Goal: Feedback & Contribution: Contribute content

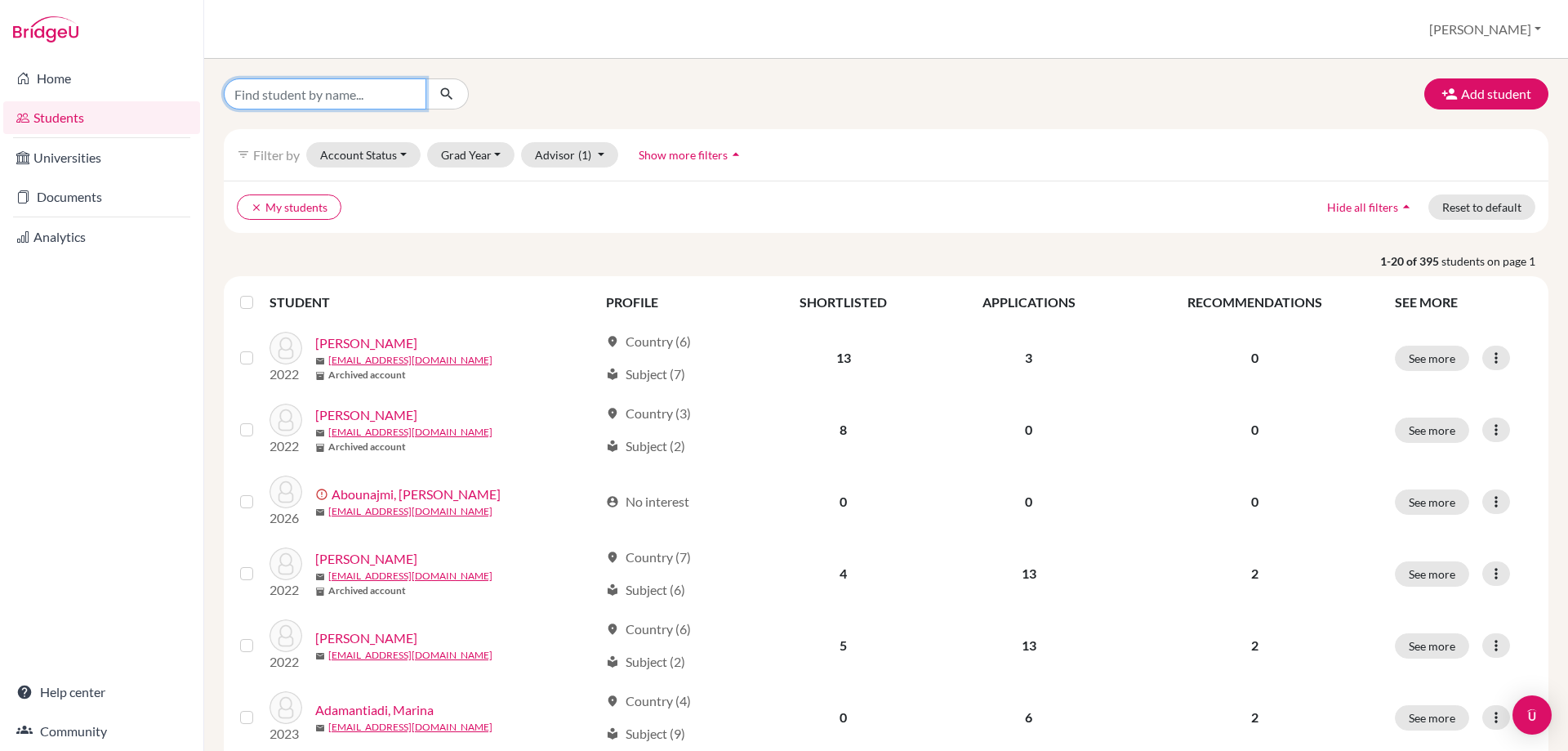
drag, startPoint x: 0, startPoint y: 0, endPoint x: 263, endPoint y: 95, distance: 279.6
click at [263, 95] on input "Find student by name..." at bounding box center [325, 94] width 202 height 31
type input "rockstroh"
click button "submit" at bounding box center [447, 94] width 43 height 31
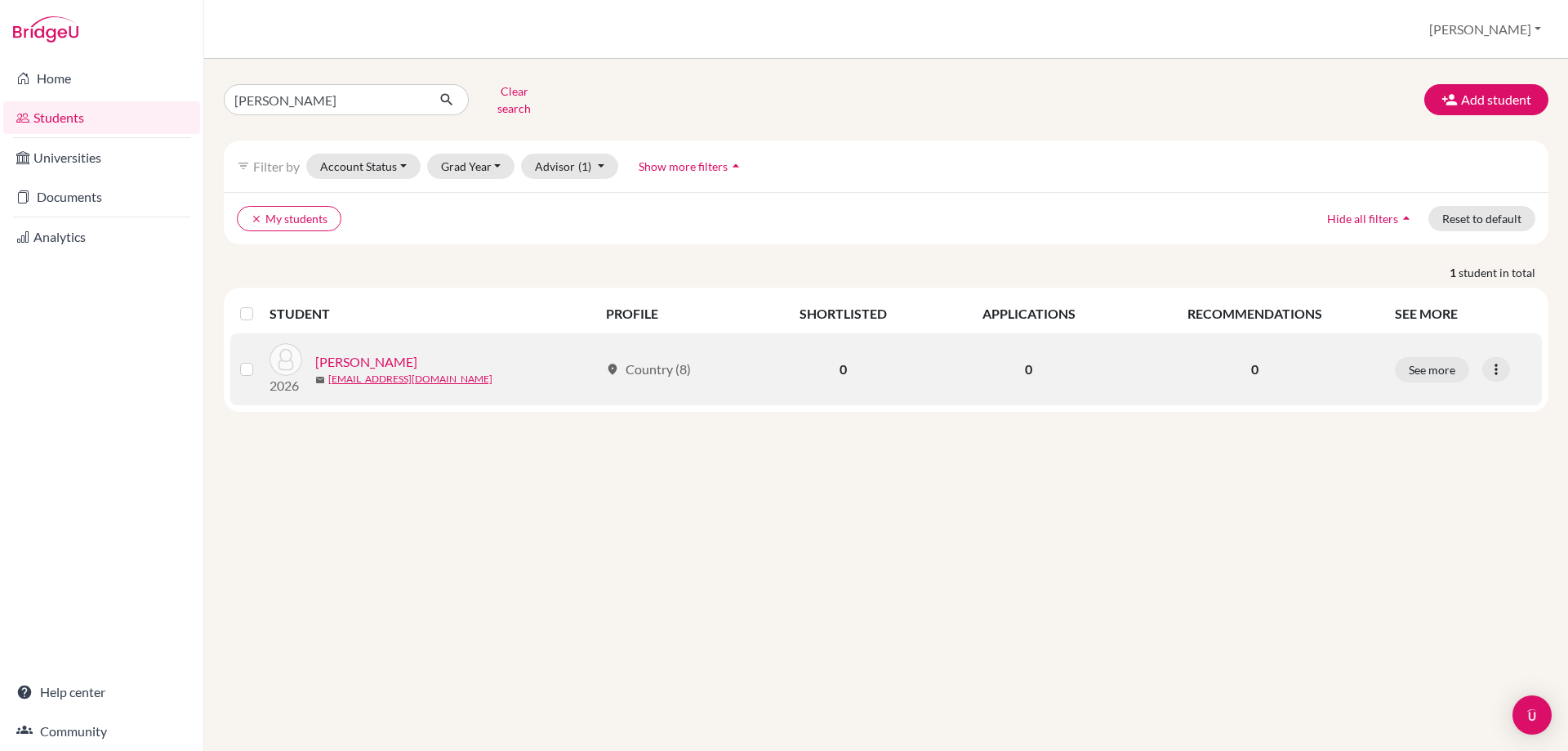
click at [377, 352] on link "[PERSON_NAME]" at bounding box center [366, 362] width 102 height 20
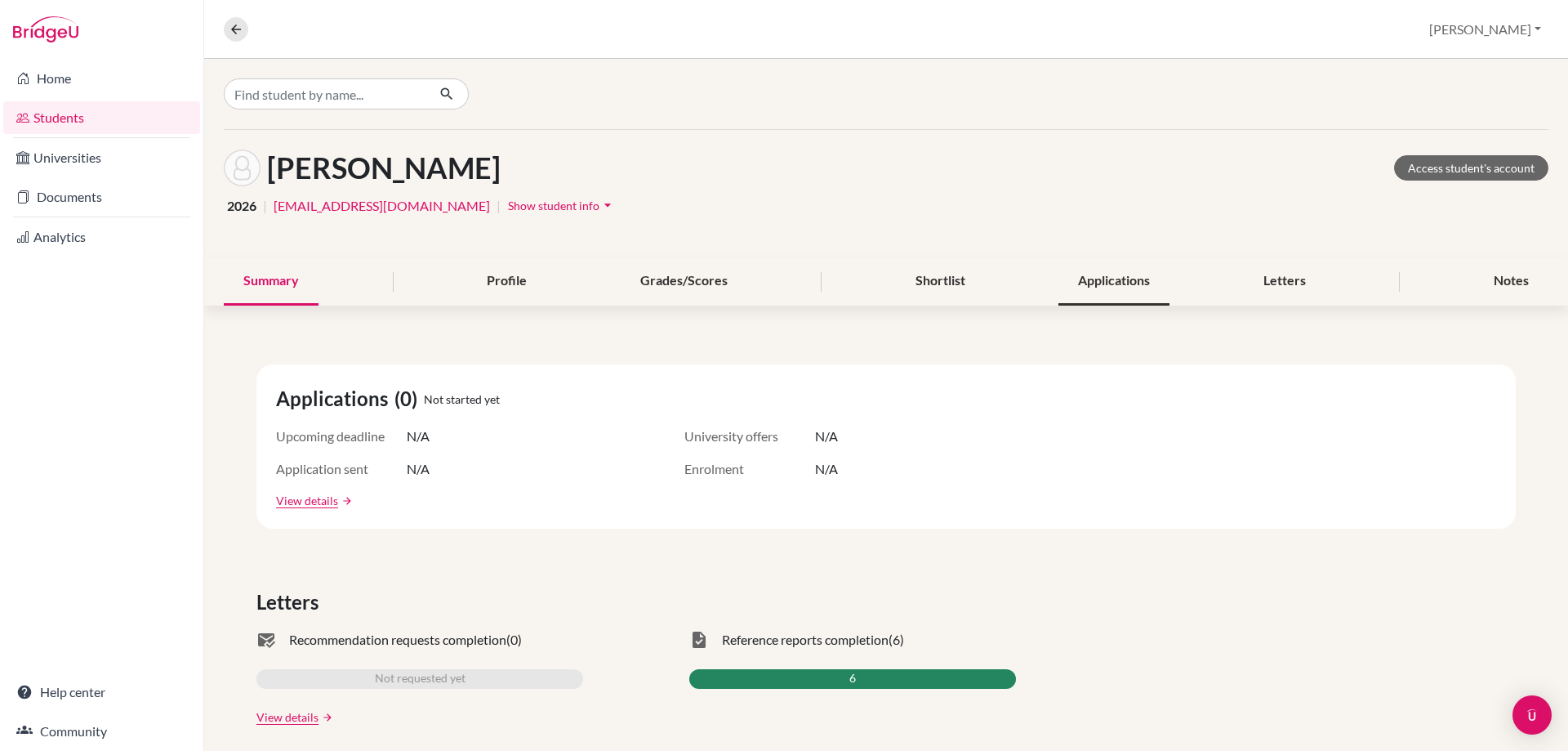
click at [1081, 271] on div "Applications" at bounding box center [1114, 281] width 111 height 48
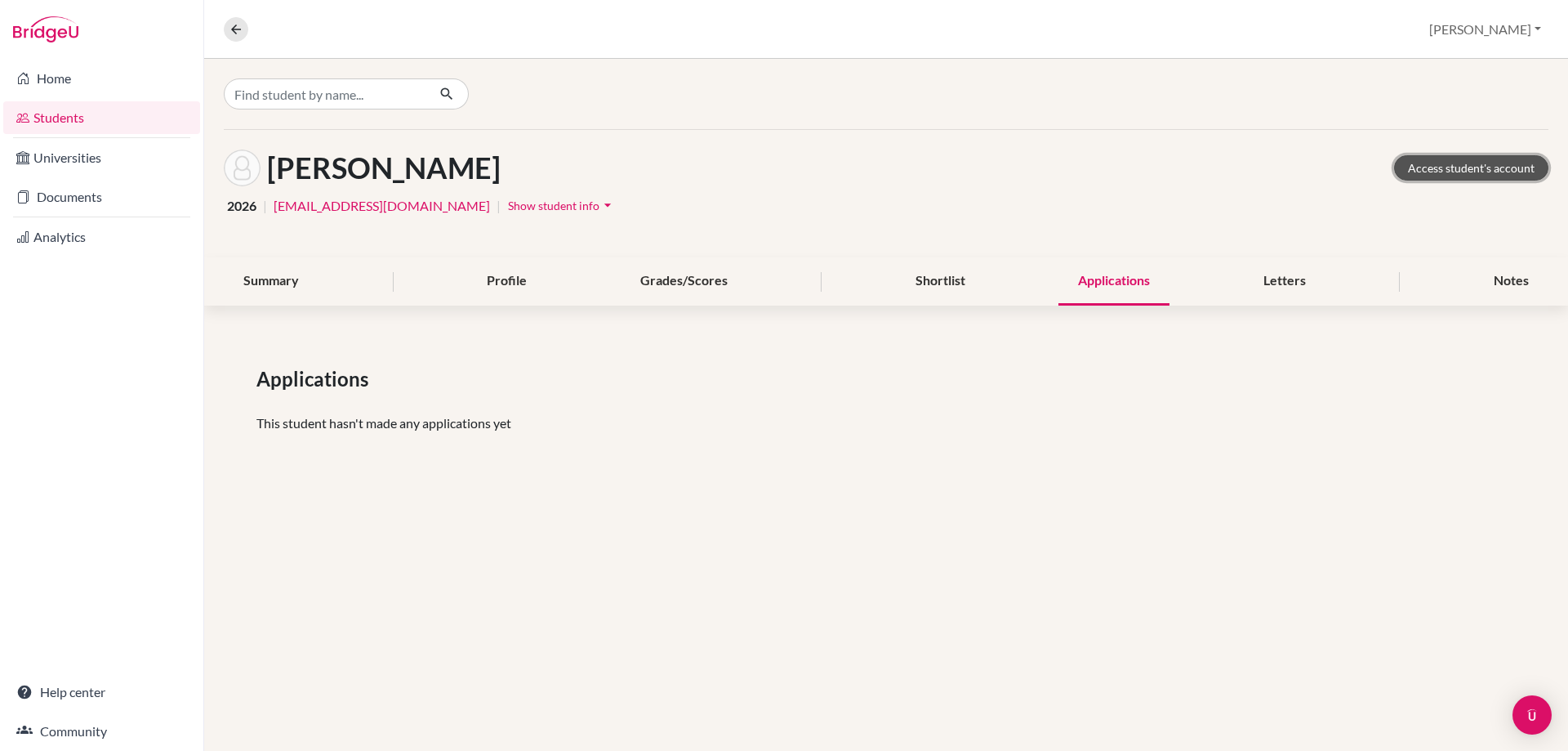
click at [1436, 169] on link "Access student's account" at bounding box center [1470, 168] width 154 height 25
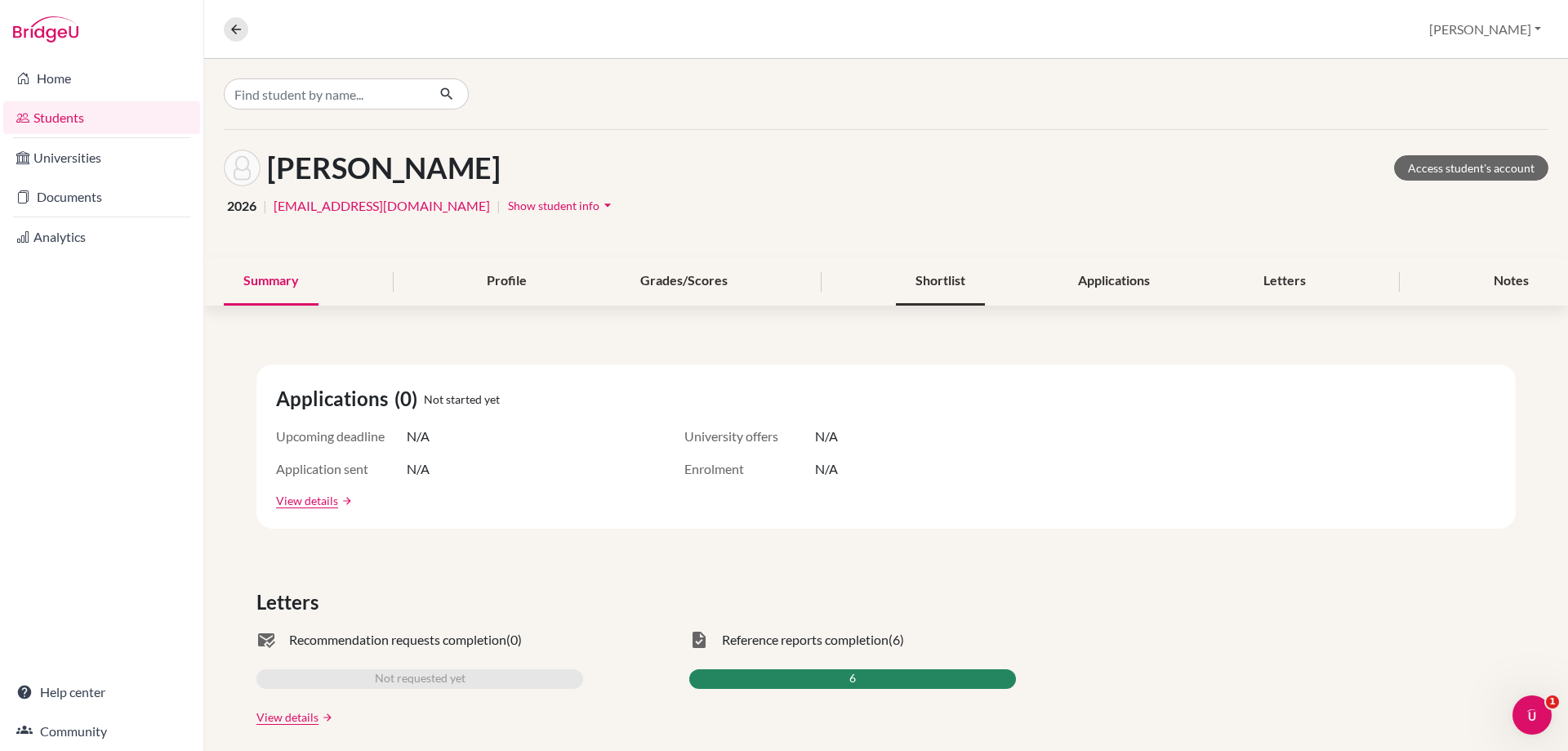
click at [940, 294] on div "Shortlist" at bounding box center [940, 281] width 89 height 48
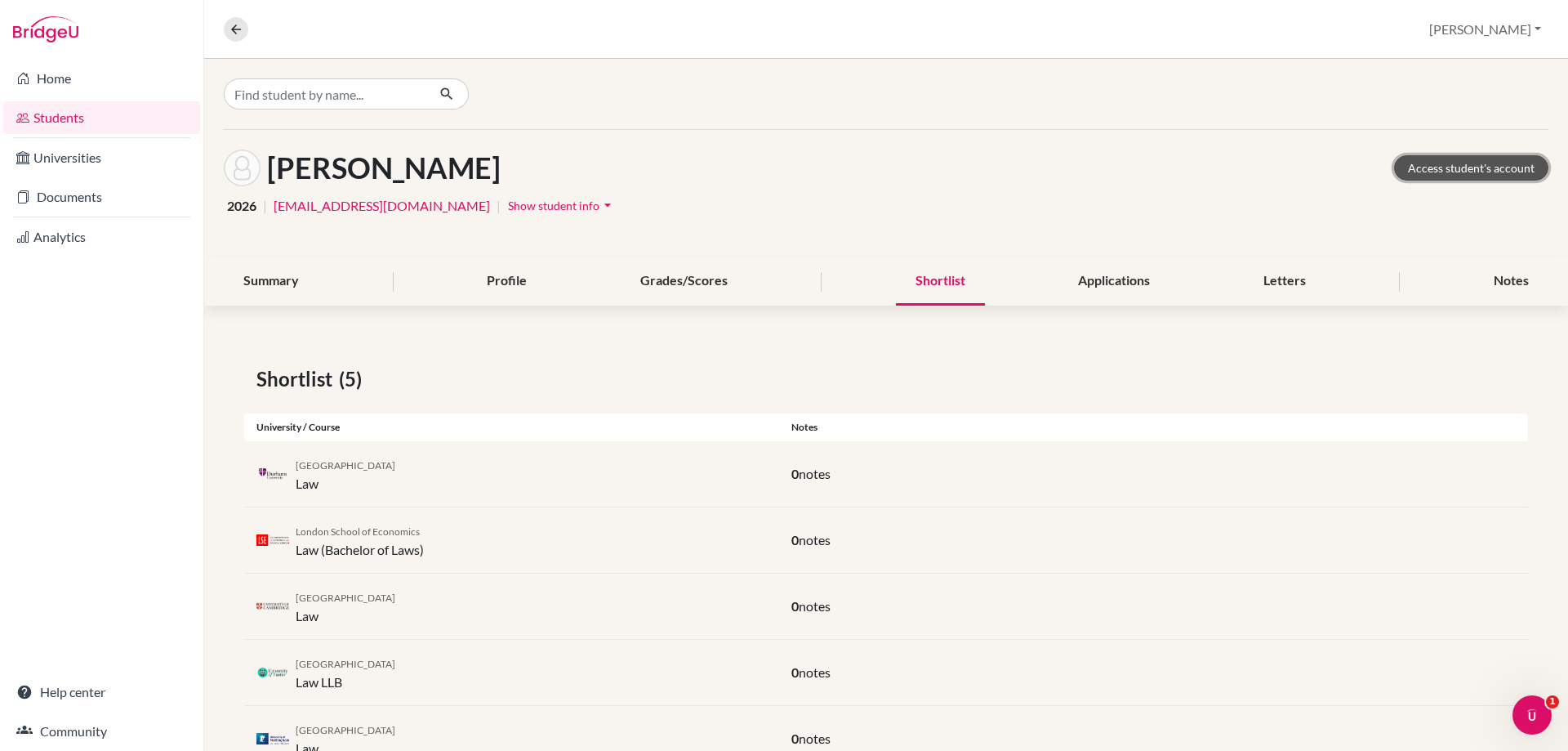
click at [1415, 157] on link "Access student's account" at bounding box center [1470, 168] width 154 height 25
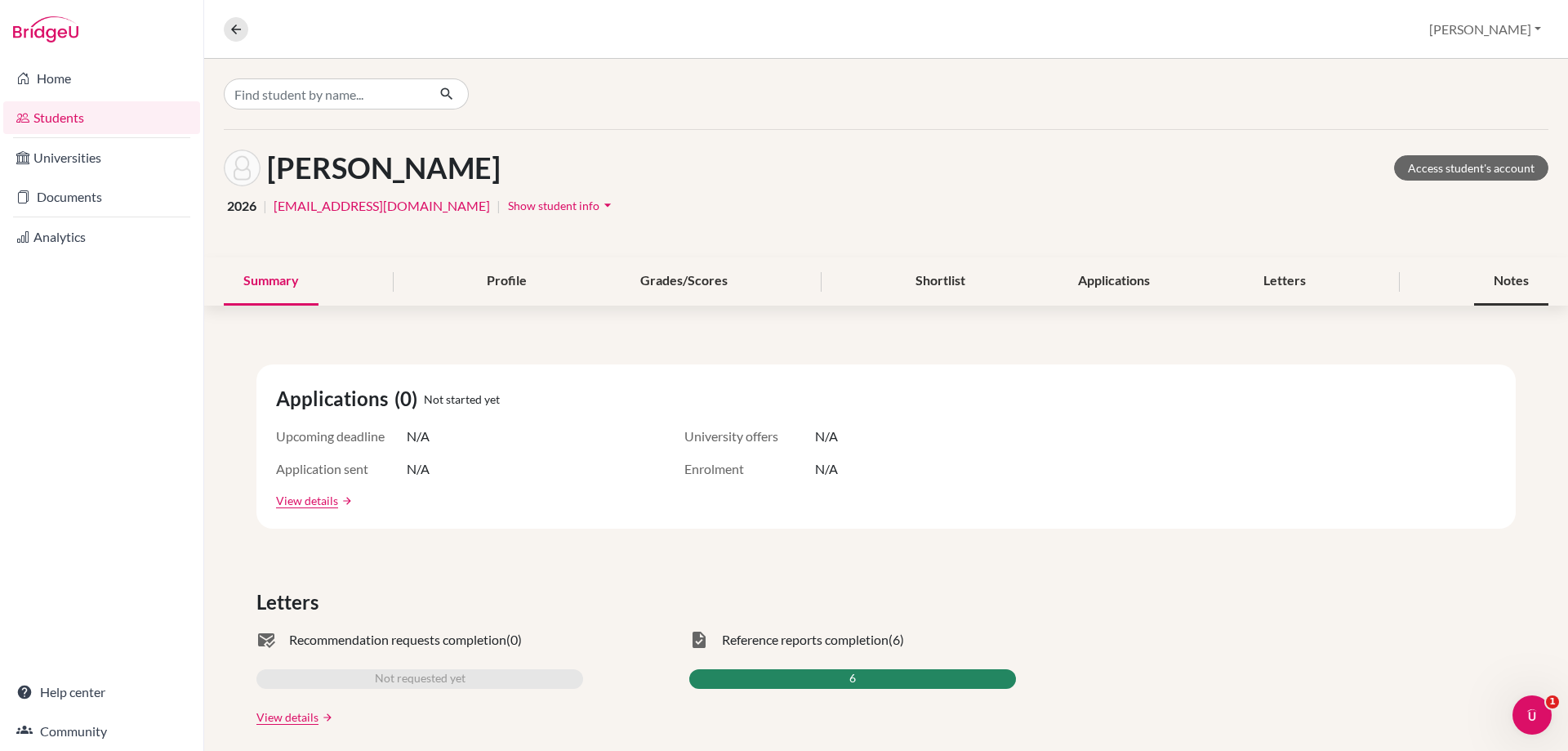
click at [1484, 276] on div "Notes" at bounding box center [1511, 281] width 74 height 48
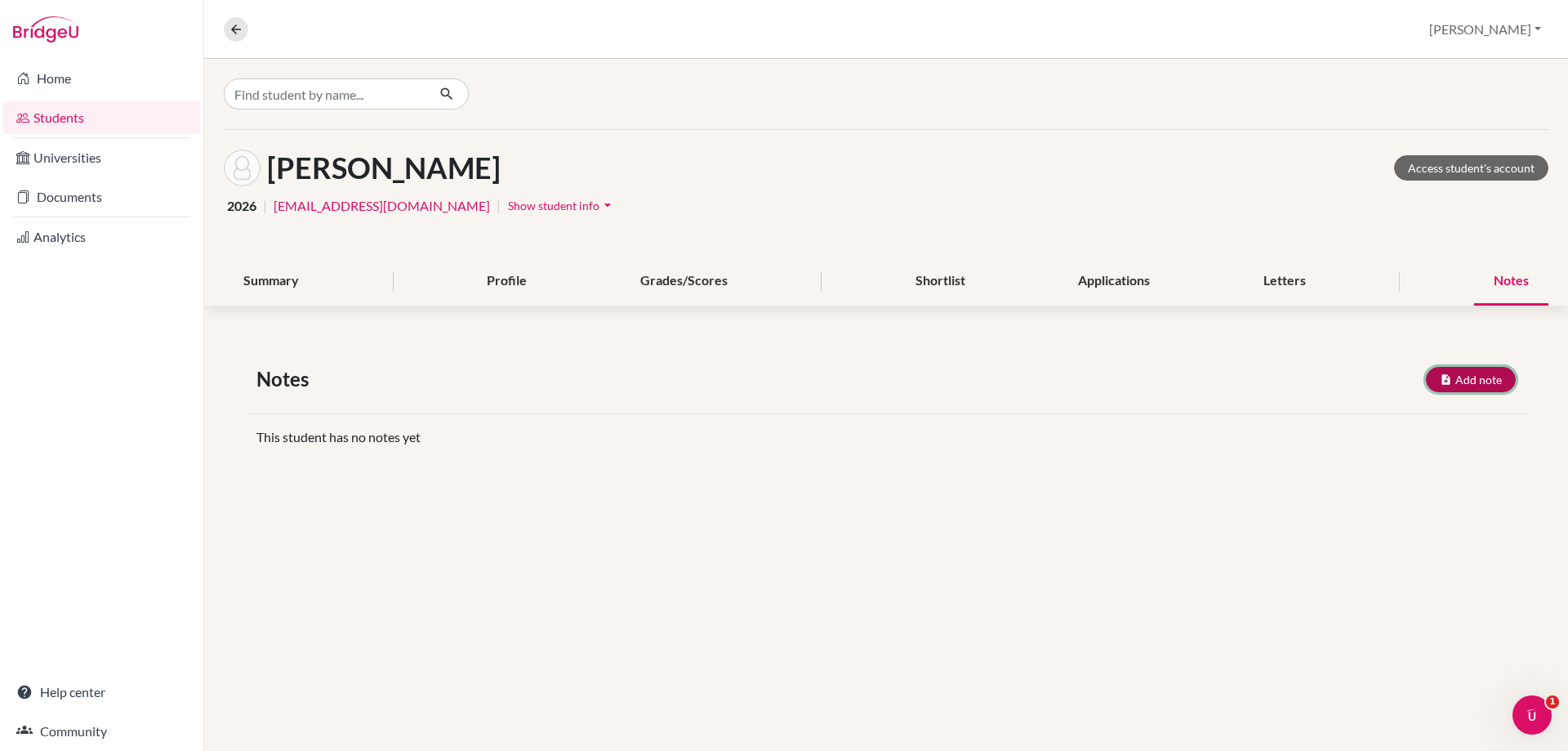
click at [1467, 380] on button "Add note" at bounding box center [1470, 380] width 89 height 25
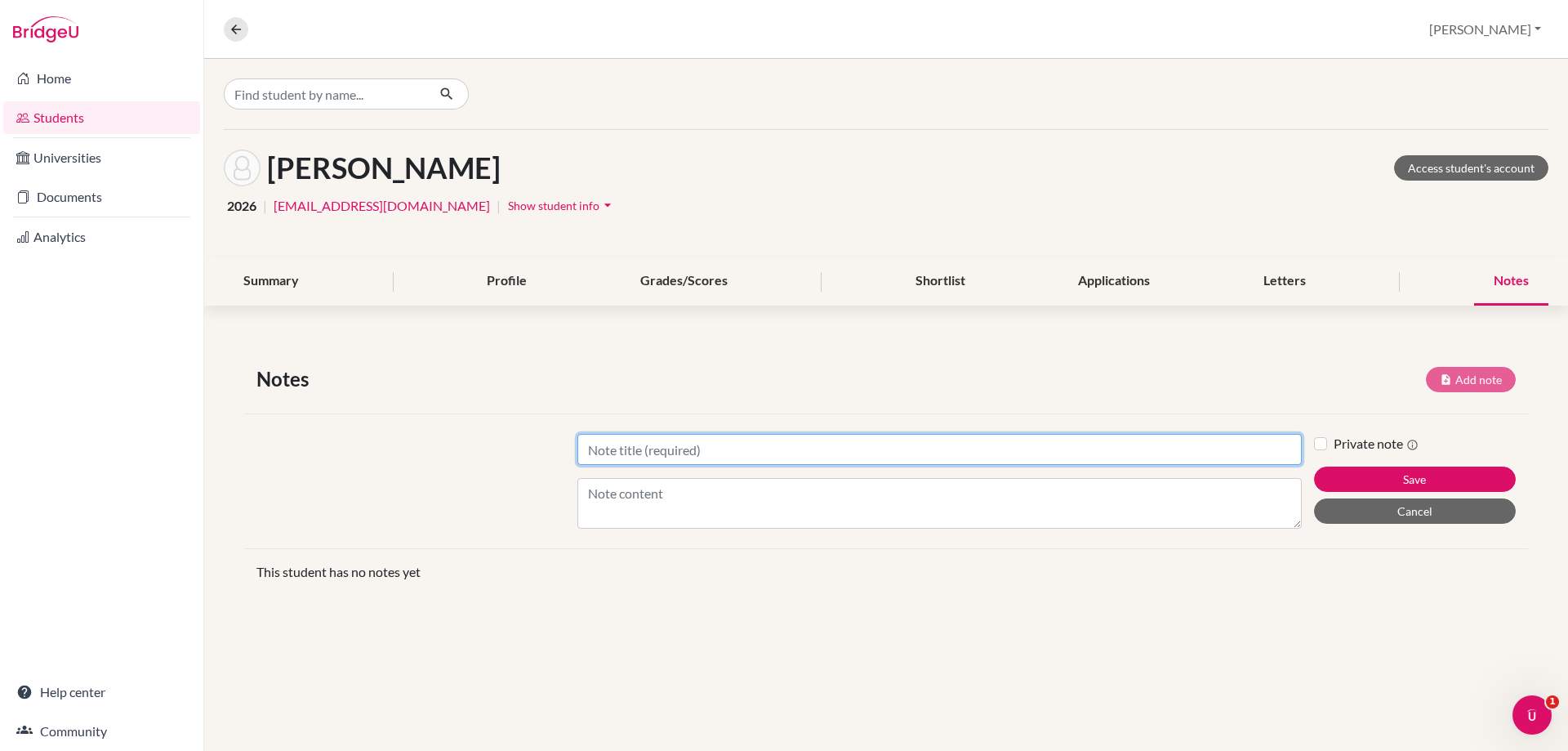
click at [642, 443] on input "Title" at bounding box center [939, 449] width 724 height 31
click at [639, 447] on input "Shortlist" at bounding box center [939, 449] width 724 height 31
type input "Shortlist"
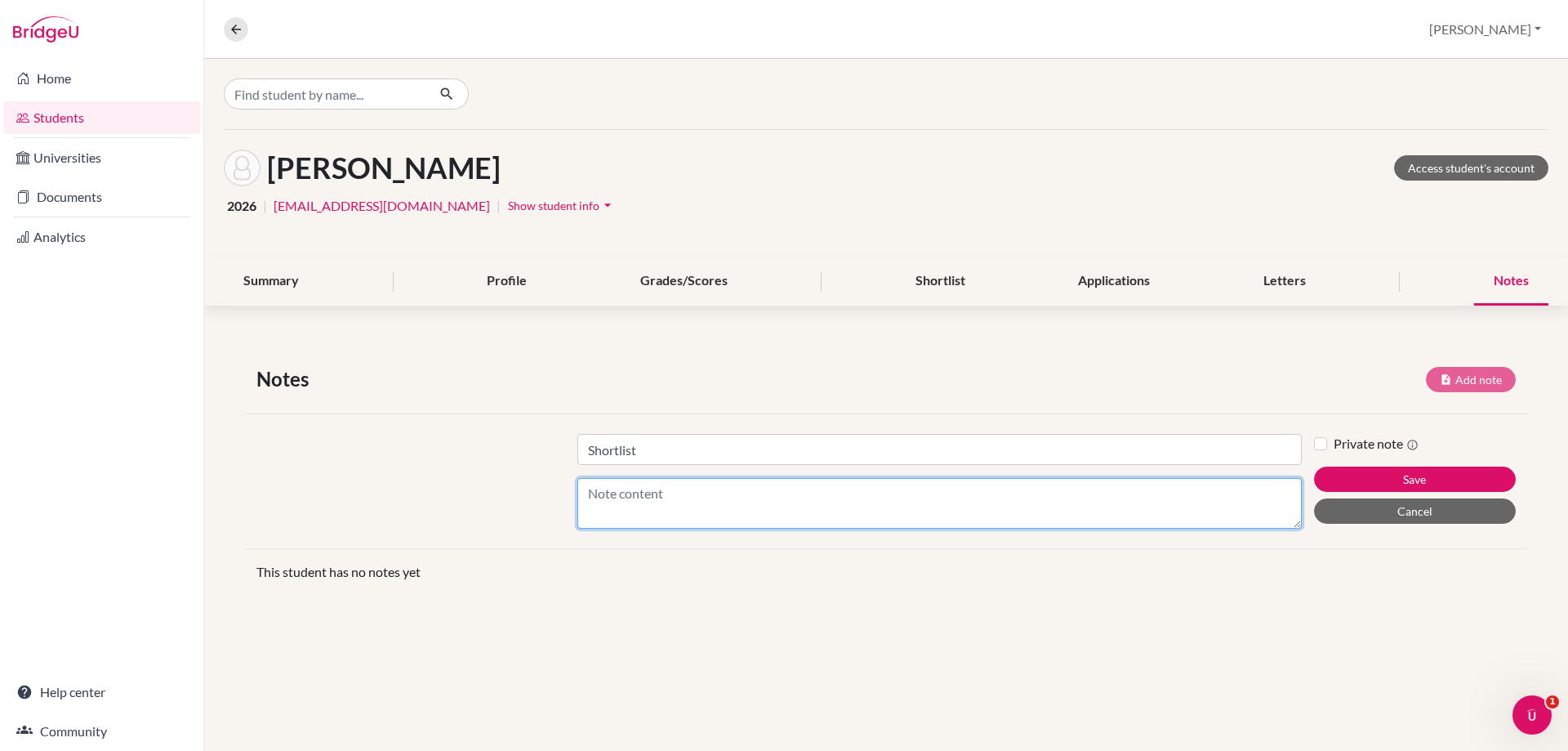
click at [633, 493] on textarea "Content" at bounding box center [939, 503] width 724 height 51
type textarea "3 LNAT Universities and 2 non-LNAT universities."
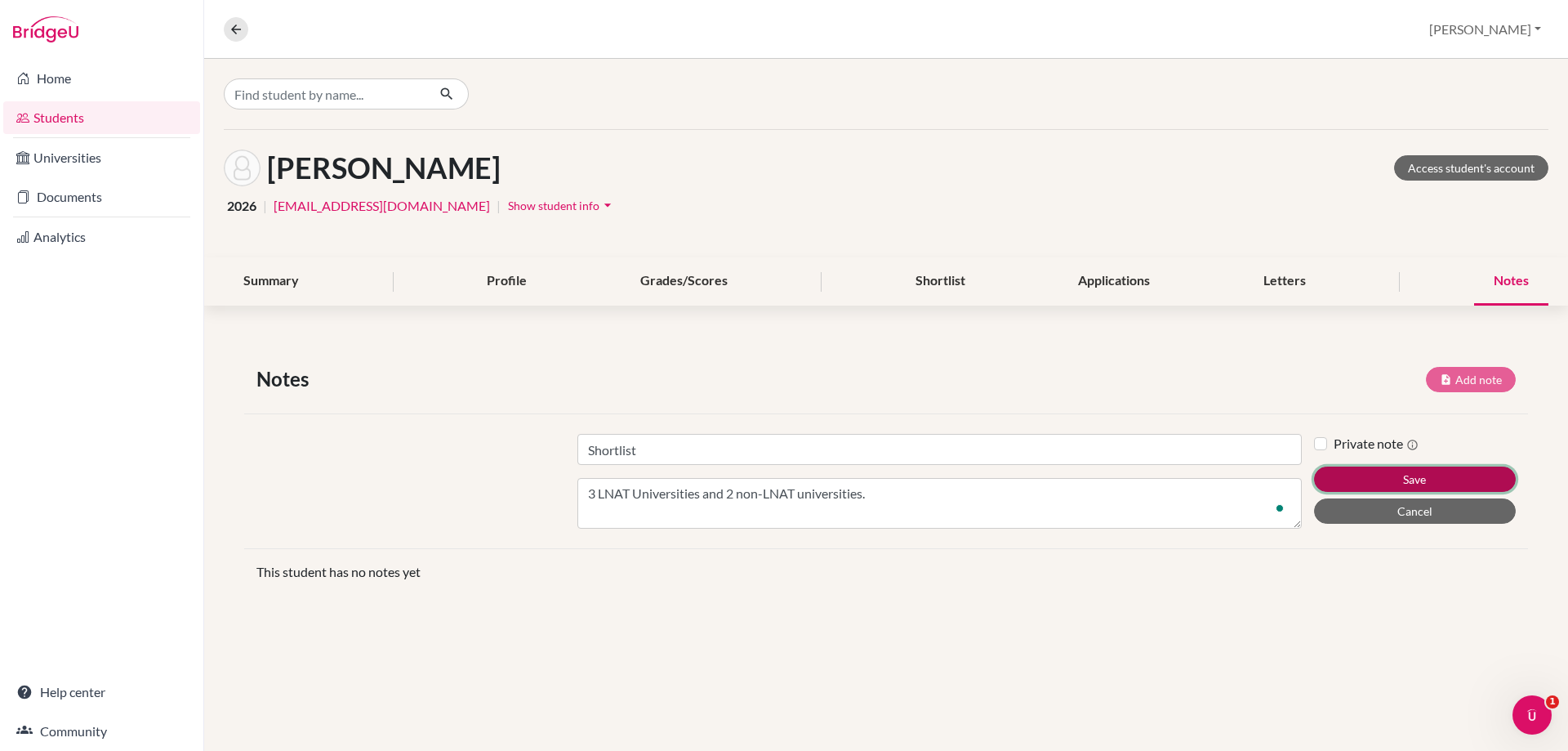
click at [1383, 475] on button "Save" at bounding box center [1414, 479] width 201 height 25
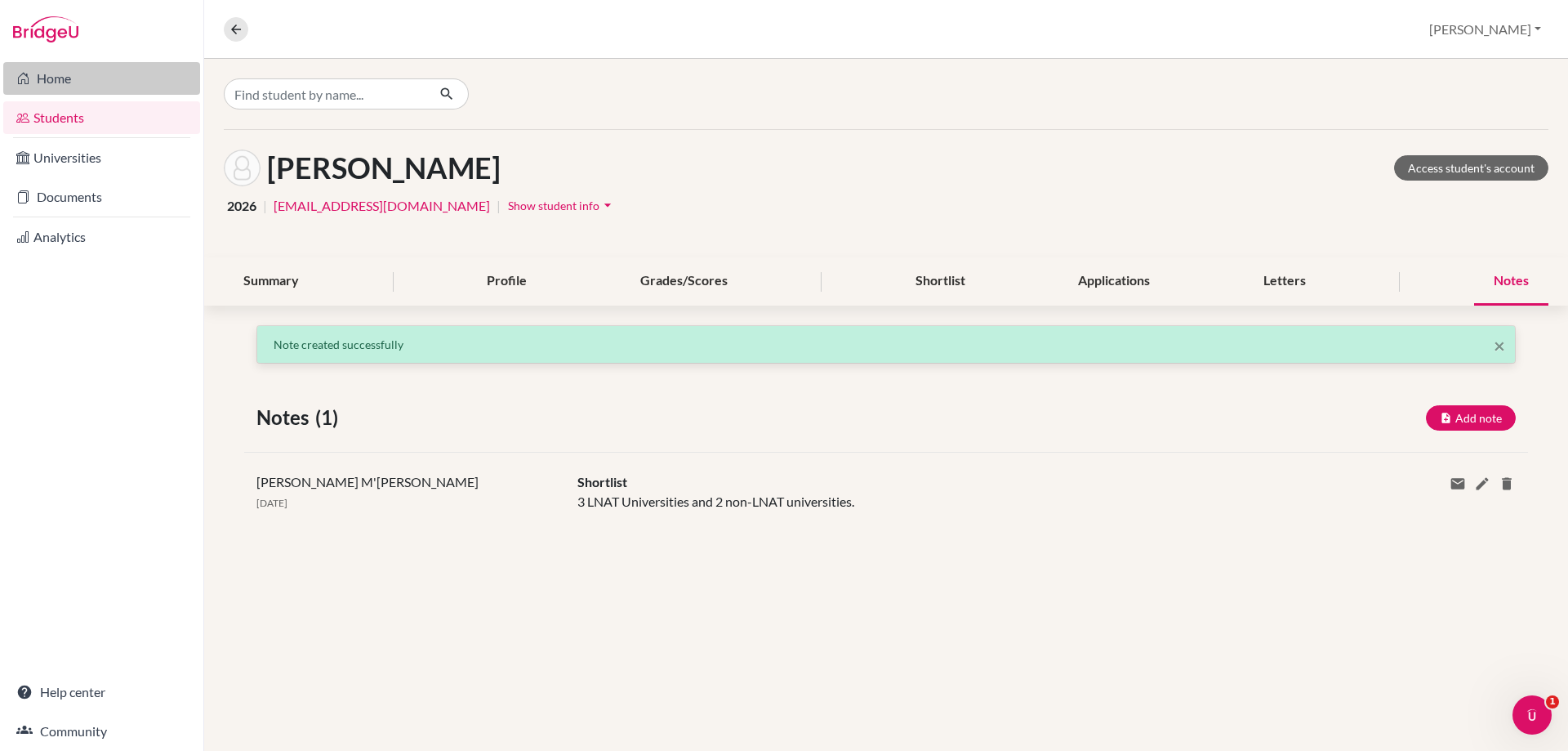
click at [49, 80] on link "Home" at bounding box center [102, 79] width 197 height 33
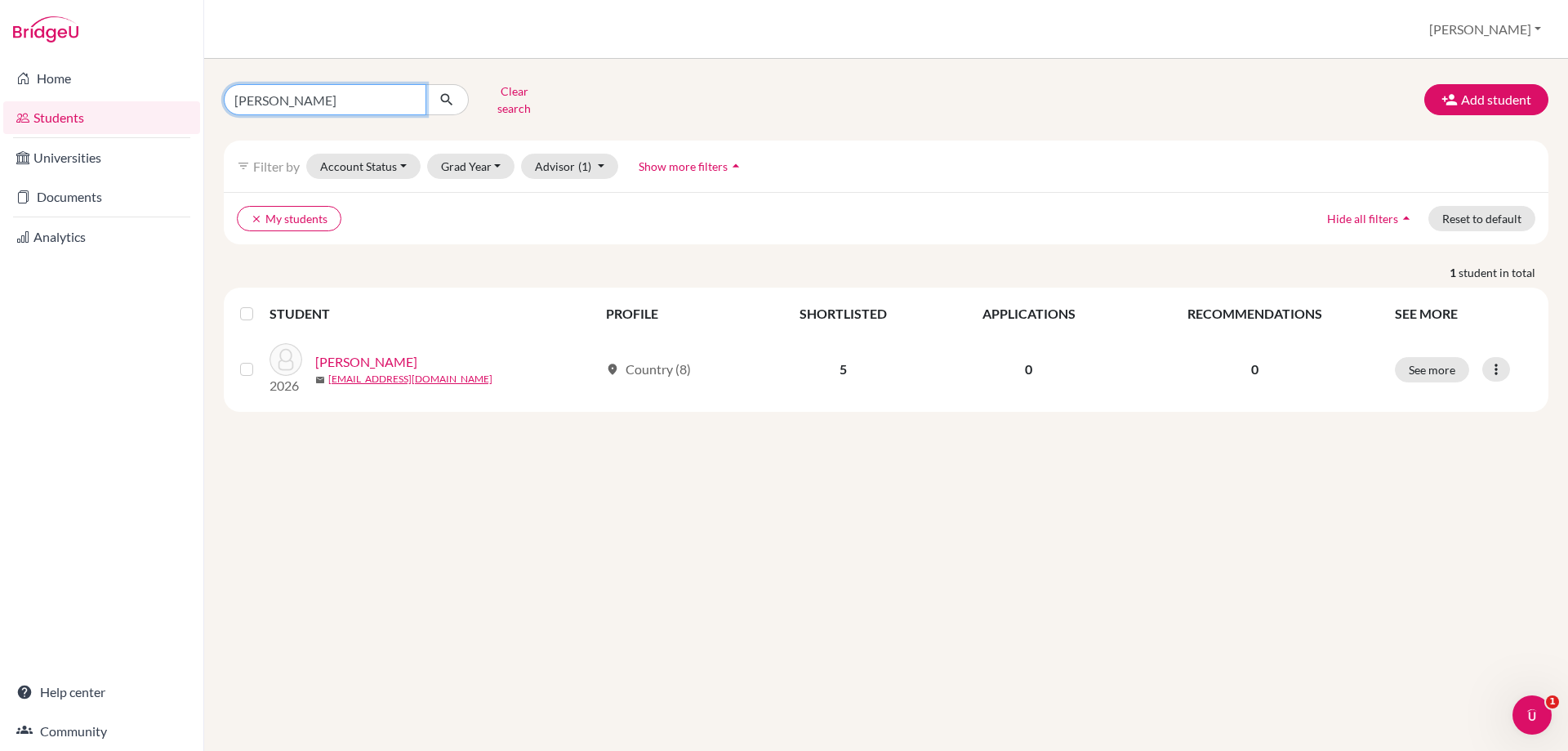
drag, startPoint x: 327, startPoint y: 93, endPoint x: 240, endPoint y: 90, distance: 87.1
click at [240, 90] on input "rockstroh" at bounding box center [325, 99] width 202 height 31
type input "r"
type input "zhu"
click button "submit" at bounding box center [447, 99] width 43 height 31
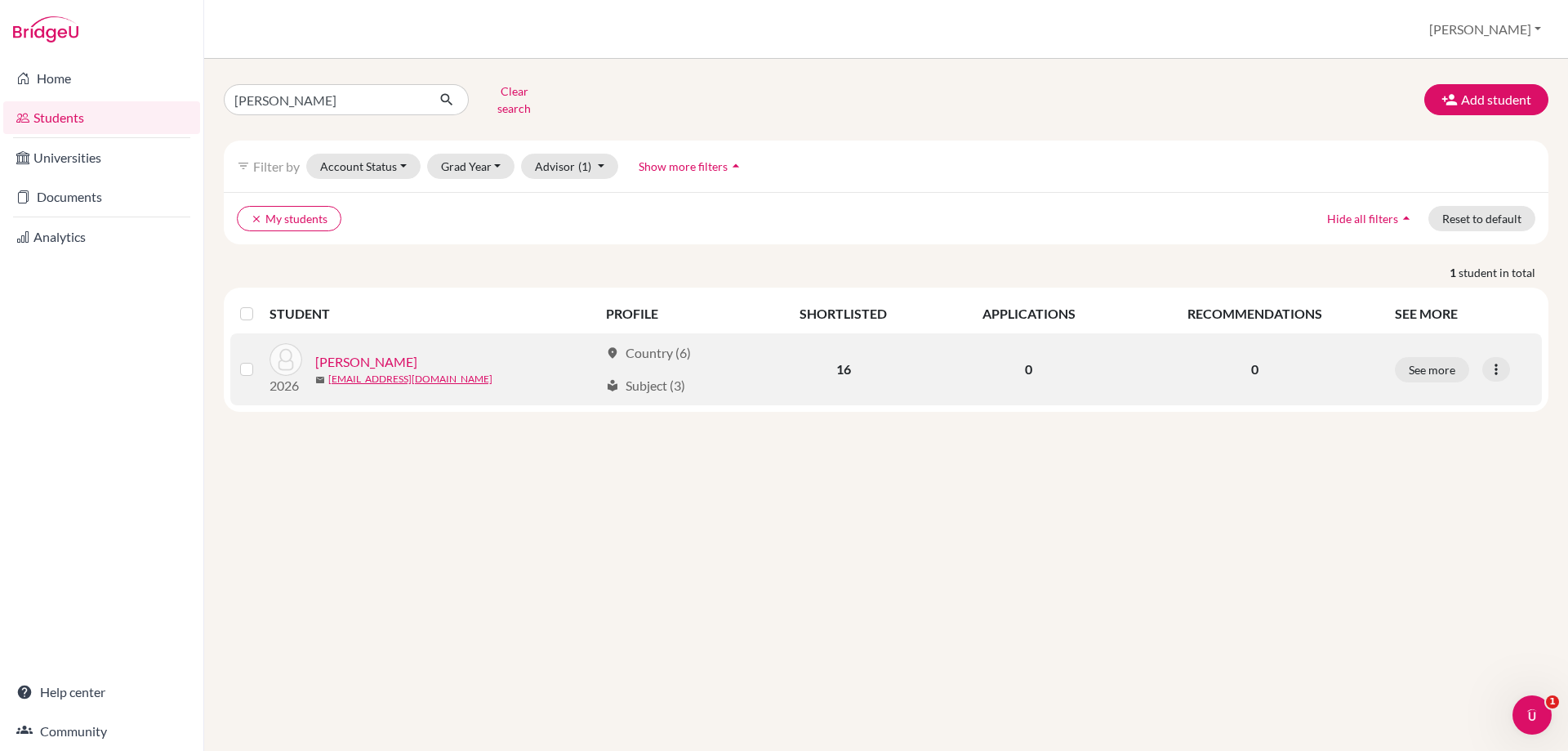
click at [347, 352] on link "Zhu, Mingjie" at bounding box center [366, 362] width 102 height 20
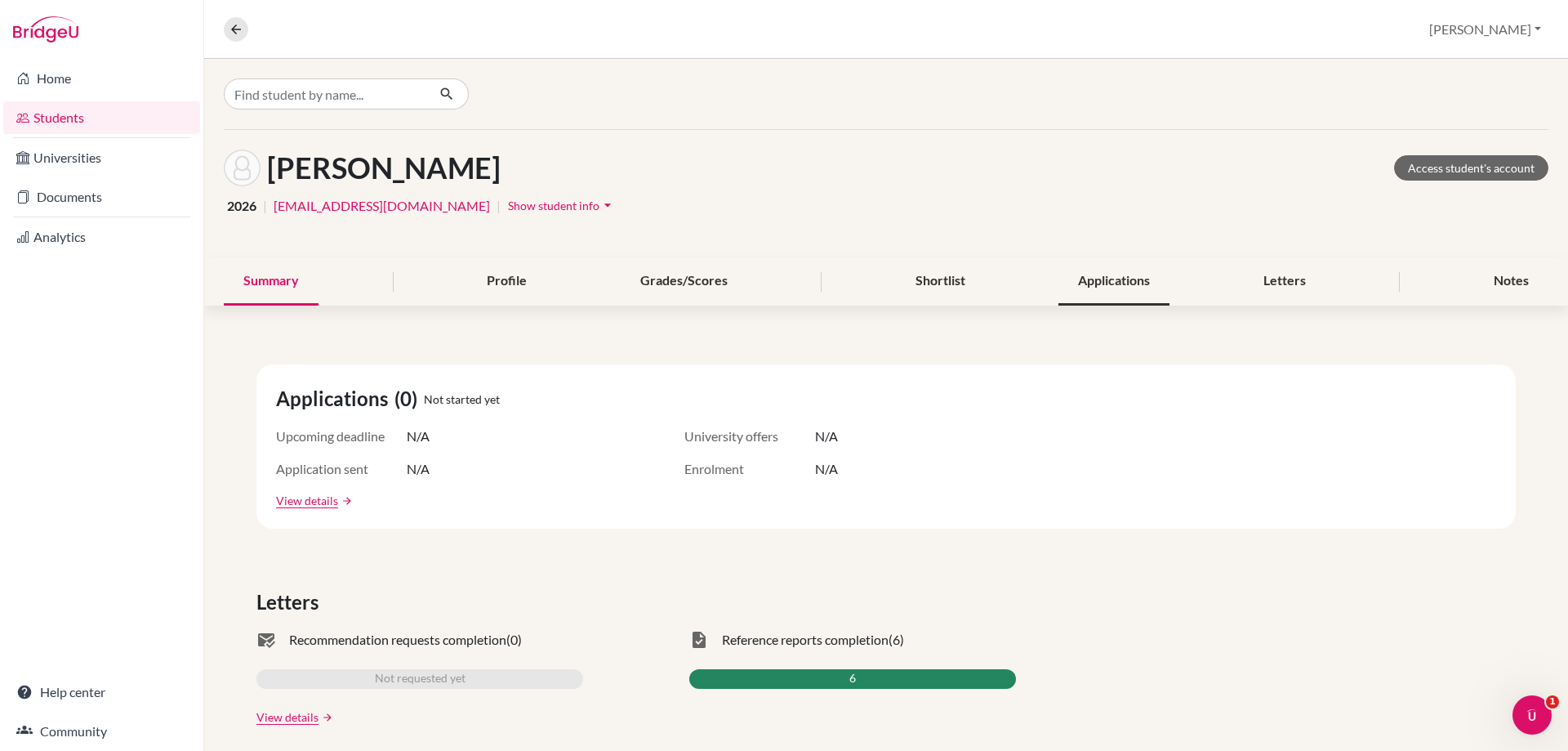
click at [1101, 281] on div "Applications" at bounding box center [1114, 281] width 111 height 48
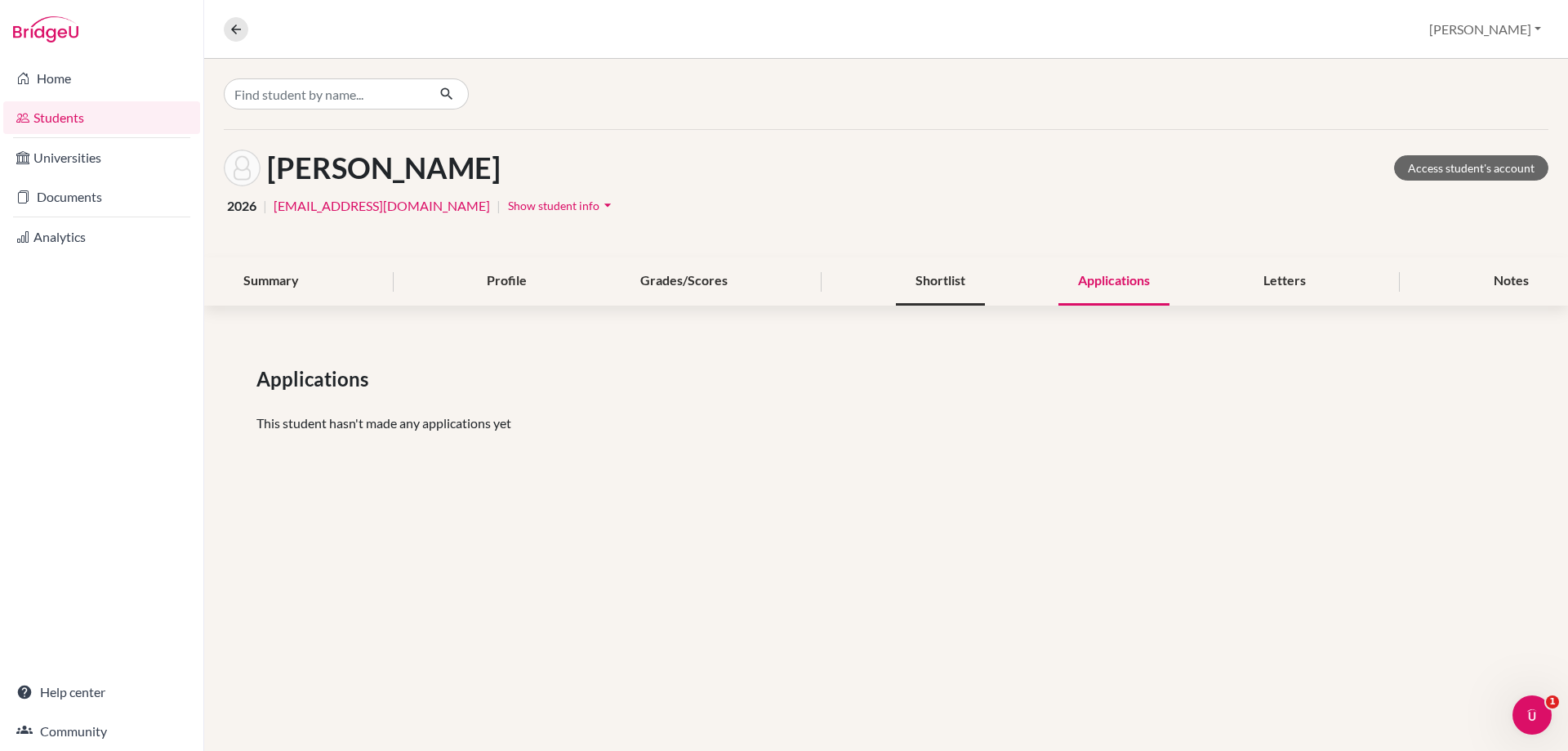
click at [940, 288] on div "Shortlist" at bounding box center [940, 281] width 89 height 48
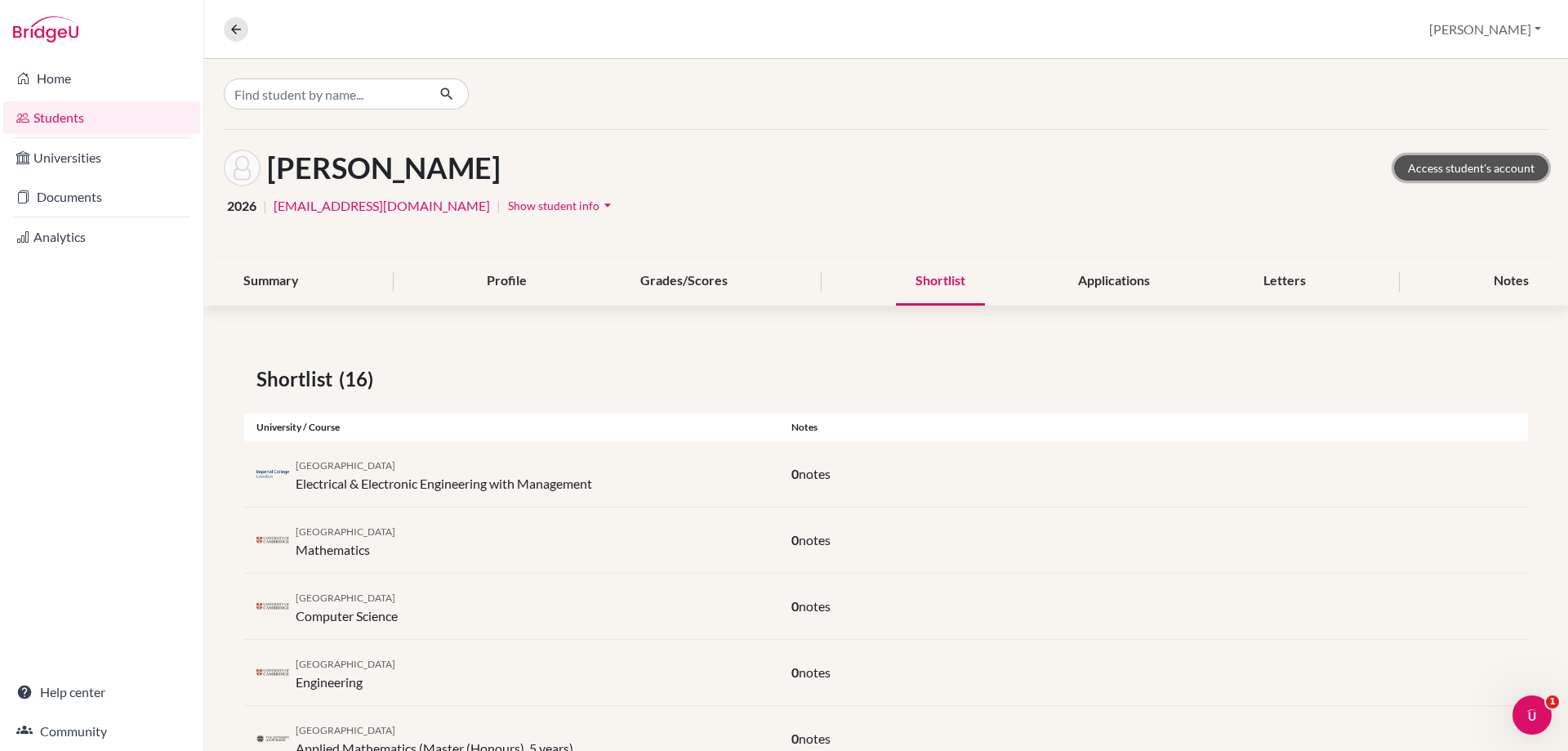
click at [1472, 164] on link "Access student's account" at bounding box center [1470, 168] width 154 height 25
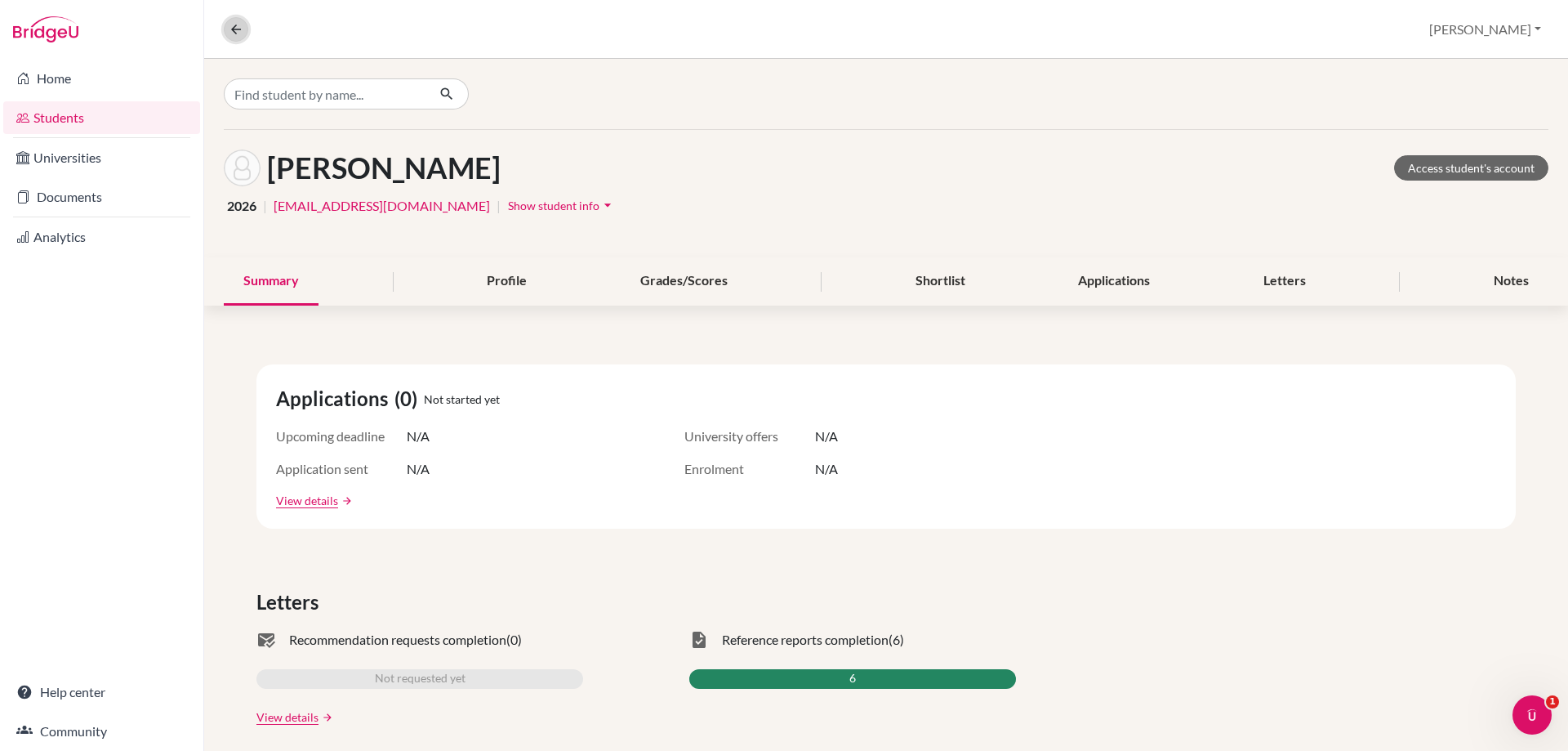
click at [240, 28] on icon at bounding box center [236, 29] width 14 height 14
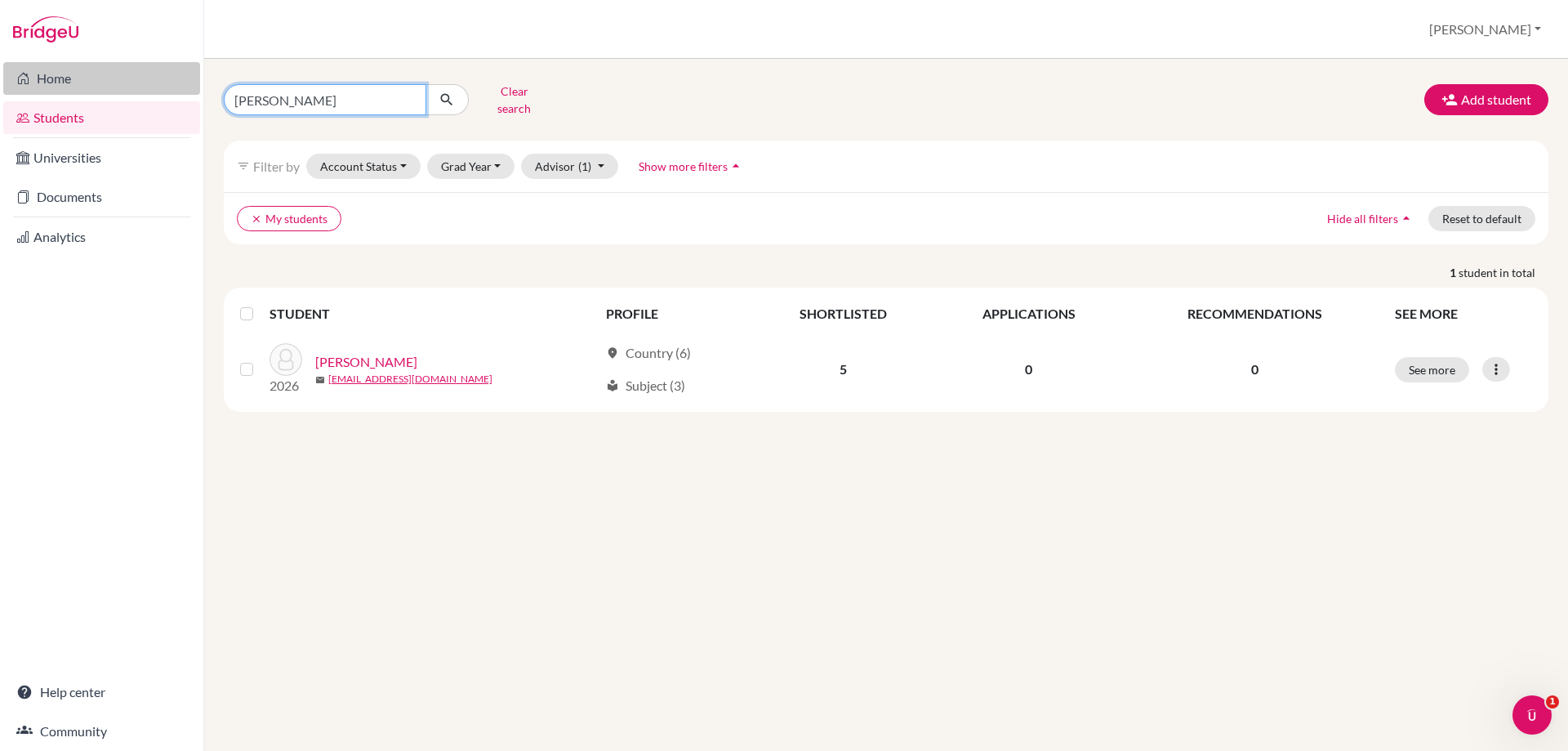
drag, startPoint x: 331, startPoint y: 95, endPoint x: 157, endPoint y: 92, distance: 174.0
click at [157, 92] on div "Home Students Universities Documents Analytics Help center Community Students o…" at bounding box center [784, 375] width 1568 height 751
type input "rockstroh"
click button "submit" at bounding box center [447, 99] width 43 height 31
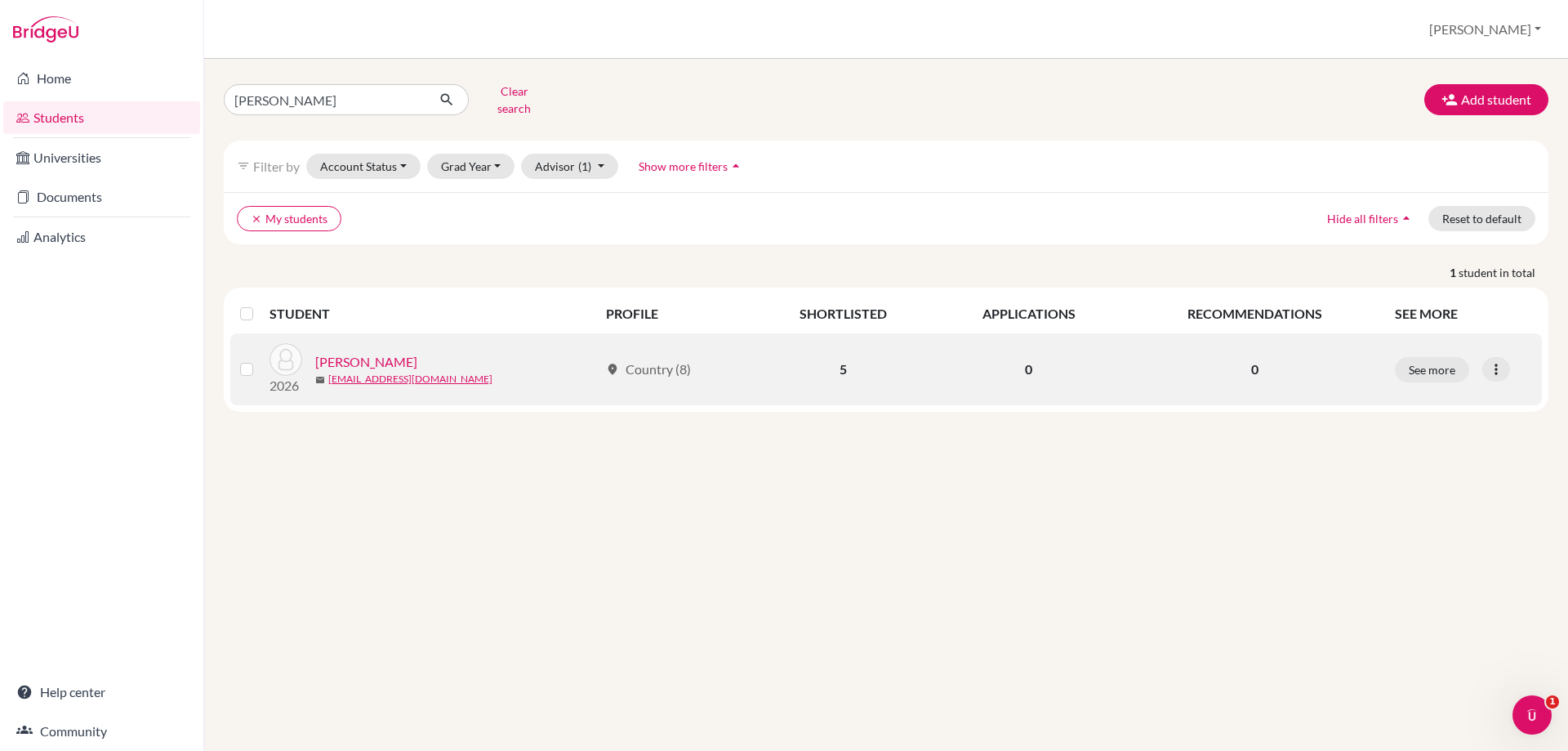
click at [361, 352] on link "Rockstroh, Lientje" at bounding box center [366, 362] width 102 height 20
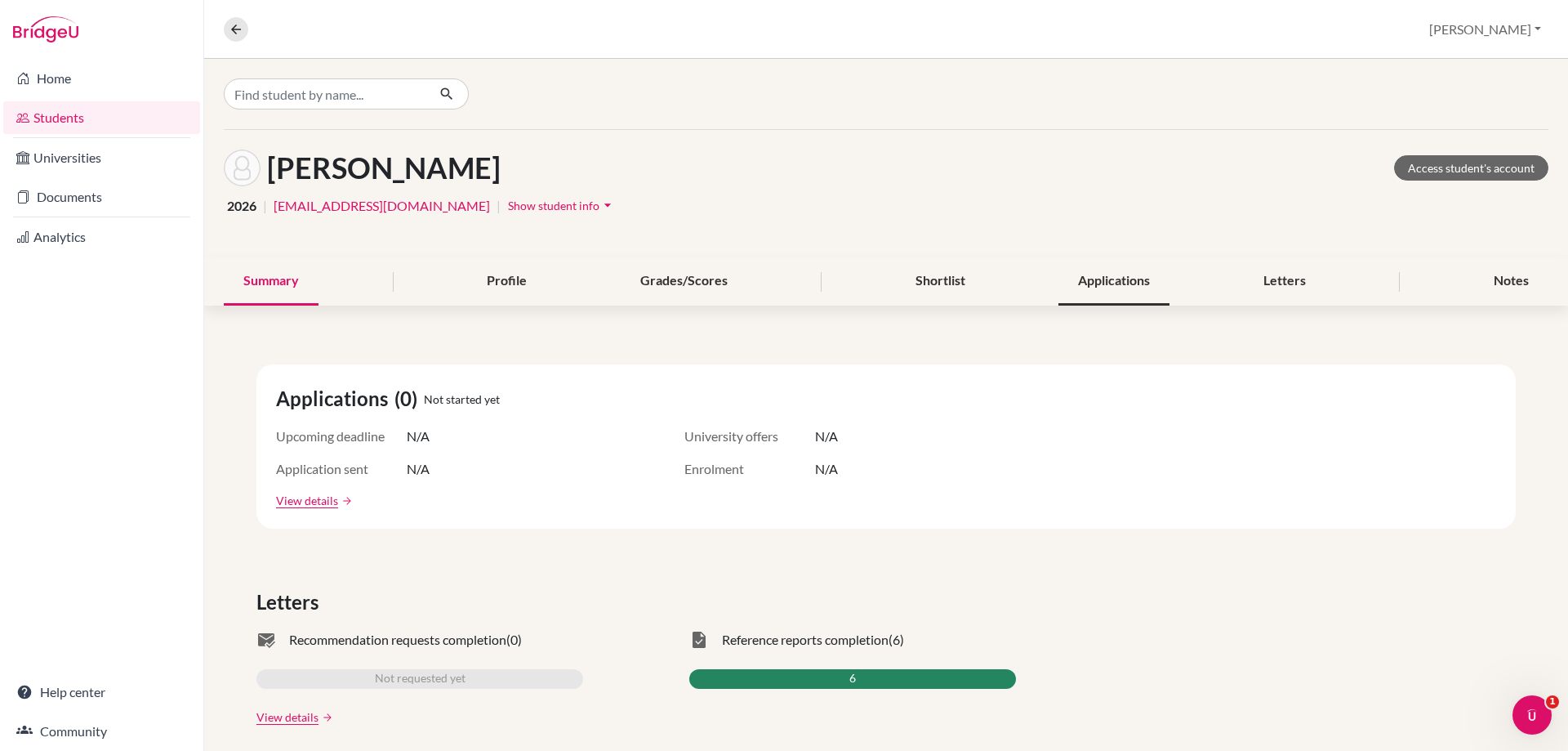
click at [1117, 280] on div "Applications" at bounding box center [1114, 281] width 111 height 48
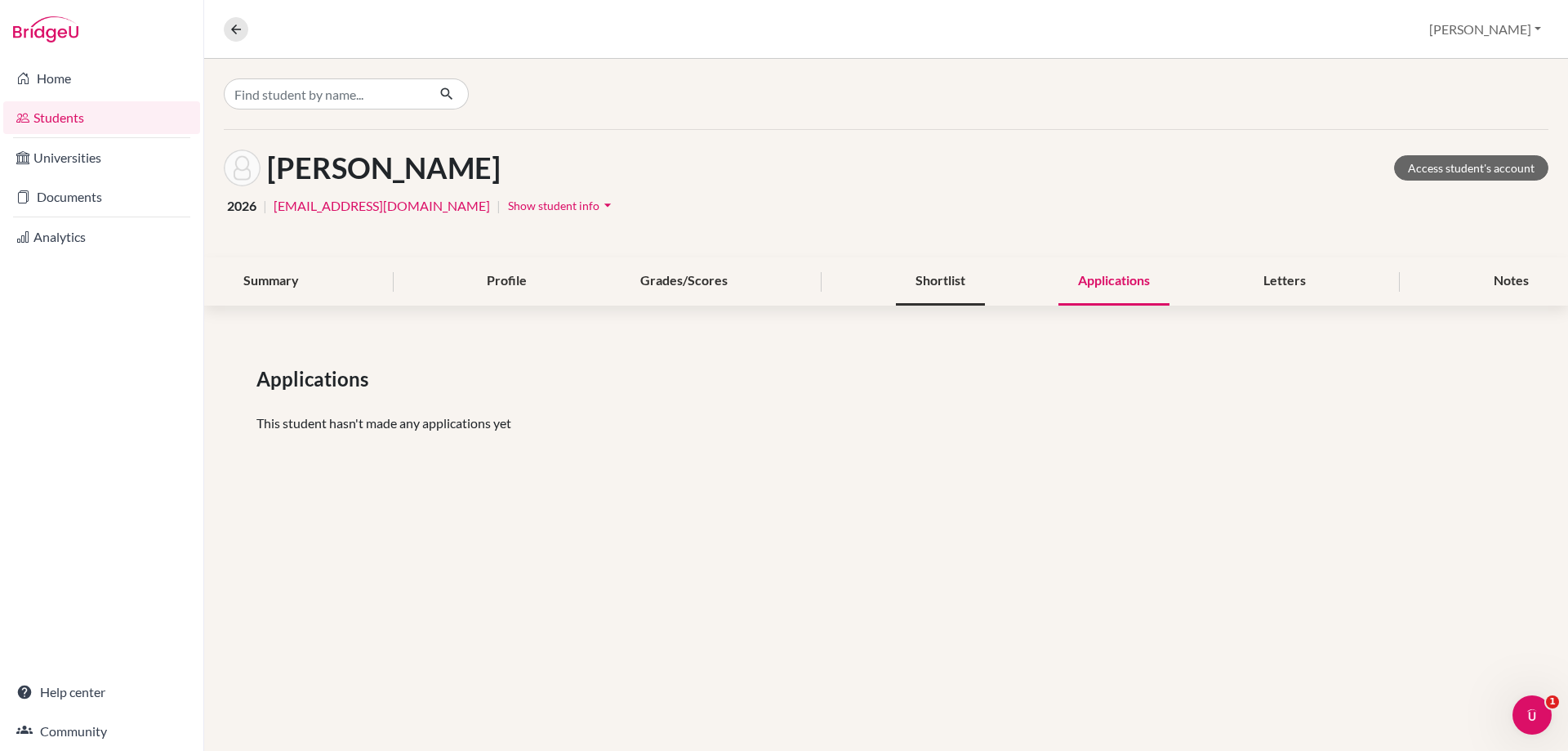
click at [939, 294] on div "Shortlist" at bounding box center [940, 281] width 89 height 48
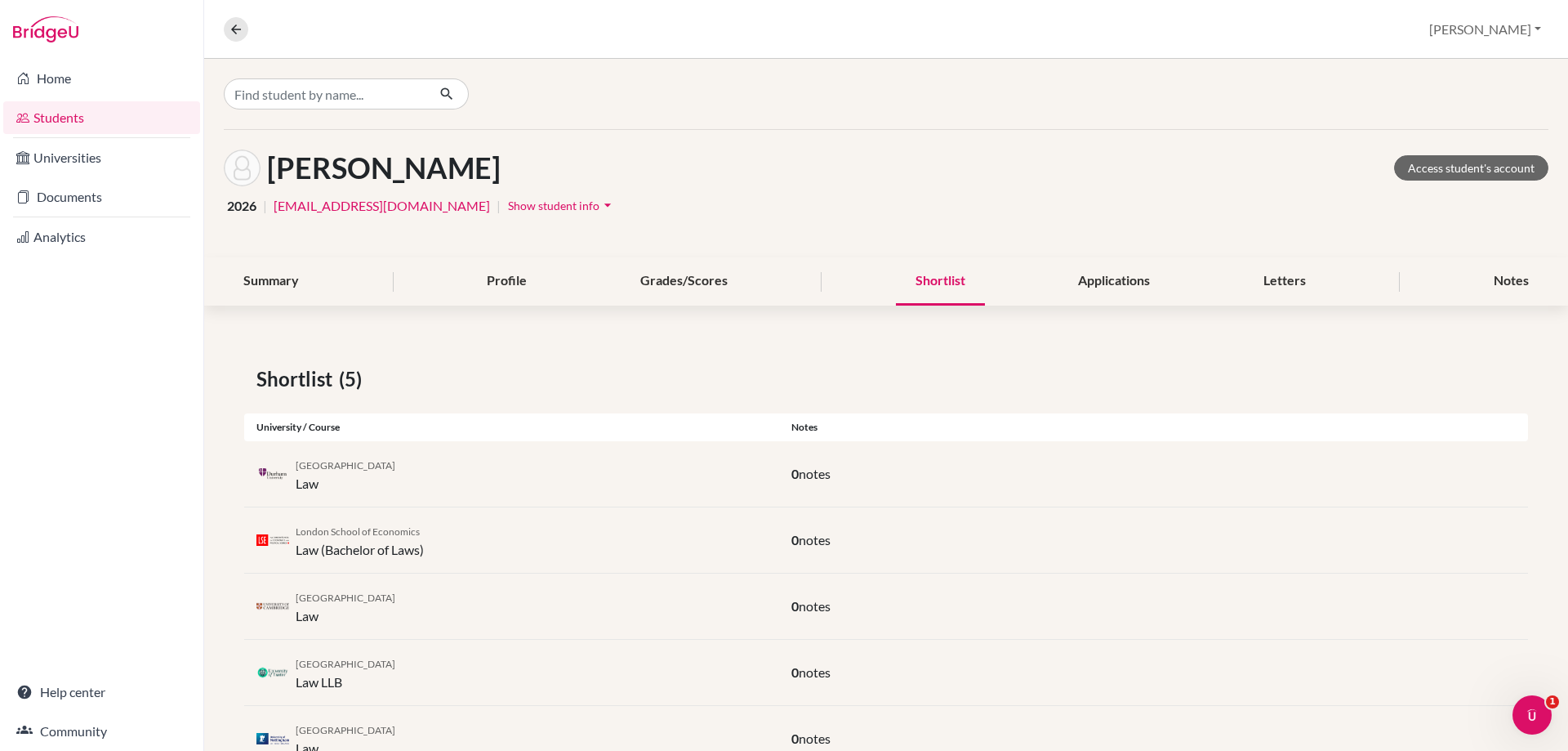
click at [800, 465] on div "0 notes" at bounding box center [1153, 474] width 749 height 20
click at [800, 466] on span "notes" at bounding box center [814, 473] width 32 height 15
click at [800, 468] on span "notes" at bounding box center [814, 473] width 32 height 15
click at [1499, 284] on div "Notes" at bounding box center [1511, 281] width 74 height 48
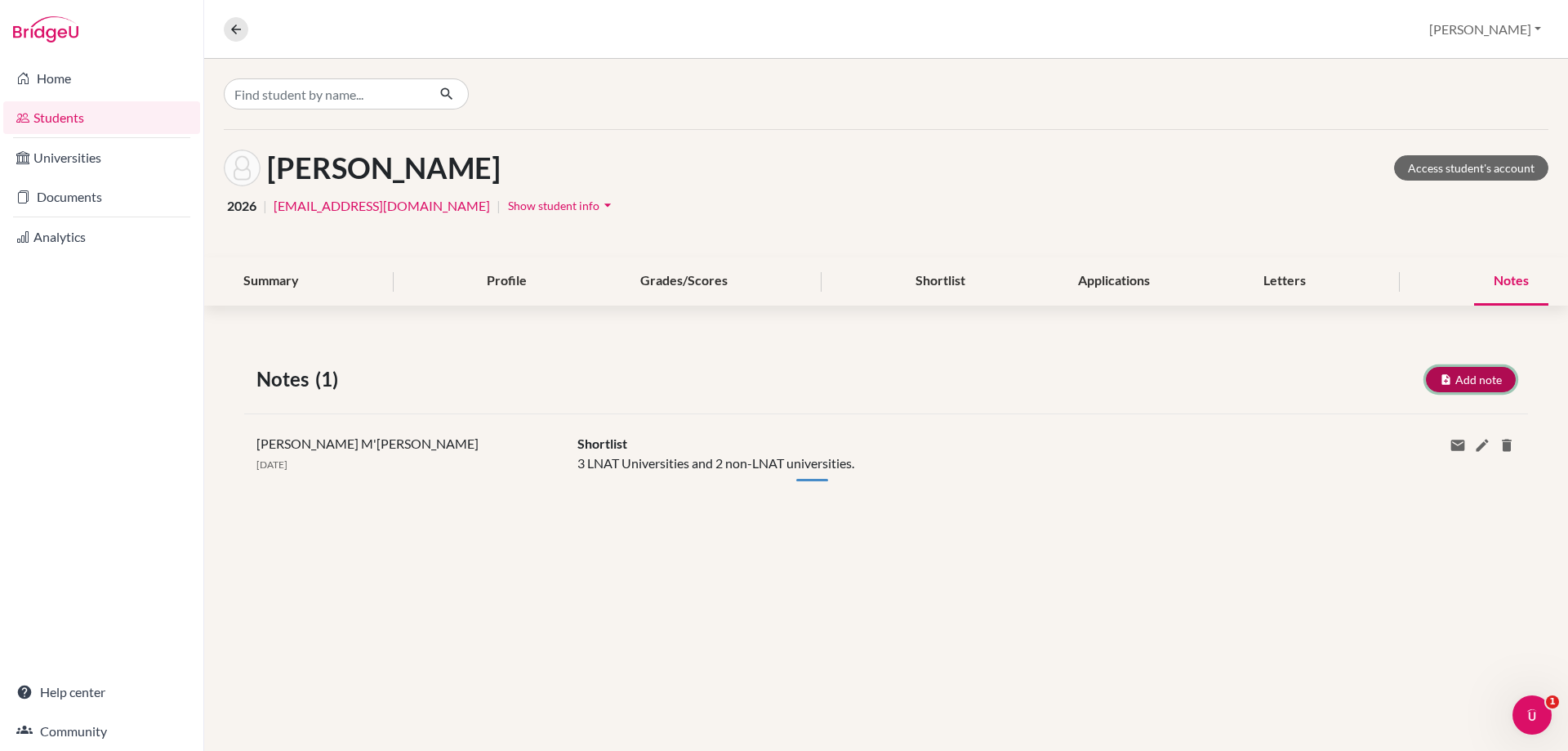
click at [1476, 388] on button "Add note" at bounding box center [1470, 380] width 89 height 25
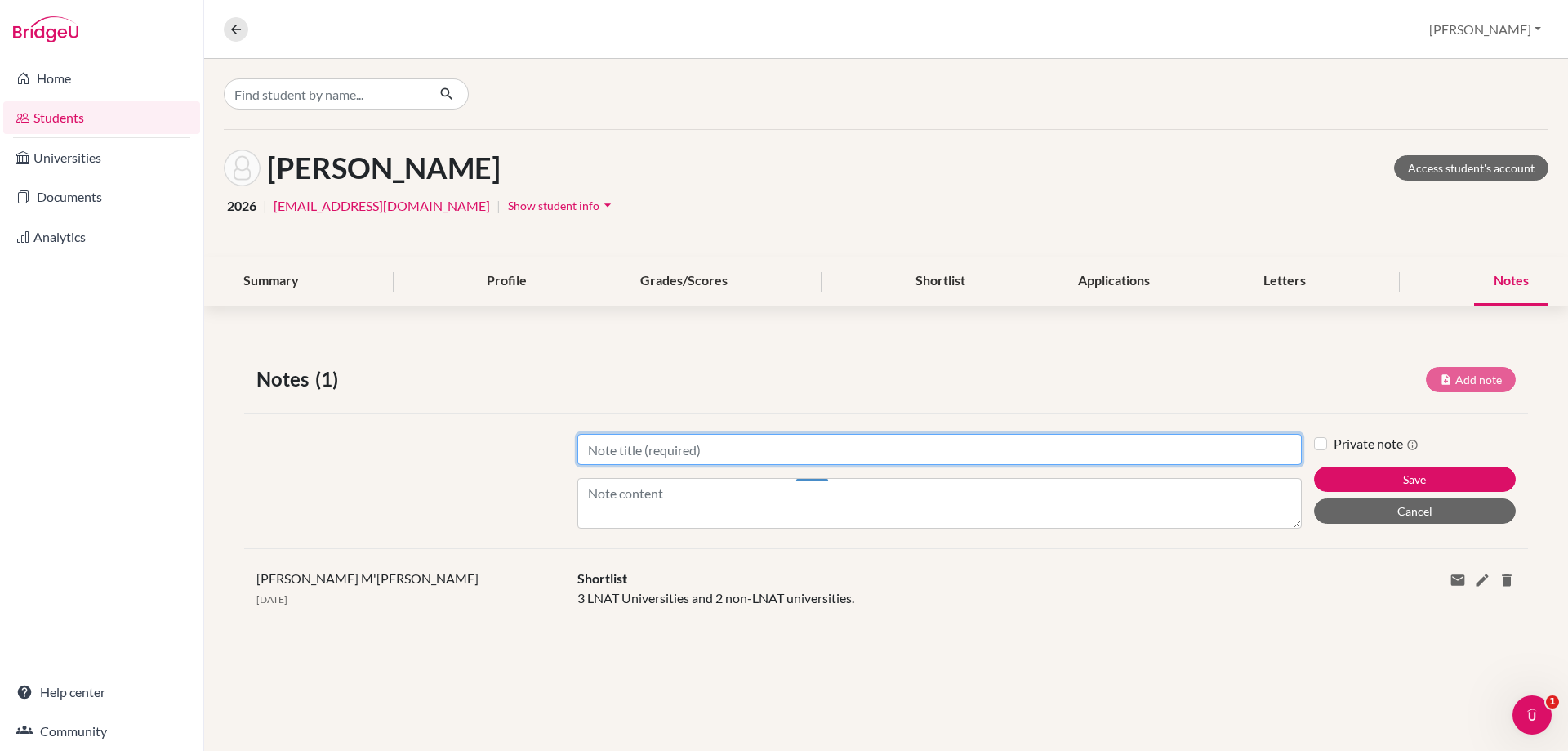
click at [617, 457] on input "Title" at bounding box center [939, 449] width 724 height 31
type input "LNAT"
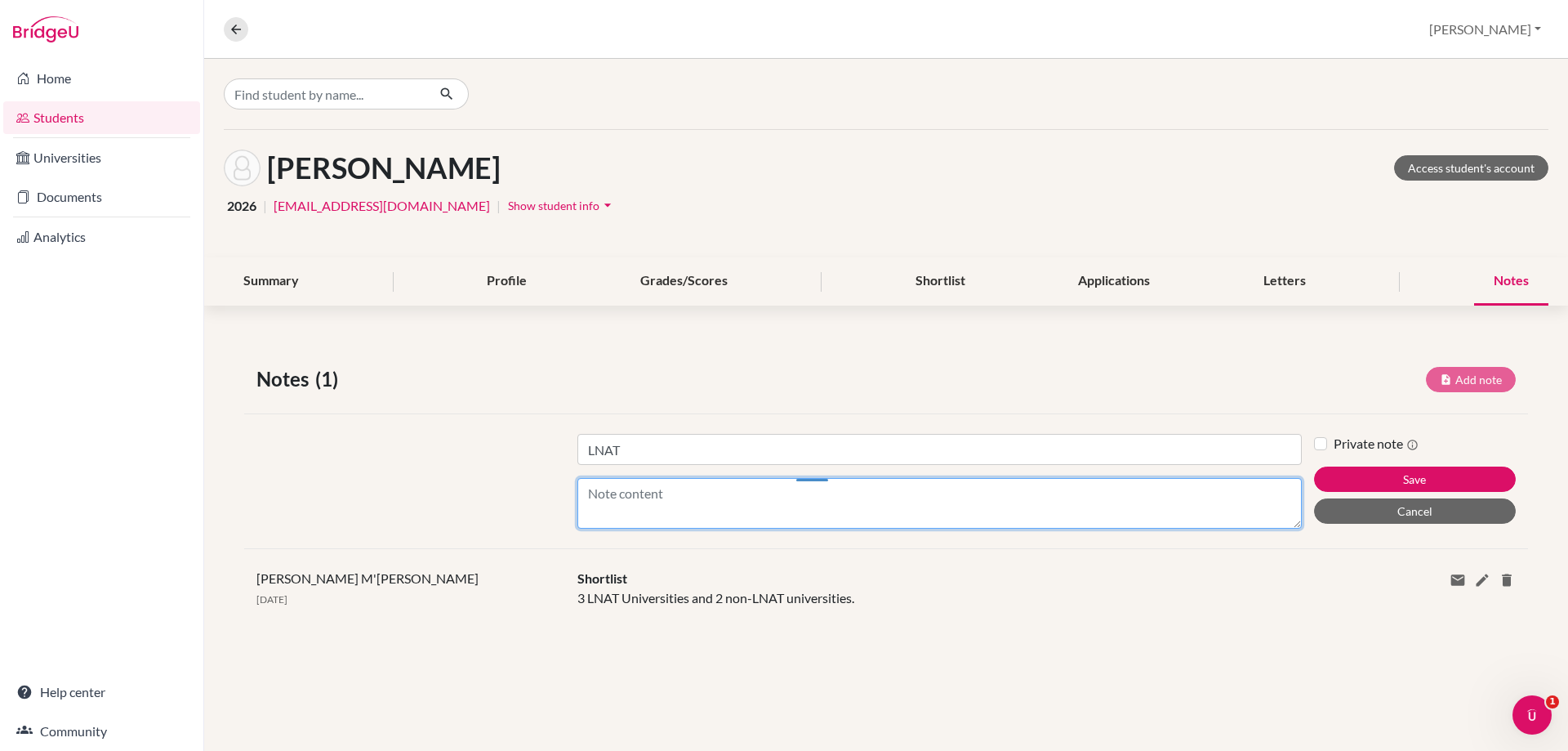
click at [603, 491] on textarea "Content" at bounding box center [939, 503] width 724 height 51
type textarea "Booked for Saturday, 4th October."
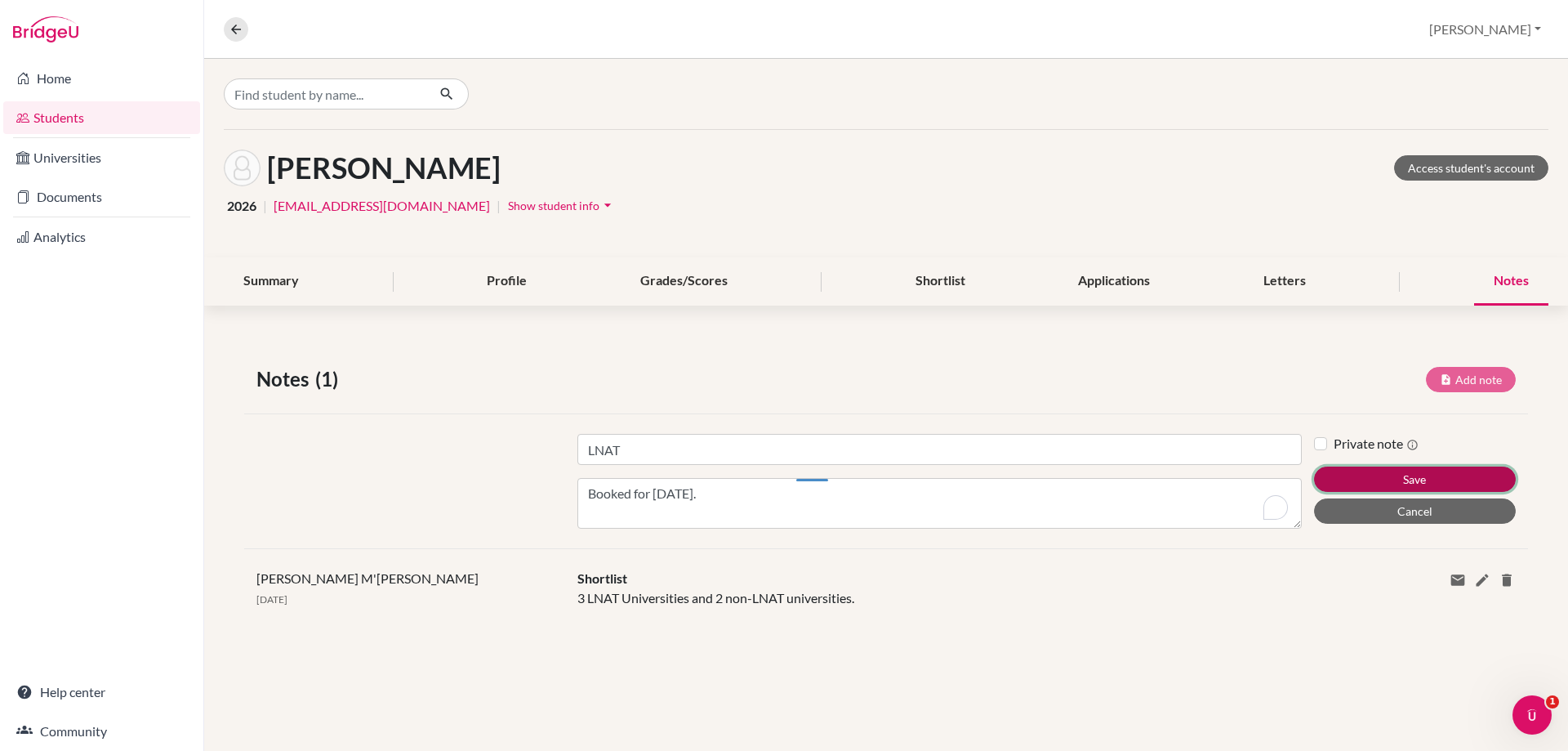
click at [1378, 473] on button "Save" at bounding box center [1414, 479] width 201 height 25
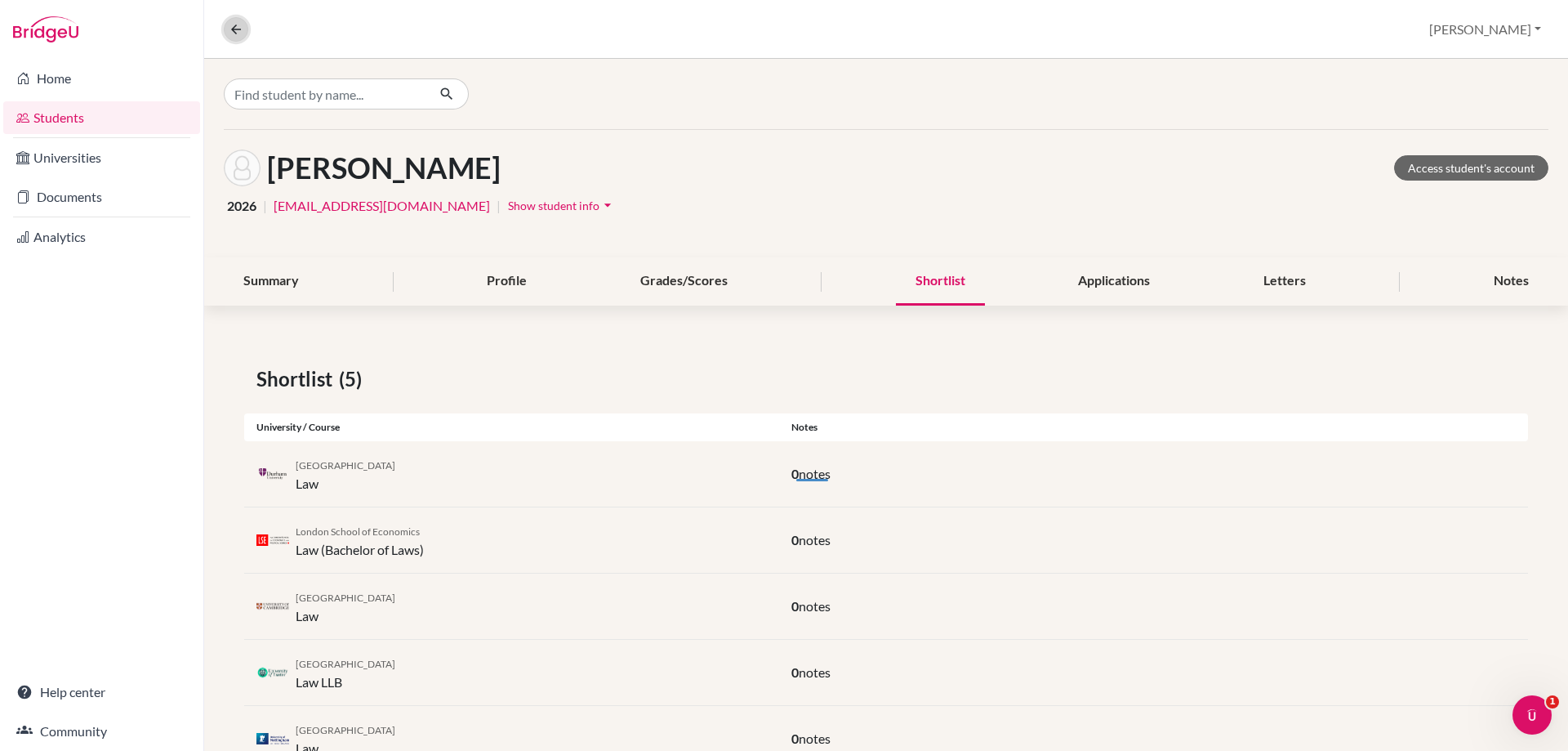
click at [234, 26] on icon at bounding box center [236, 29] width 14 height 14
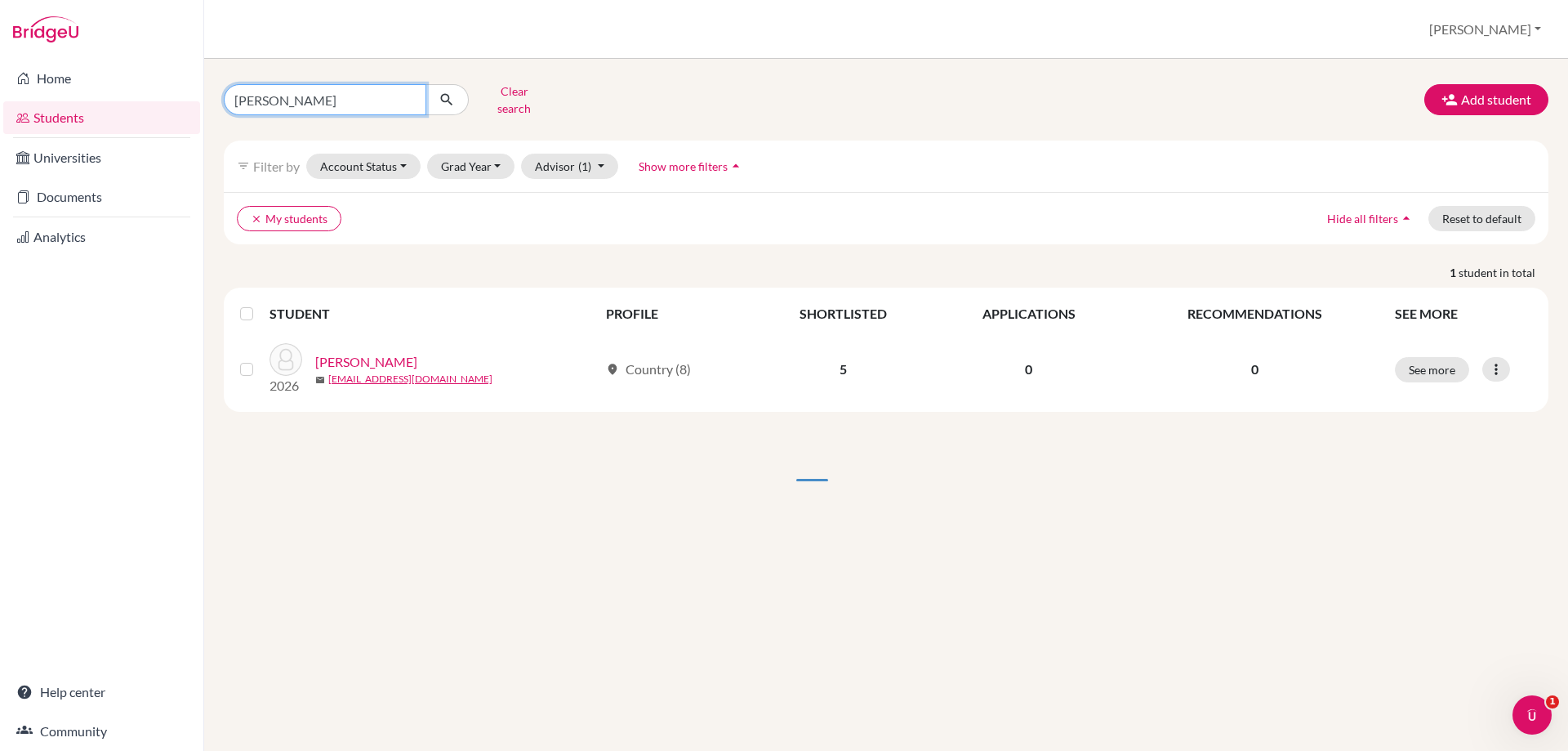
drag, startPoint x: 313, startPoint y: 98, endPoint x: 195, endPoint y: 96, distance: 118.0
click at [195, 96] on div "Home Students Universities Documents Analytics Help center Community Students o…" at bounding box center [784, 375] width 1568 height 751
type input "zhu"
click button "submit" at bounding box center [447, 99] width 43 height 31
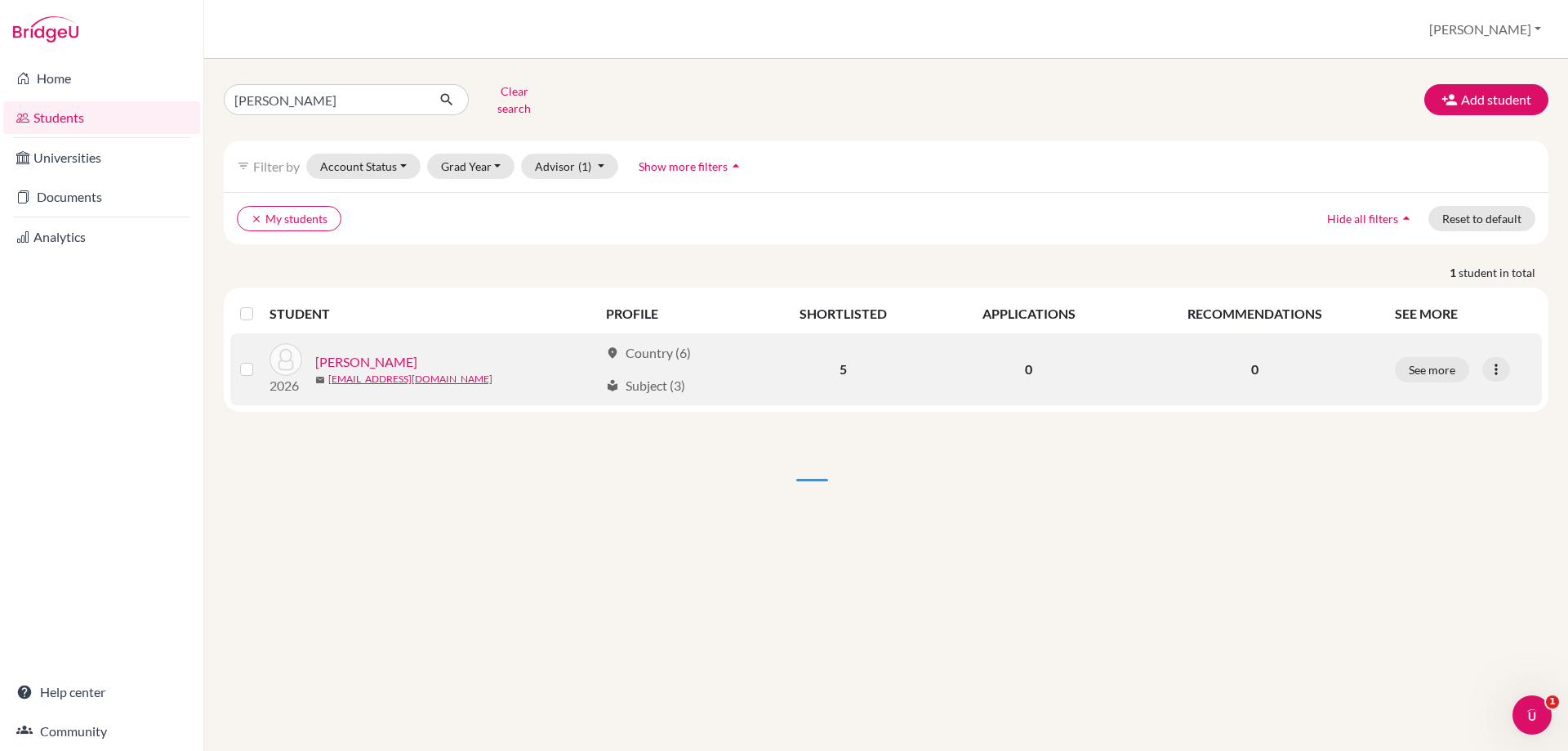
click at [326, 353] on link "Zhu, Mingjie" at bounding box center [366, 362] width 102 height 20
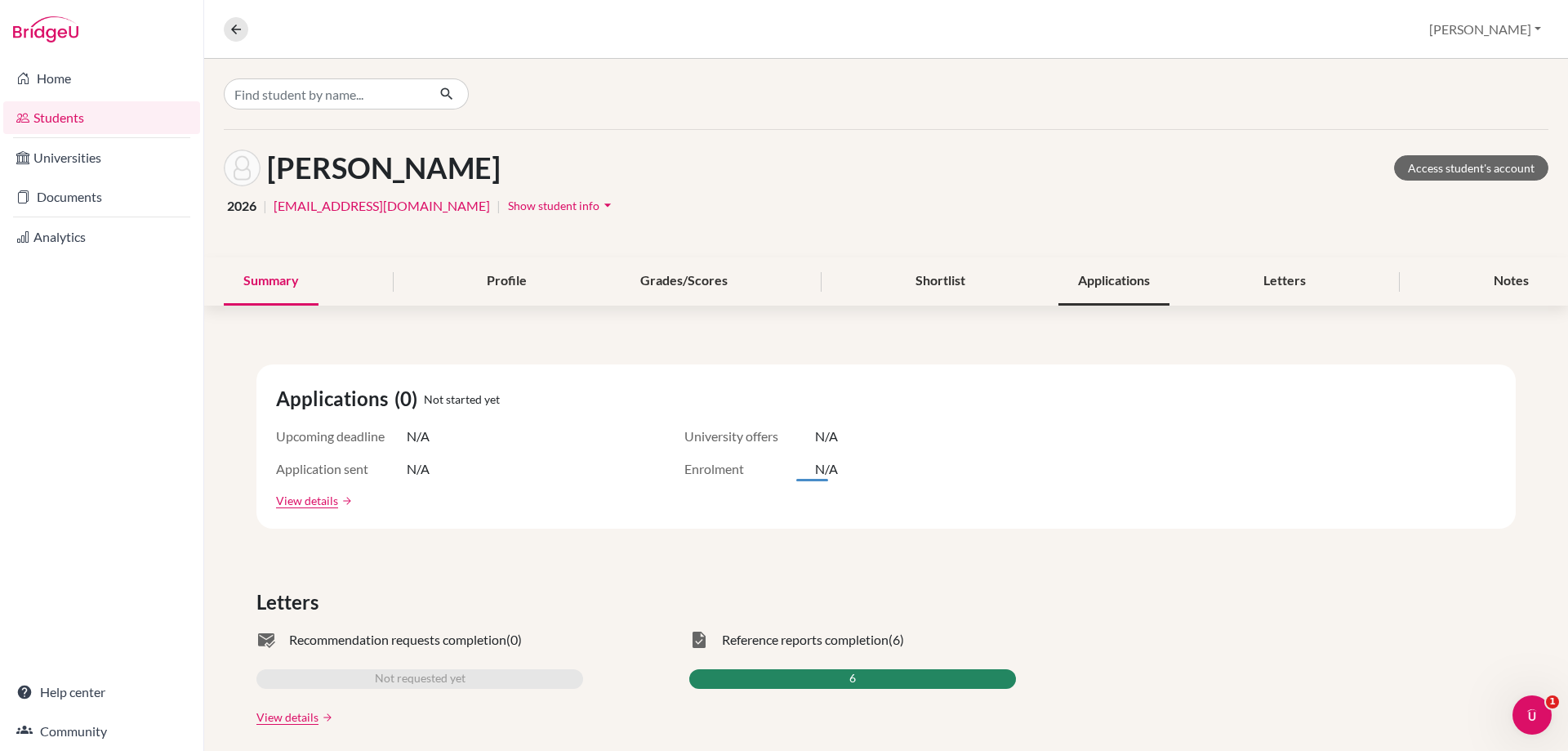
click at [1122, 286] on div "Applications" at bounding box center [1114, 281] width 111 height 48
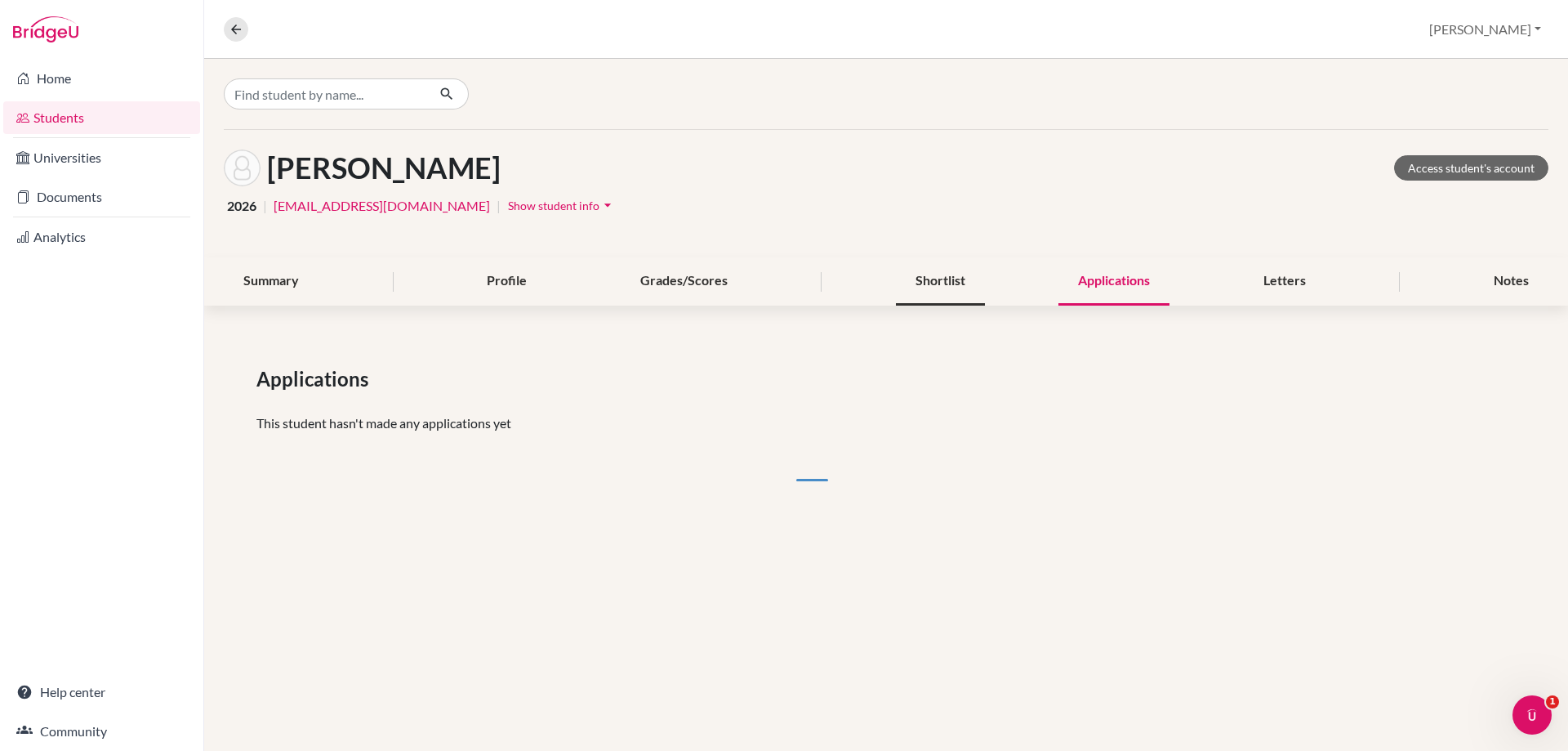
click at [930, 286] on div "Shortlist" at bounding box center [940, 281] width 89 height 48
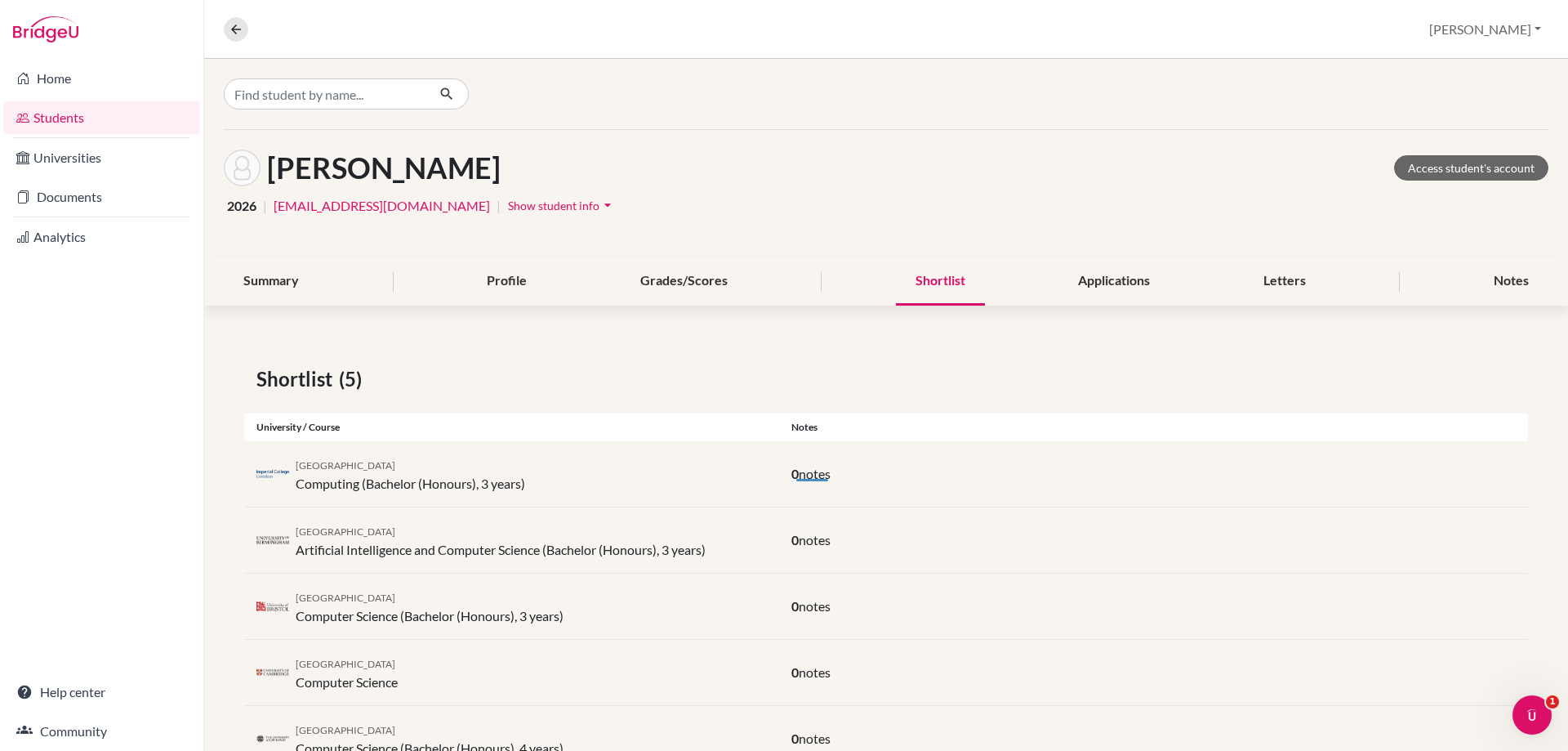
scroll to position [61, 0]
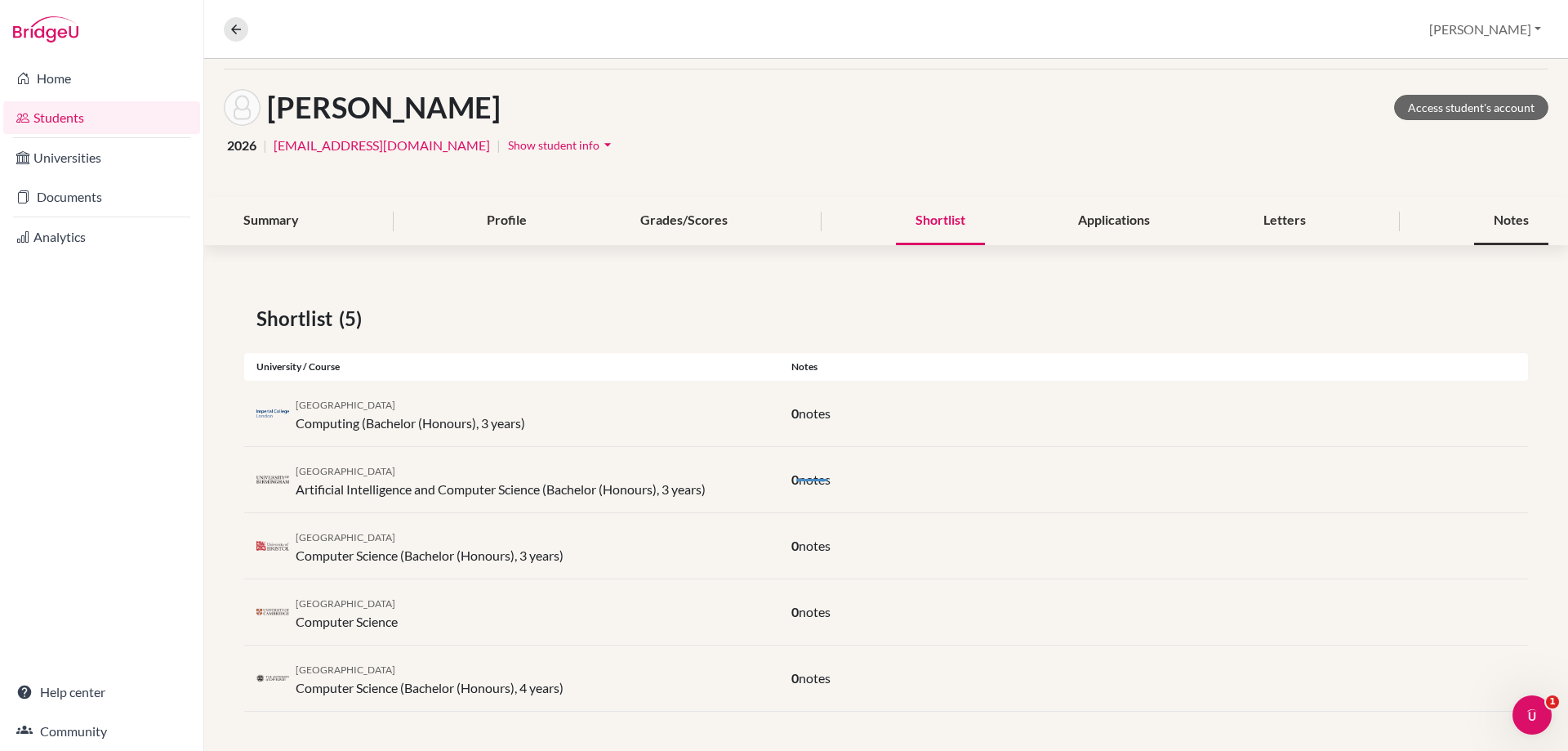
click at [1495, 217] on div "Notes" at bounding box center [1511, 221] width 74 height 48
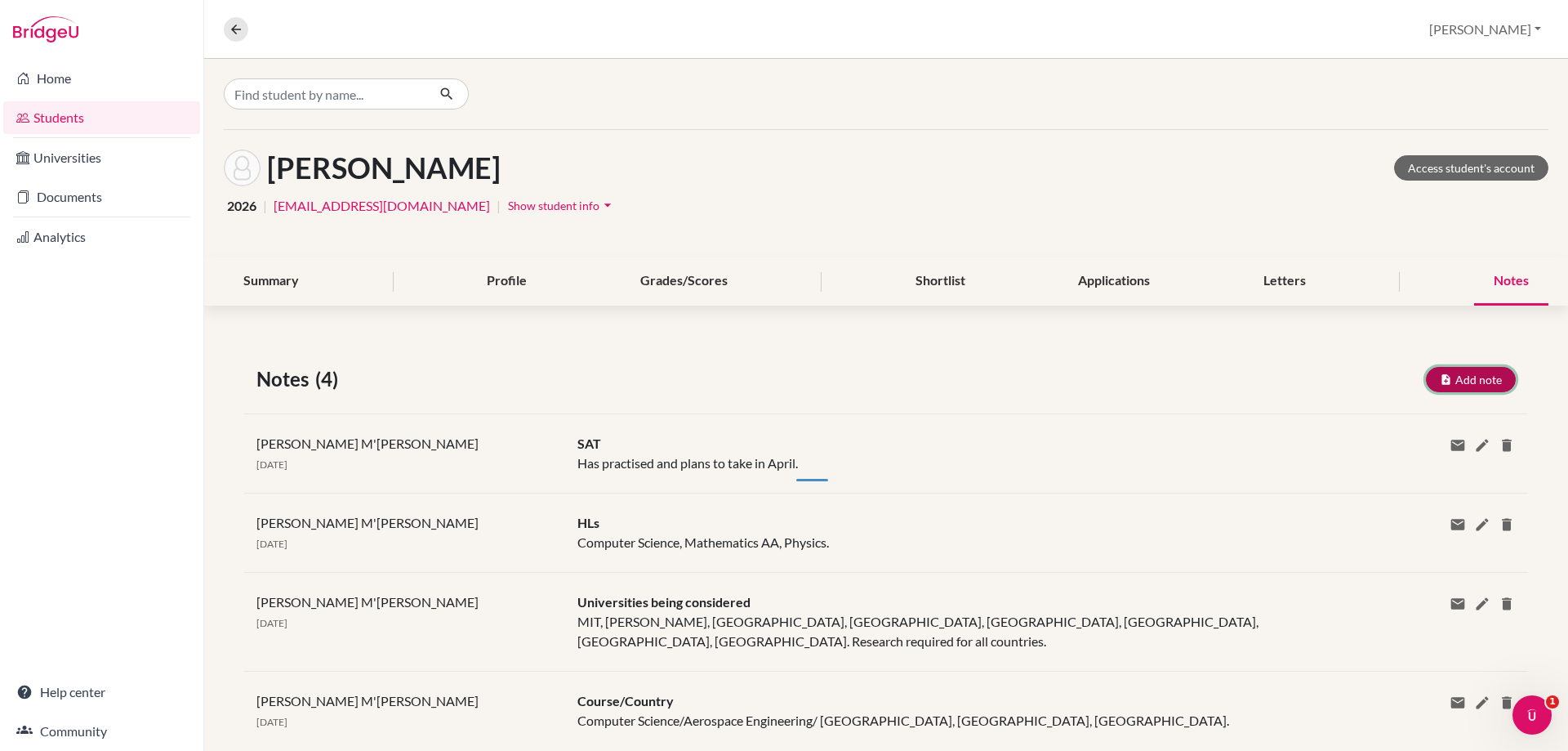
click at [1430, 388] on button "Add note" at bounding box center [1470, 380] width 89 height 25
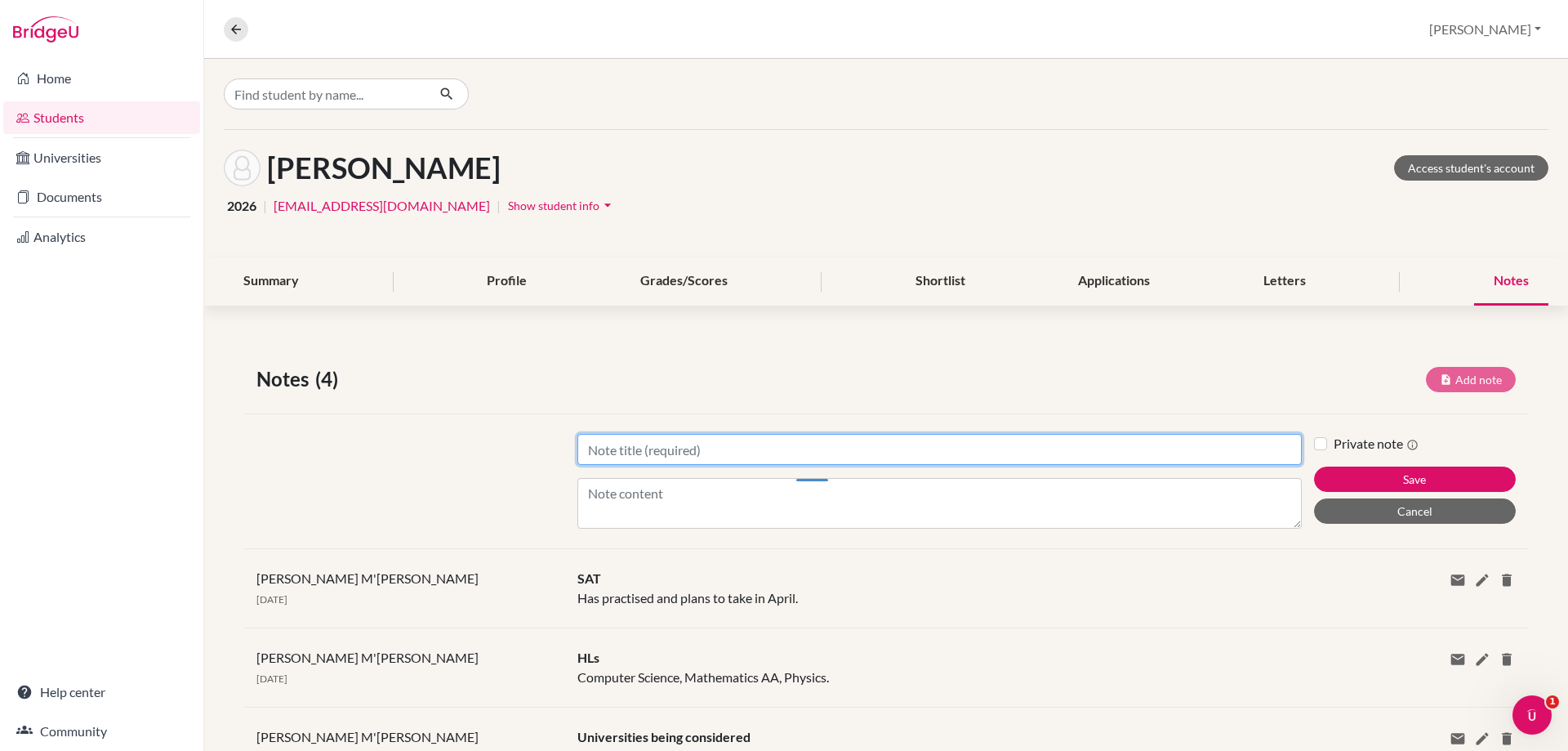
click at [626, 446] on input "Title" at bounding box center [939, 449] width 724 height 31
type input "TMUA for Cambridge - Computer Science"
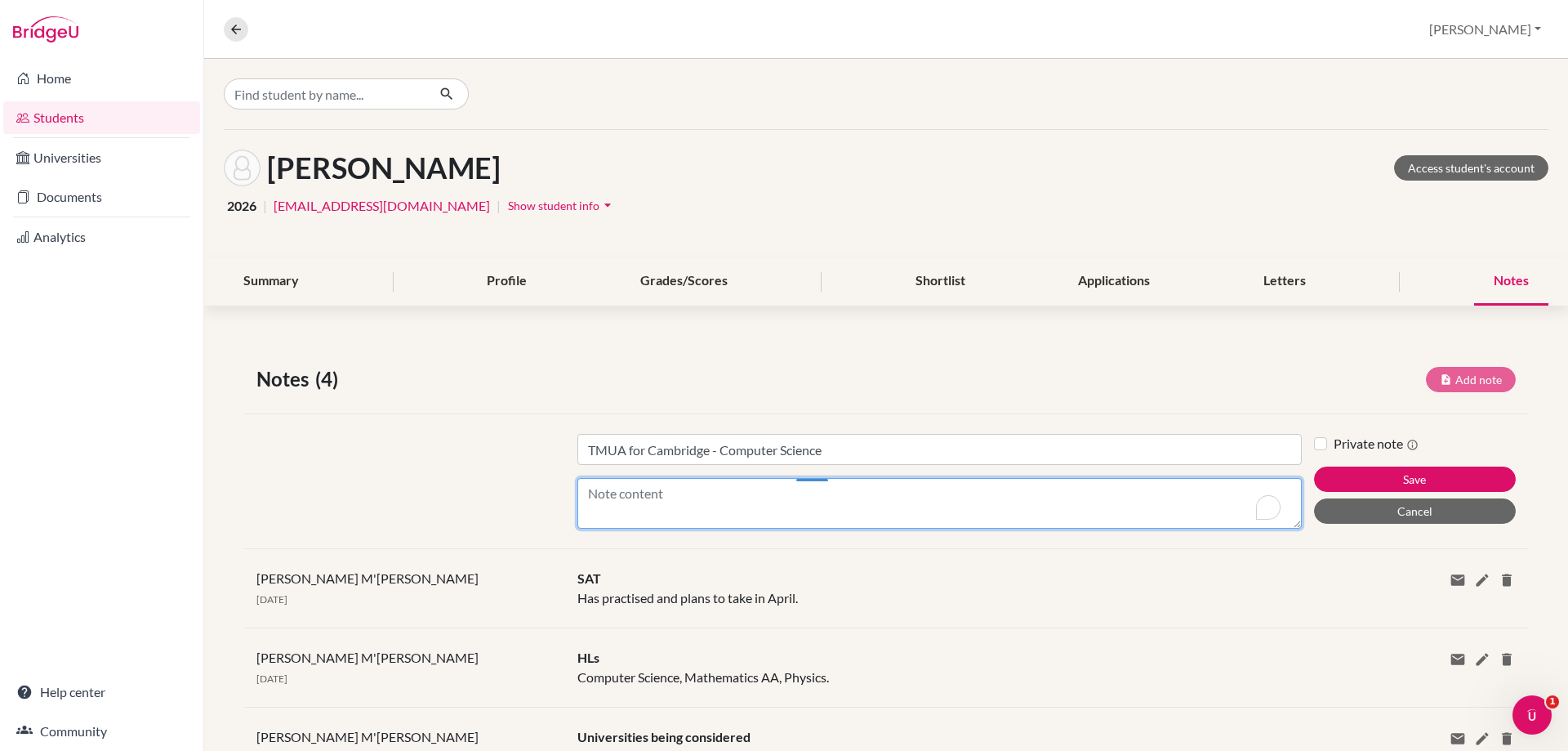
click at [603, 503] on textarea "Content" at bounding box center [939, 503] width 724 height 51
click at [696, 481] on textarea "Booked for" at bounding box center [939, 503] width 724 height 51
type textarea "Booked for Tuesday, 14th October"
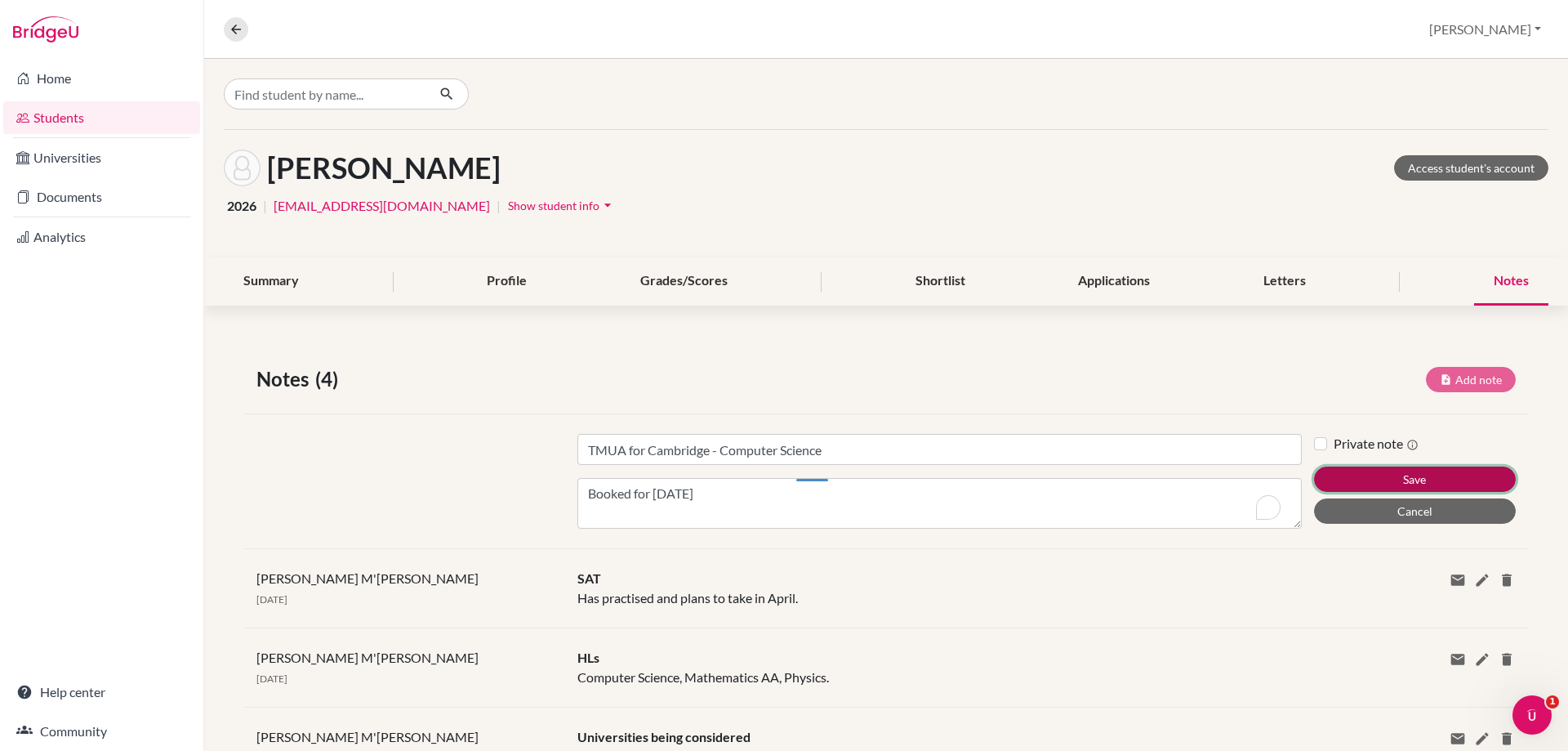
click at [1346, 471] on button "Save" at bounding box center [1414, 479] width 201 height 25
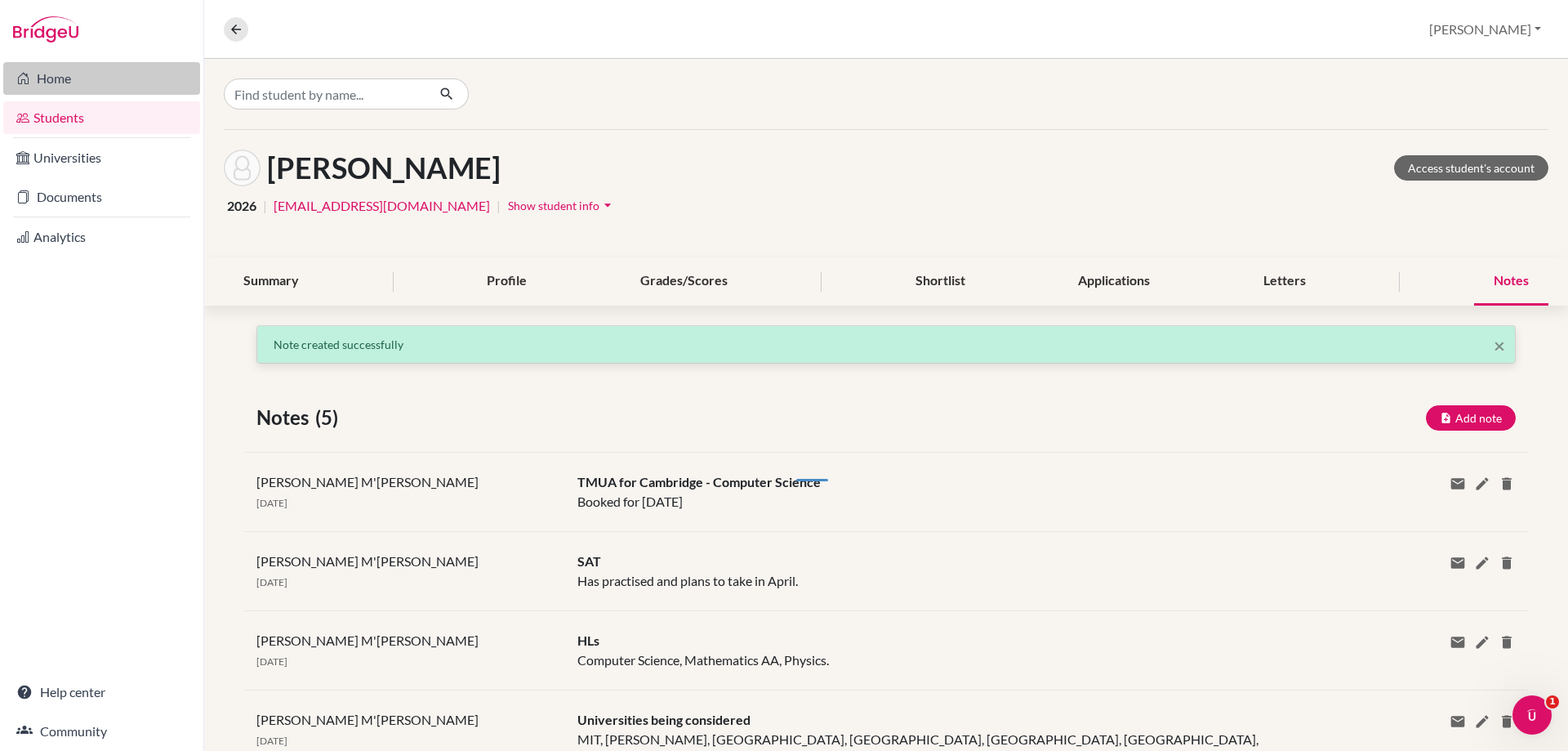
click at [57, 76] on link "Home" at bounding box center [102, 79] width 197 height 33
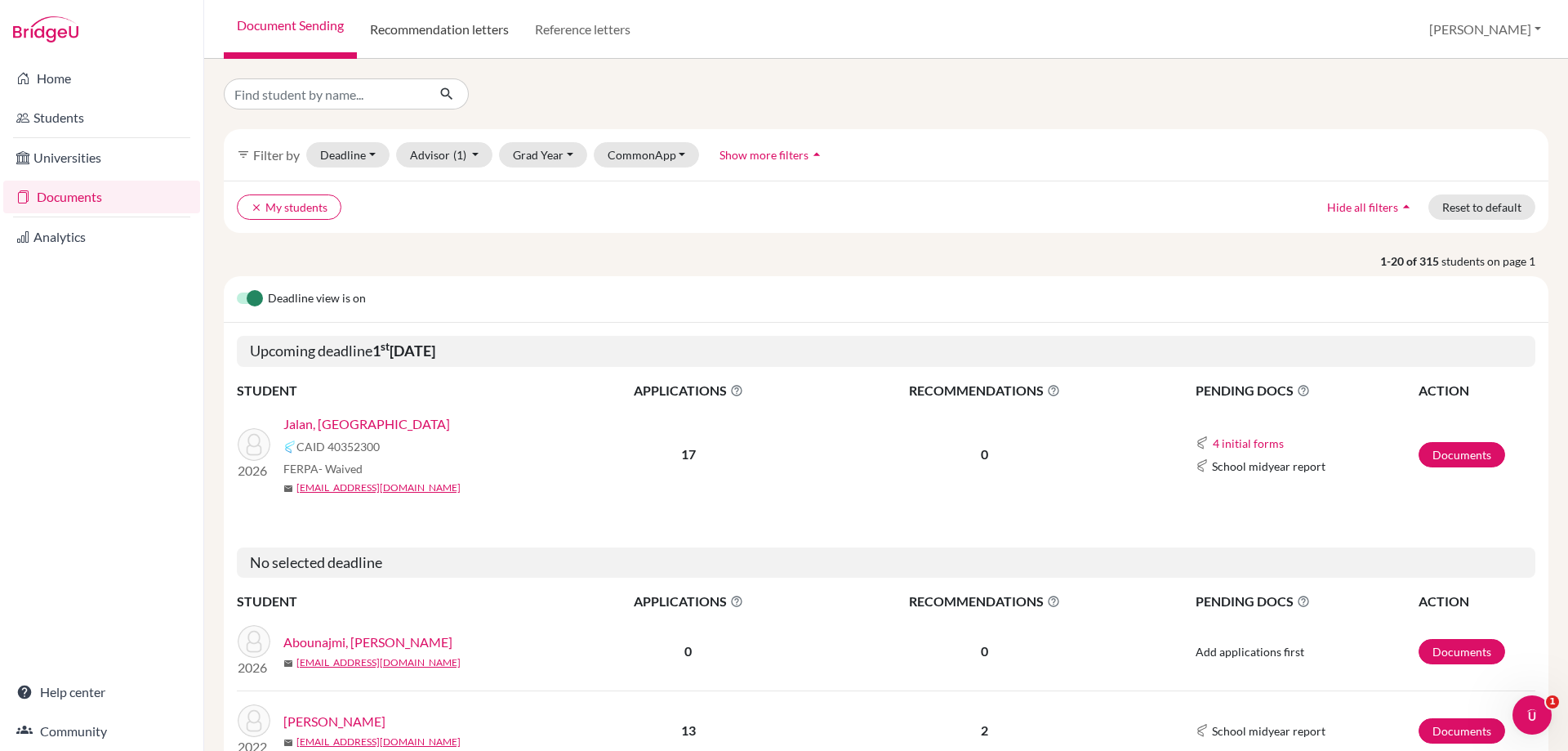
click at [393, 33] on link "Recommendation letters" at bounding box center [439, 29] width 165 height 59
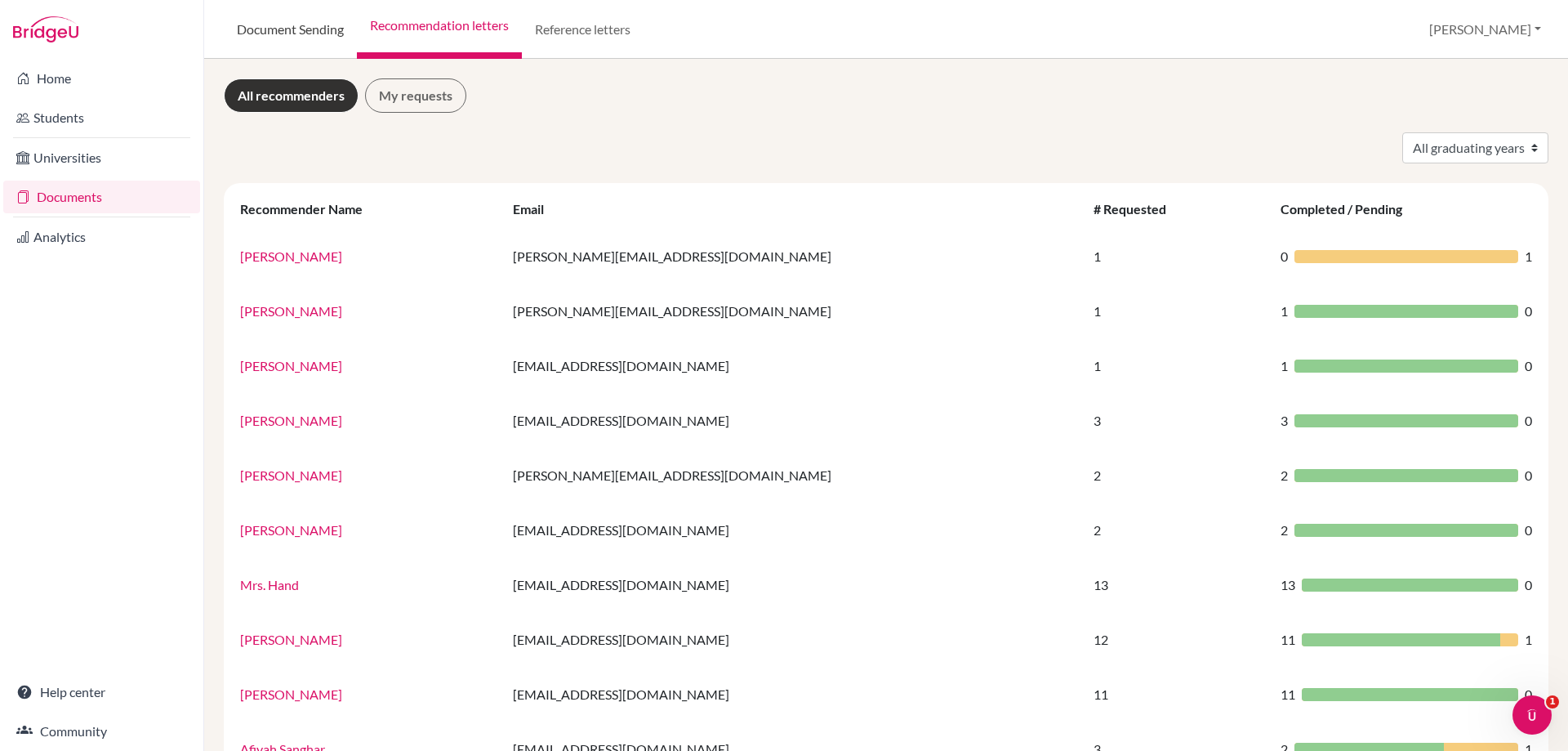
click at [251, 31] on link "Document Sending" at bounding box center [290, 29] width 133 height 59
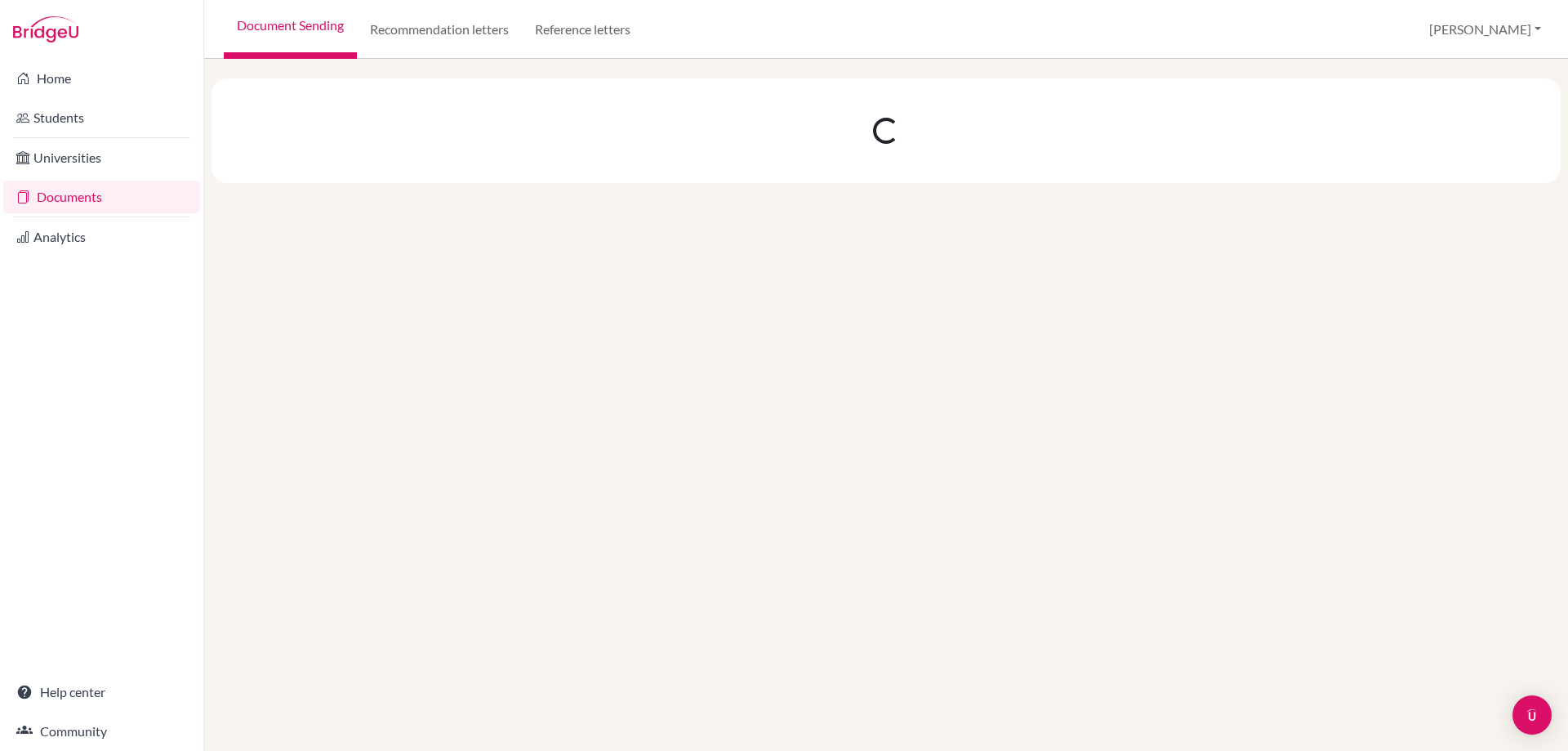
select select "8"
select select "9"
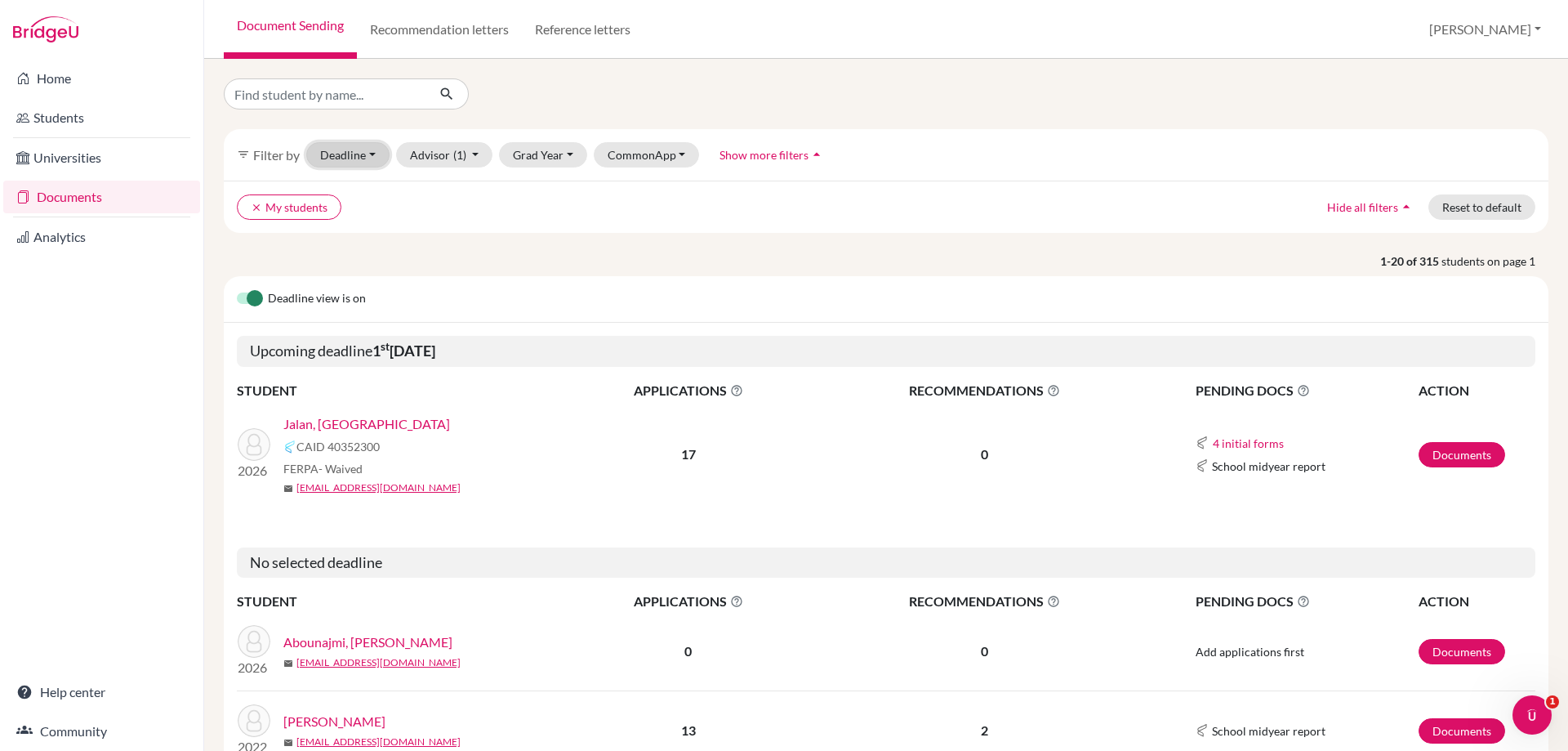
click at [364, 157] on button "Deadline - Select a date range Or double click for a single date selection Toda…" at bounding box center [348, 155] width 83 height 25
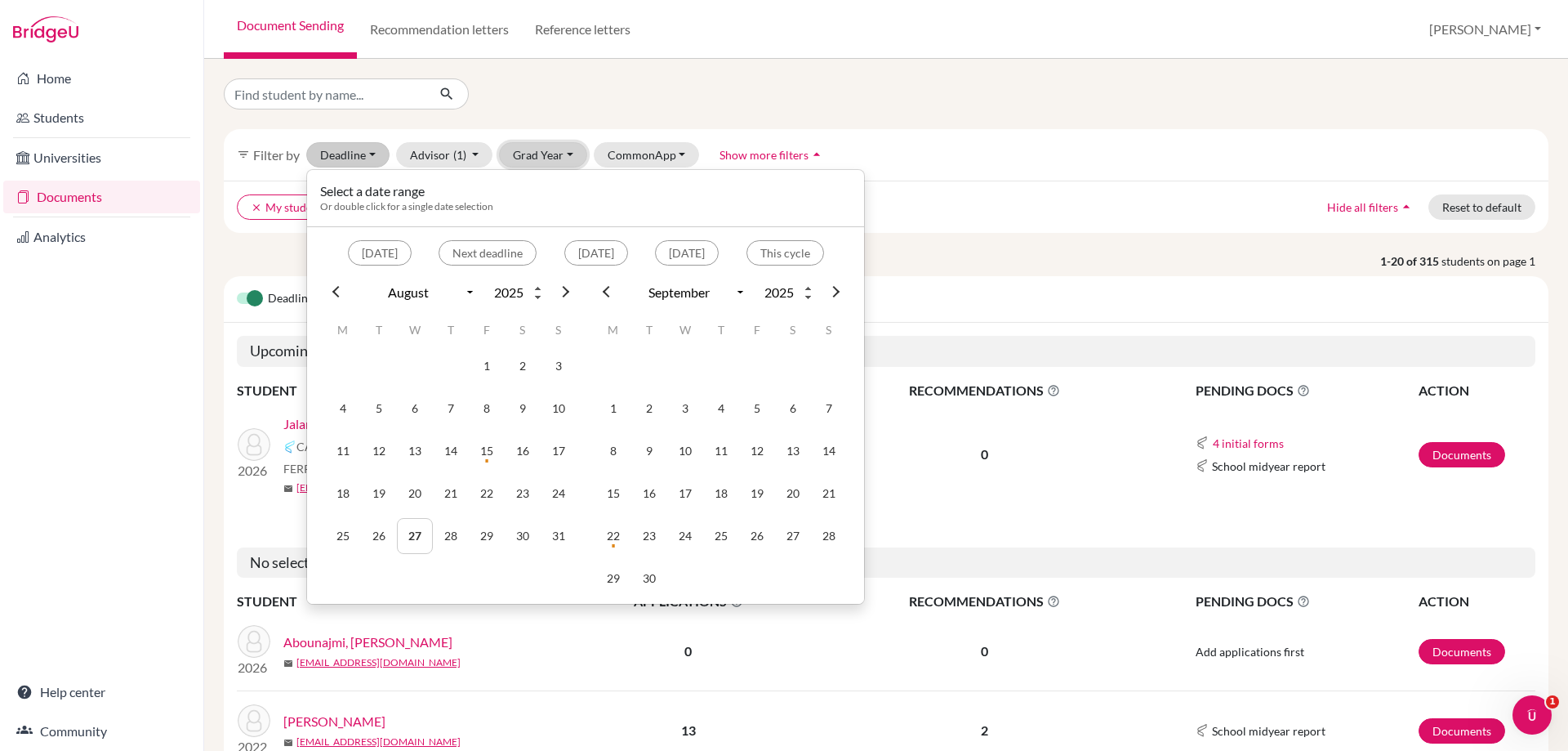
click at [542, 147] on button "Grad Year" at bounding box center [543, 155] width 89 height 25
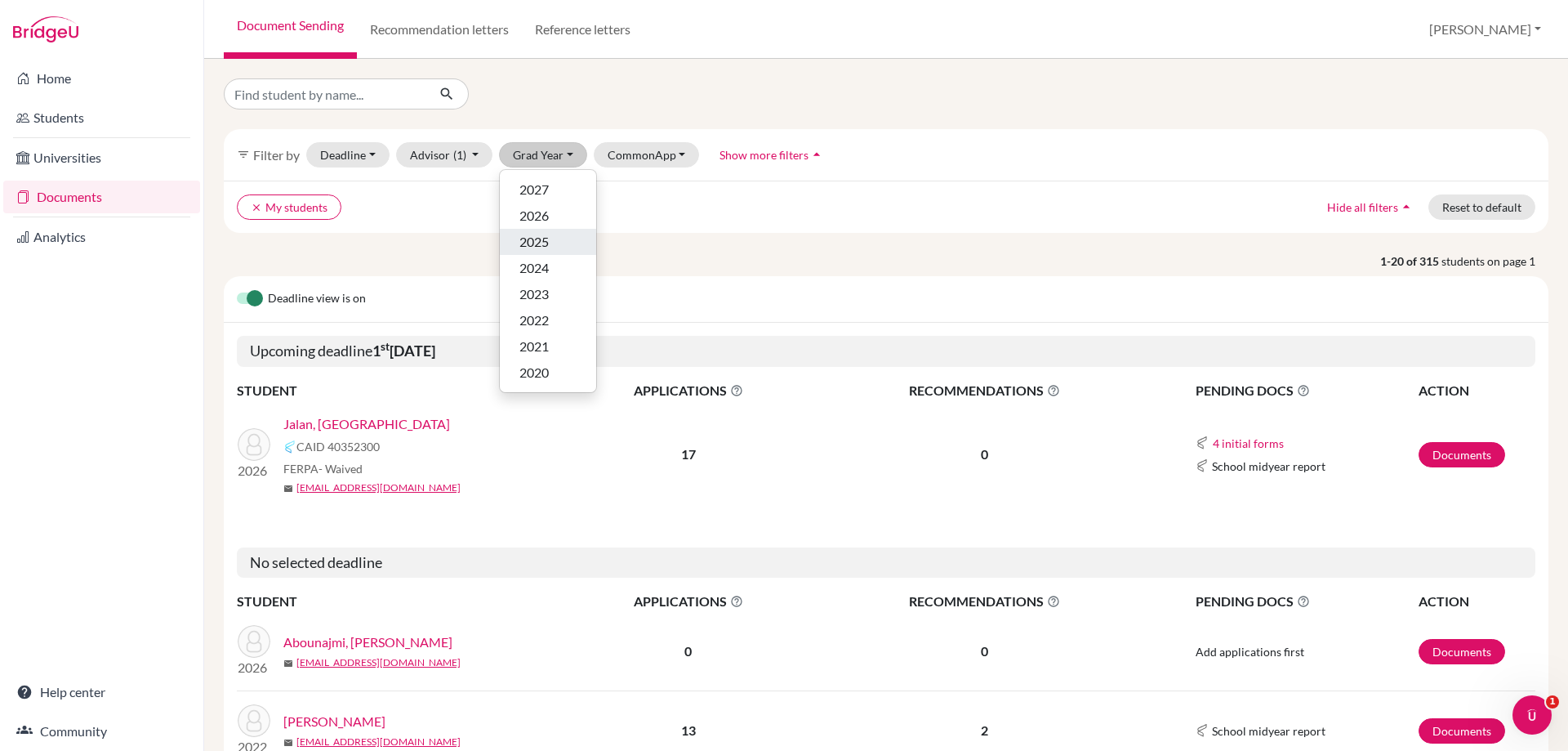
click at [545, 235] on span "2025" at bounding box center [534, 242] width 30 height 20
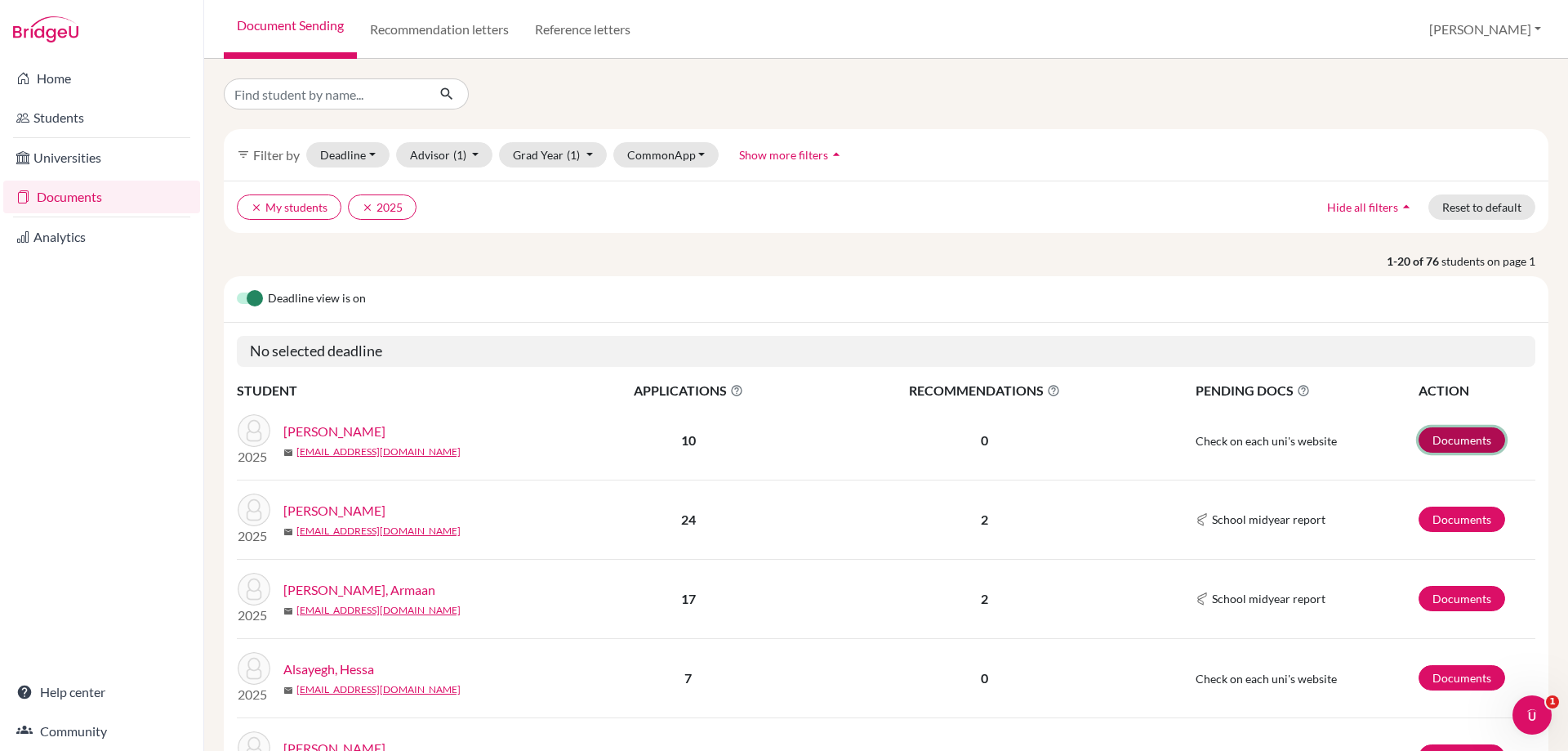
click at [1418, 442] on link "Documents" at bounding box center [1461, 440] width 87 height 25
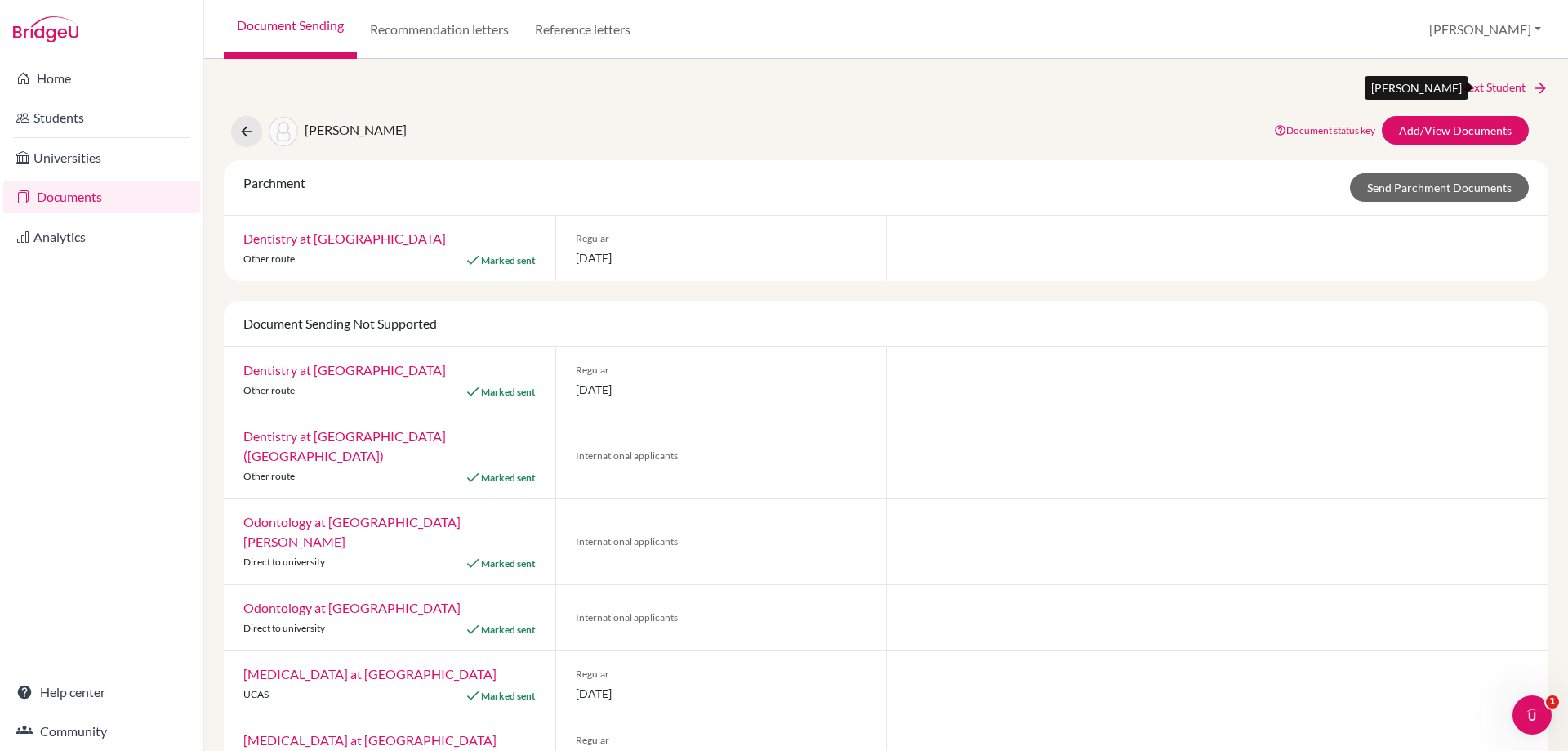
click at [1503, 79] on link "Next Student" at bounding box center [1503, 88] width 89 height 18
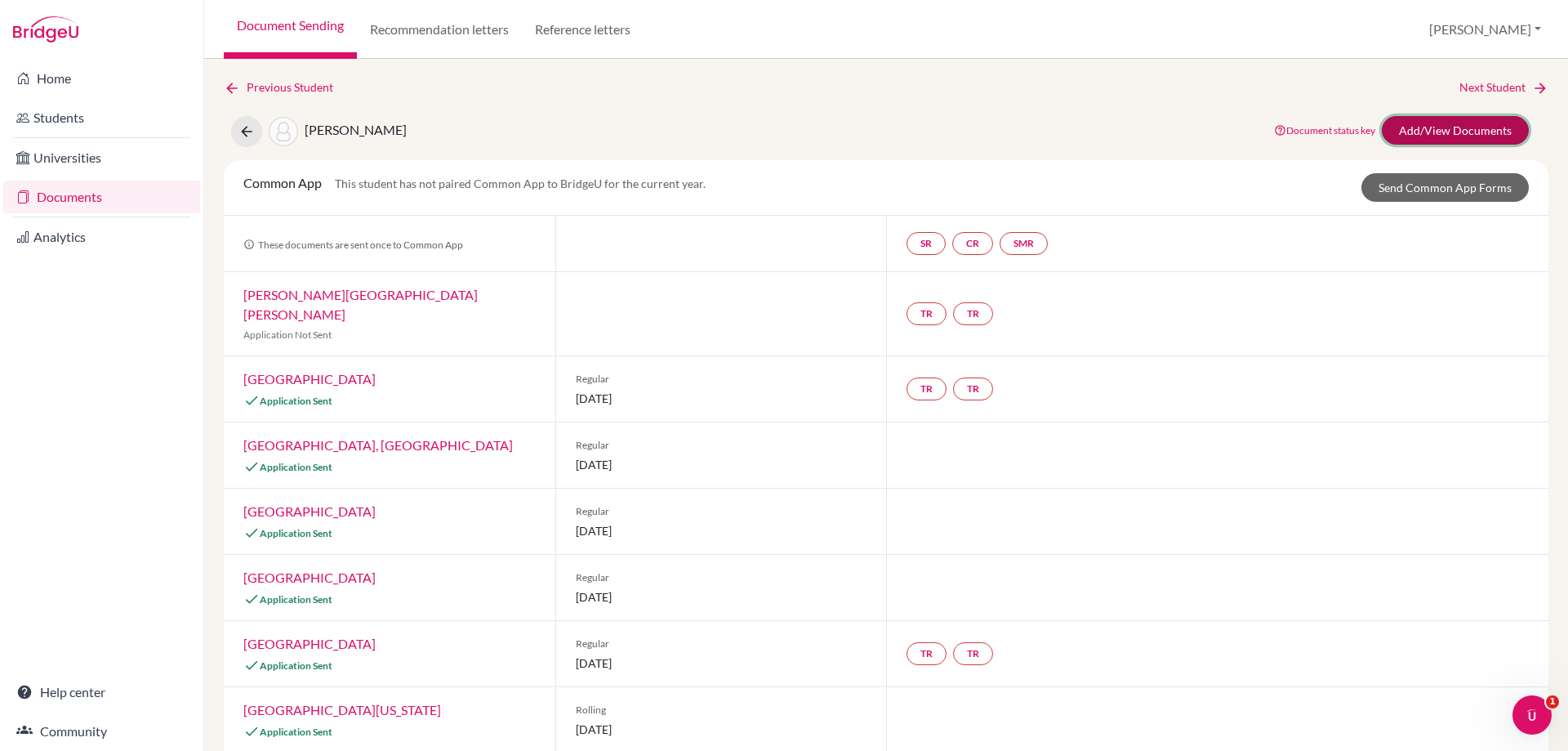
click at [1462, 128] on link "Add/View Documents" at bounding box center [1455, 130] width 147 height 29
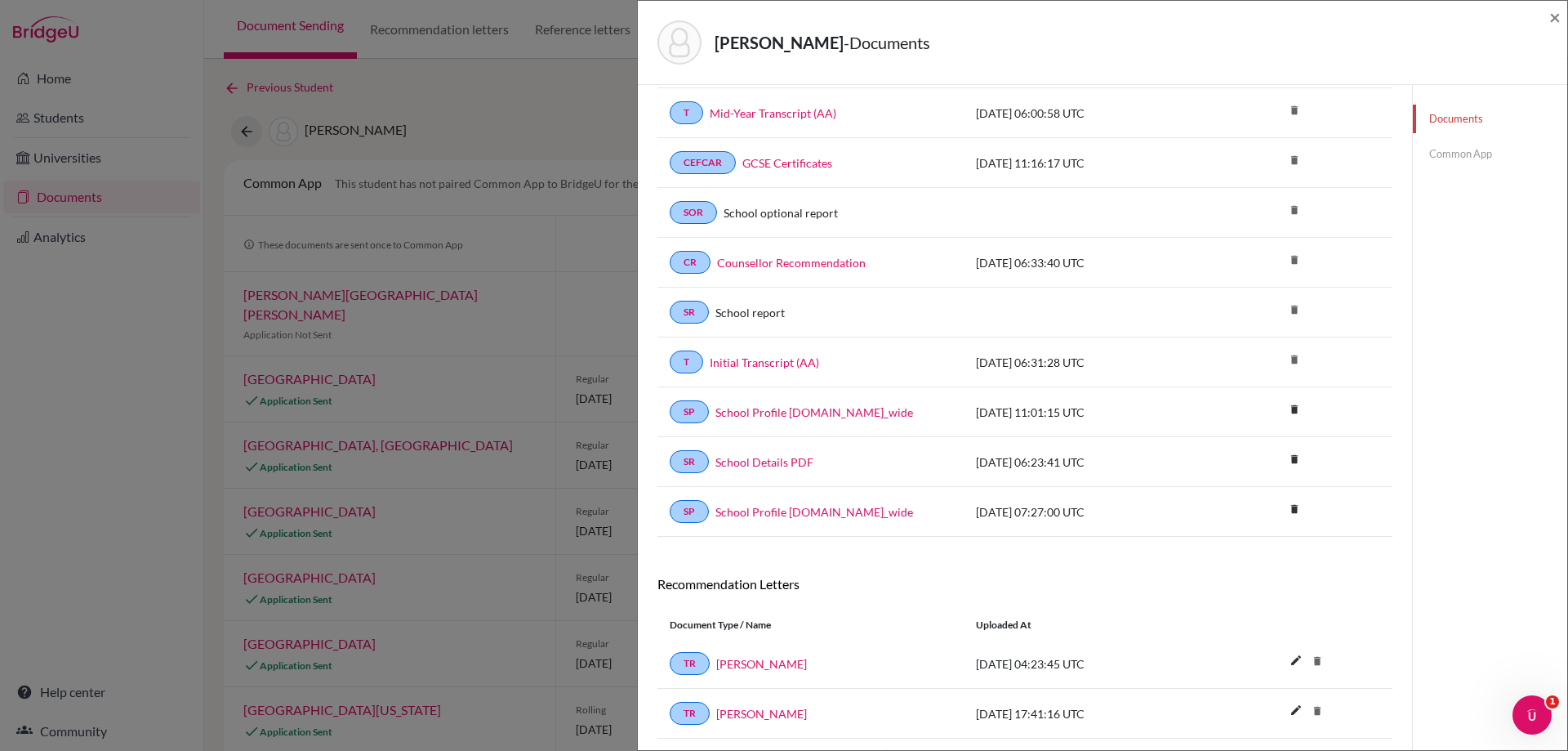
scroll to position [245, 0]
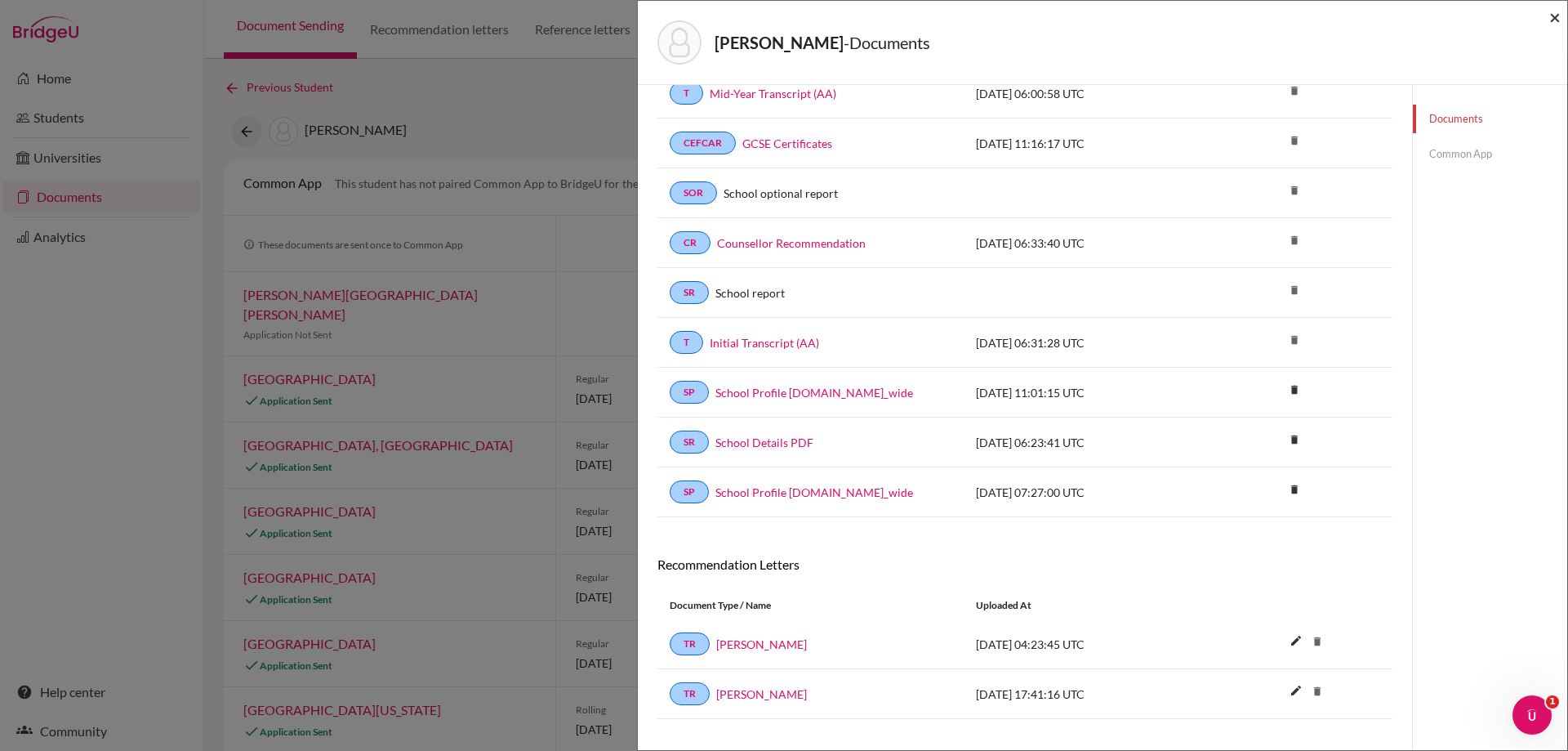
click at [1553, 14] on span "×" at bounding box center [1554, 16] width 12 height 23
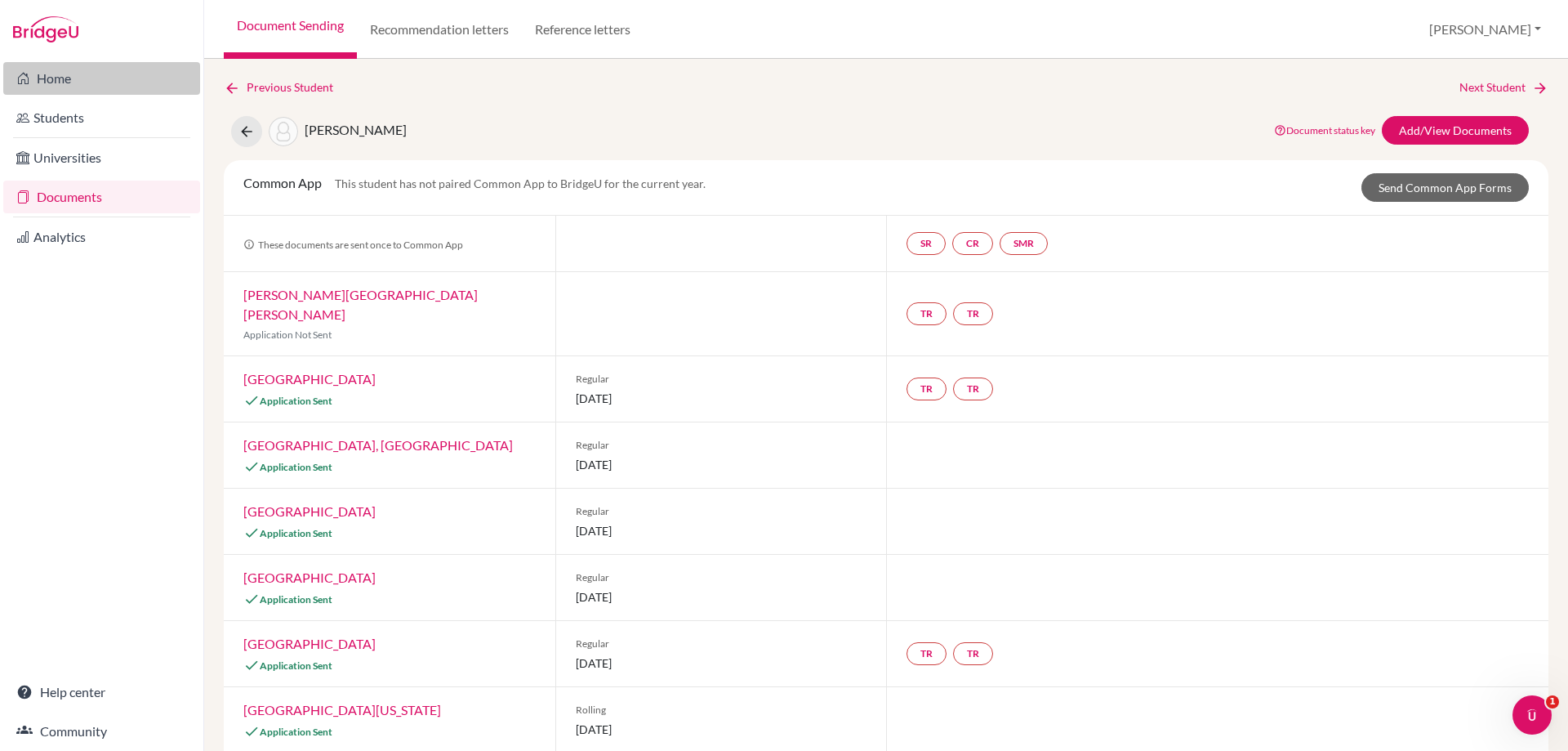
click at [51, 78] on link "Home" at bounding box center [102, 79] width 197 height 33
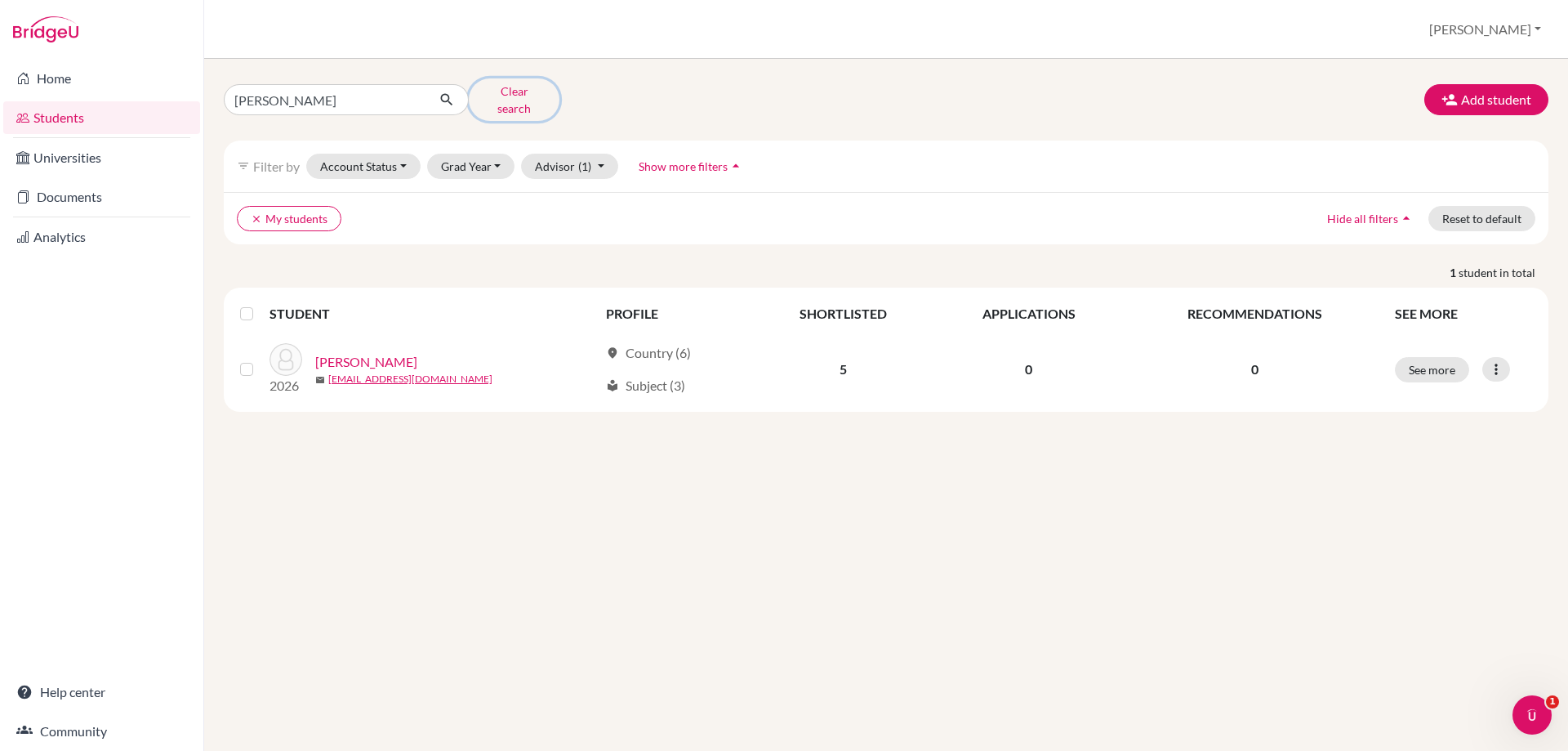
click at [490, 89] on button "Clear search" at bounding box center [514, 99] width 90 height 42
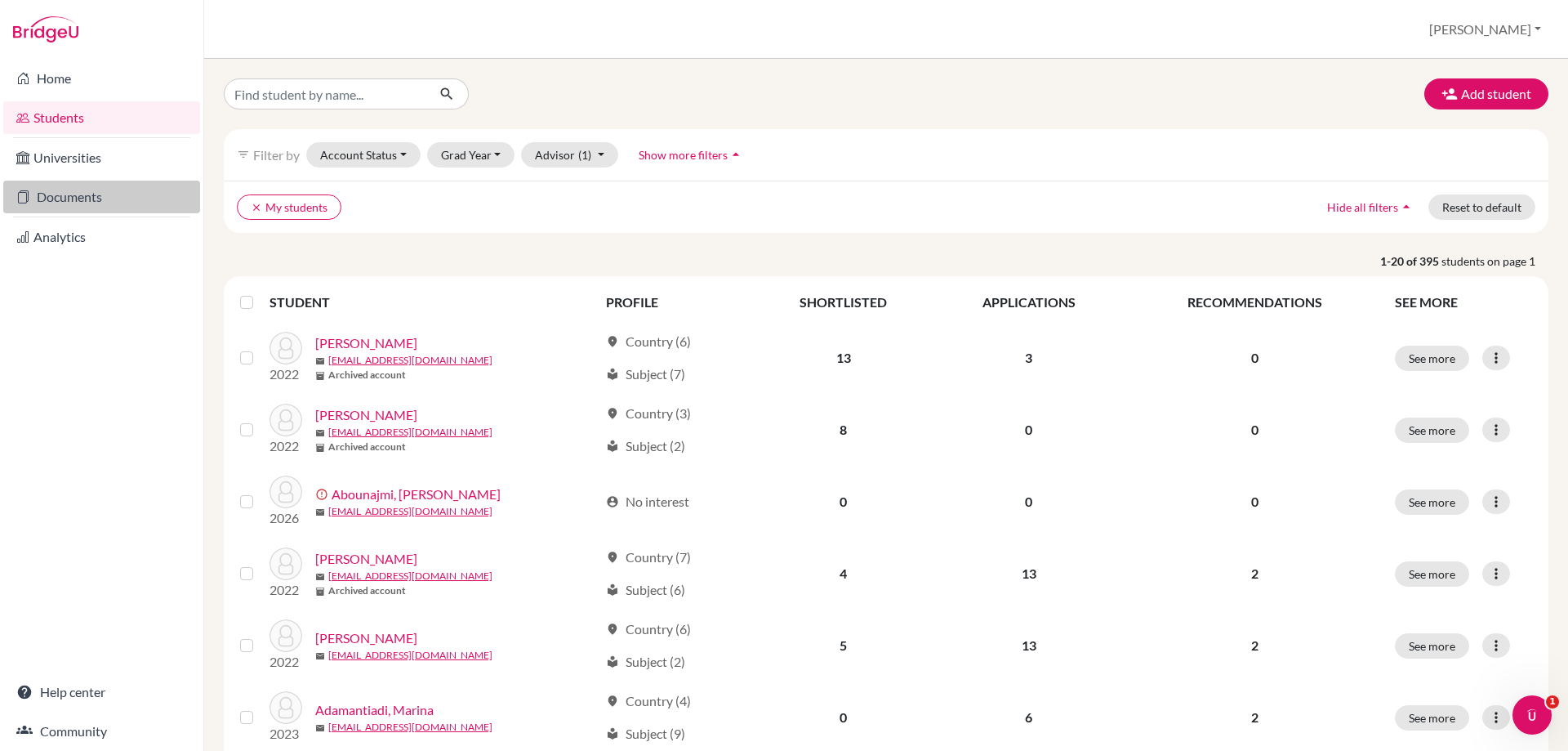
click at [62, 198] on link "Documents" at bounding box center [102, 197] width 197 height 33
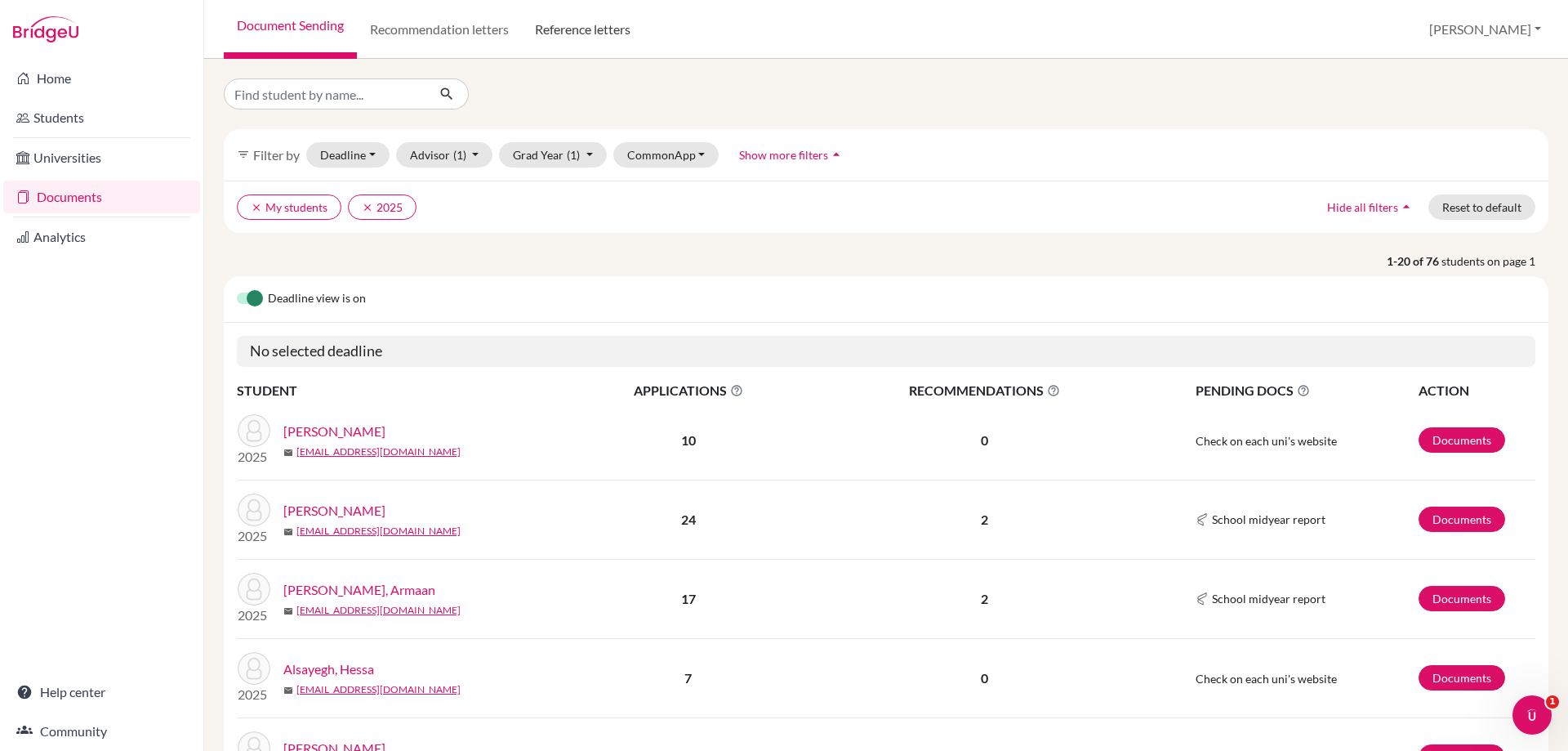
click at [550, 32] on link "Reference letters" at bounding box center [583, 29] width 122 height 59
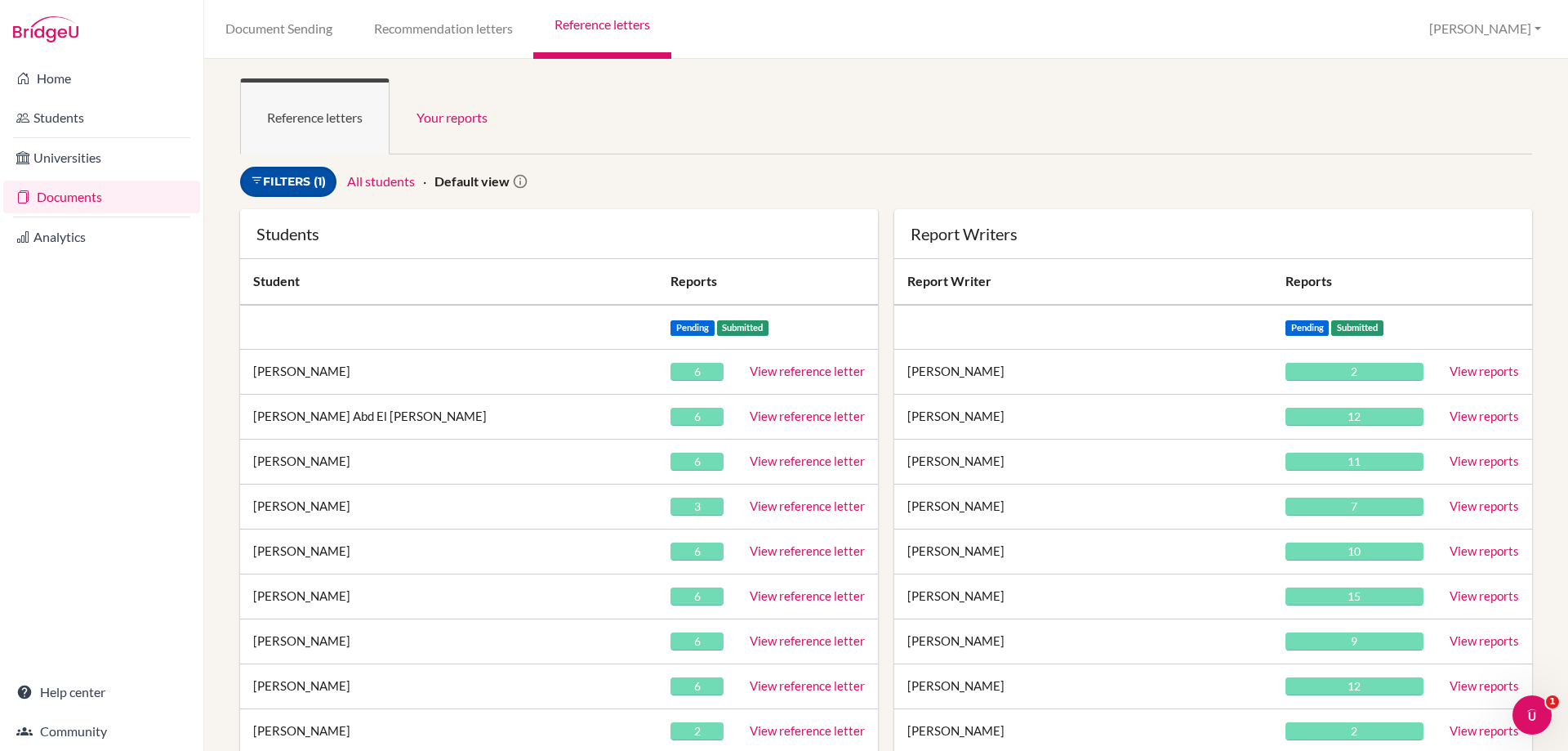
click at [270, 179] on link "Filters (1)" at bounding box center [288, 181] width 97 height 30
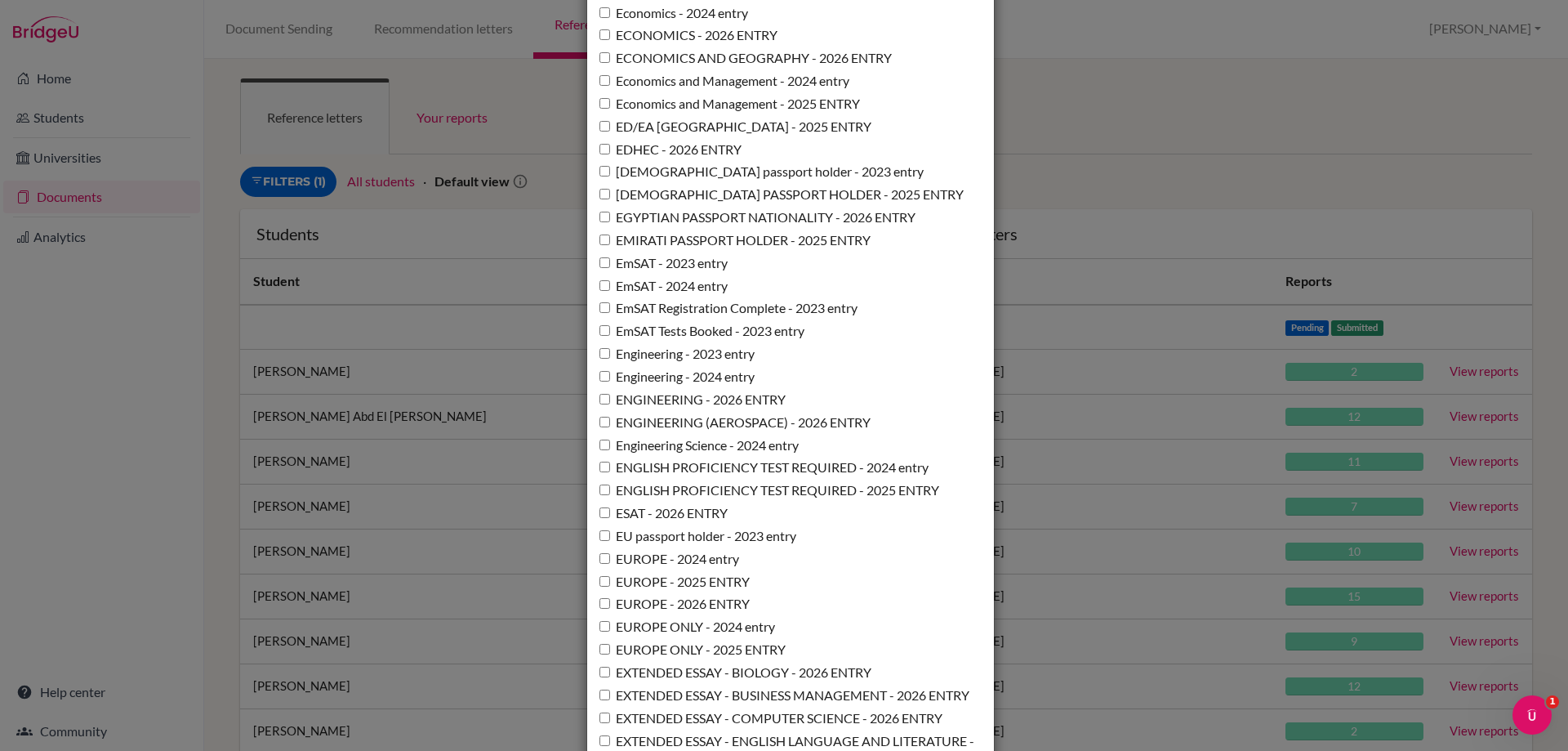
scroll to position [5065, 0]
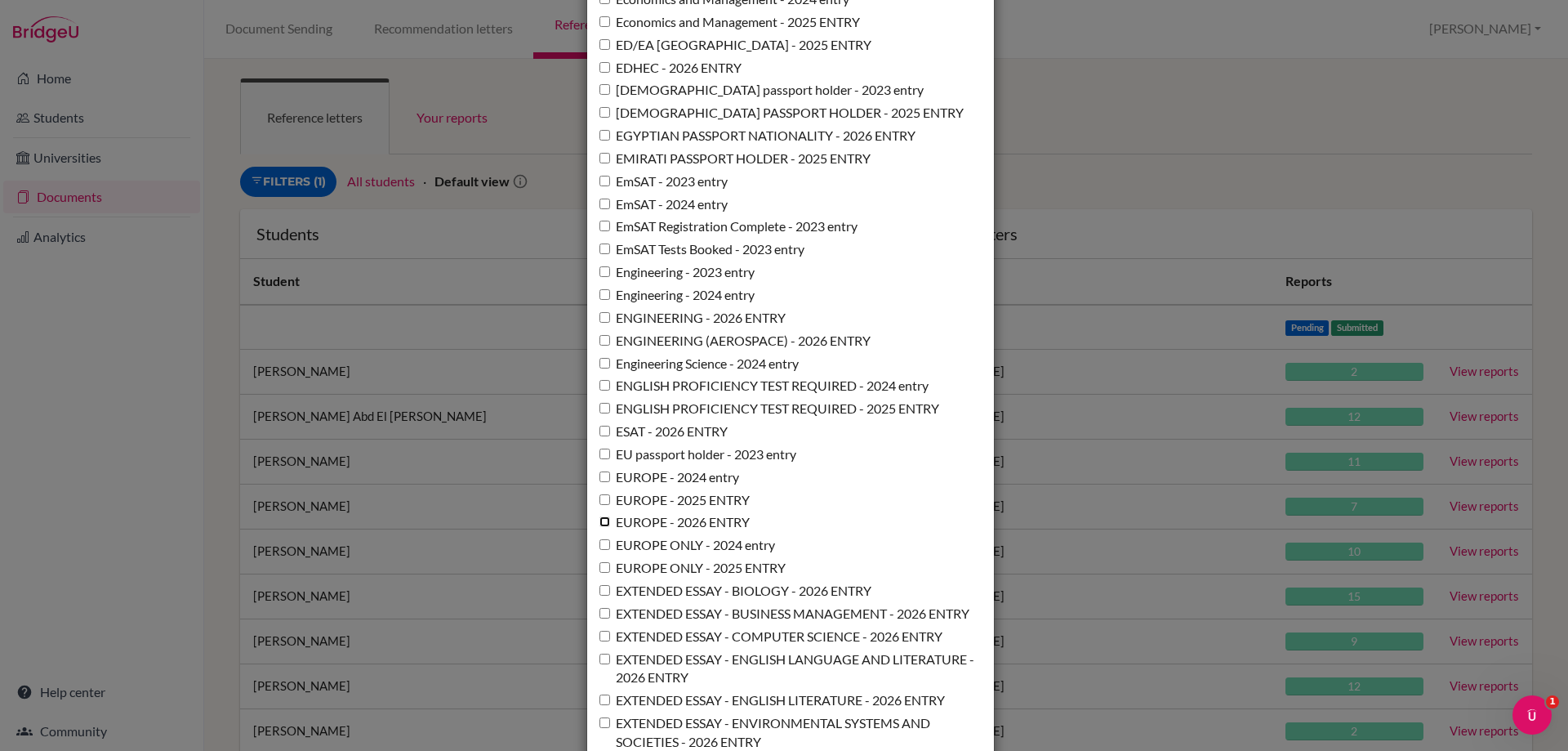
click at [600, 527] on input "EUROPE - 2026 ENTRY" at bounding box center [605, 521] width 11 height 11
checkbox input "true"
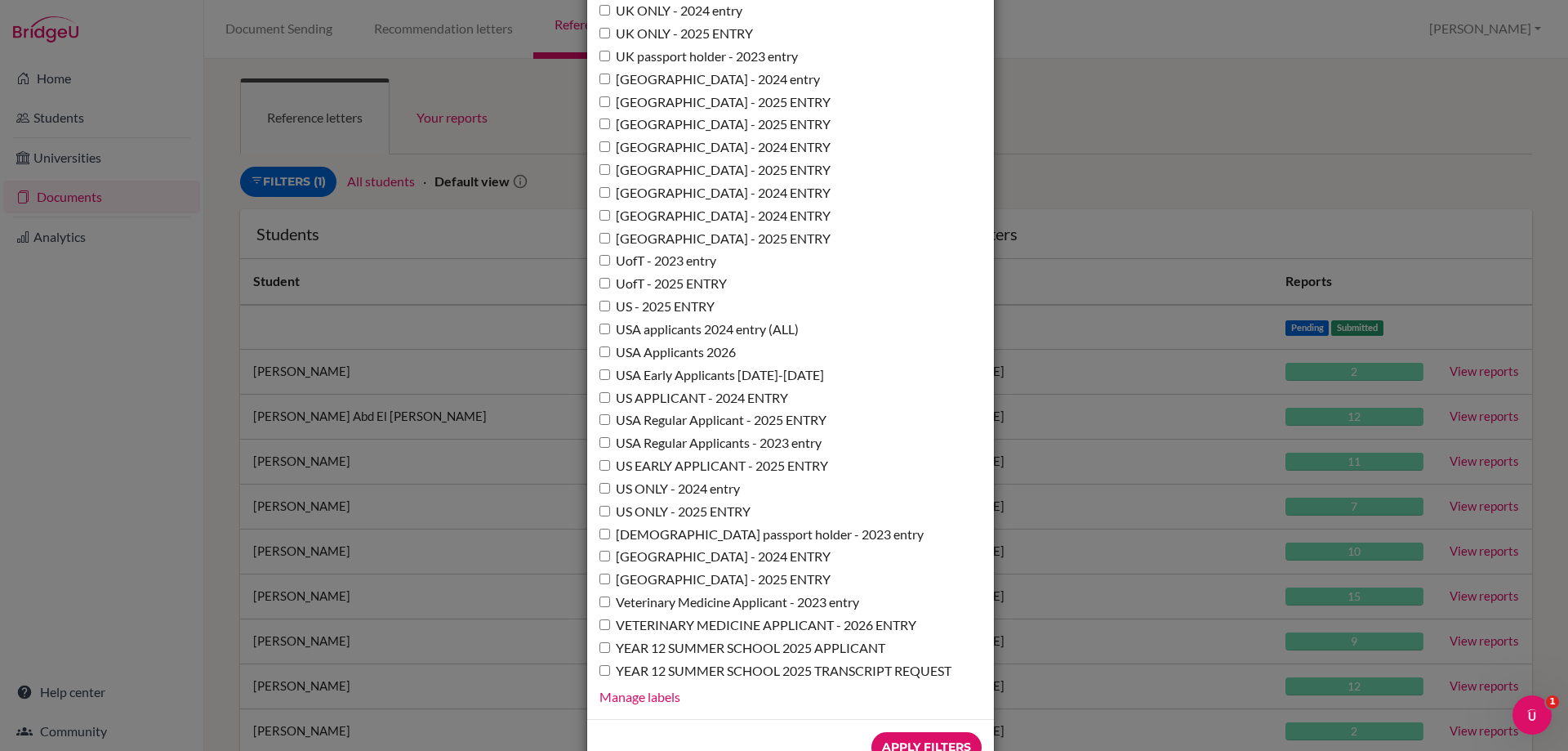
scroll to position [11858, 0]
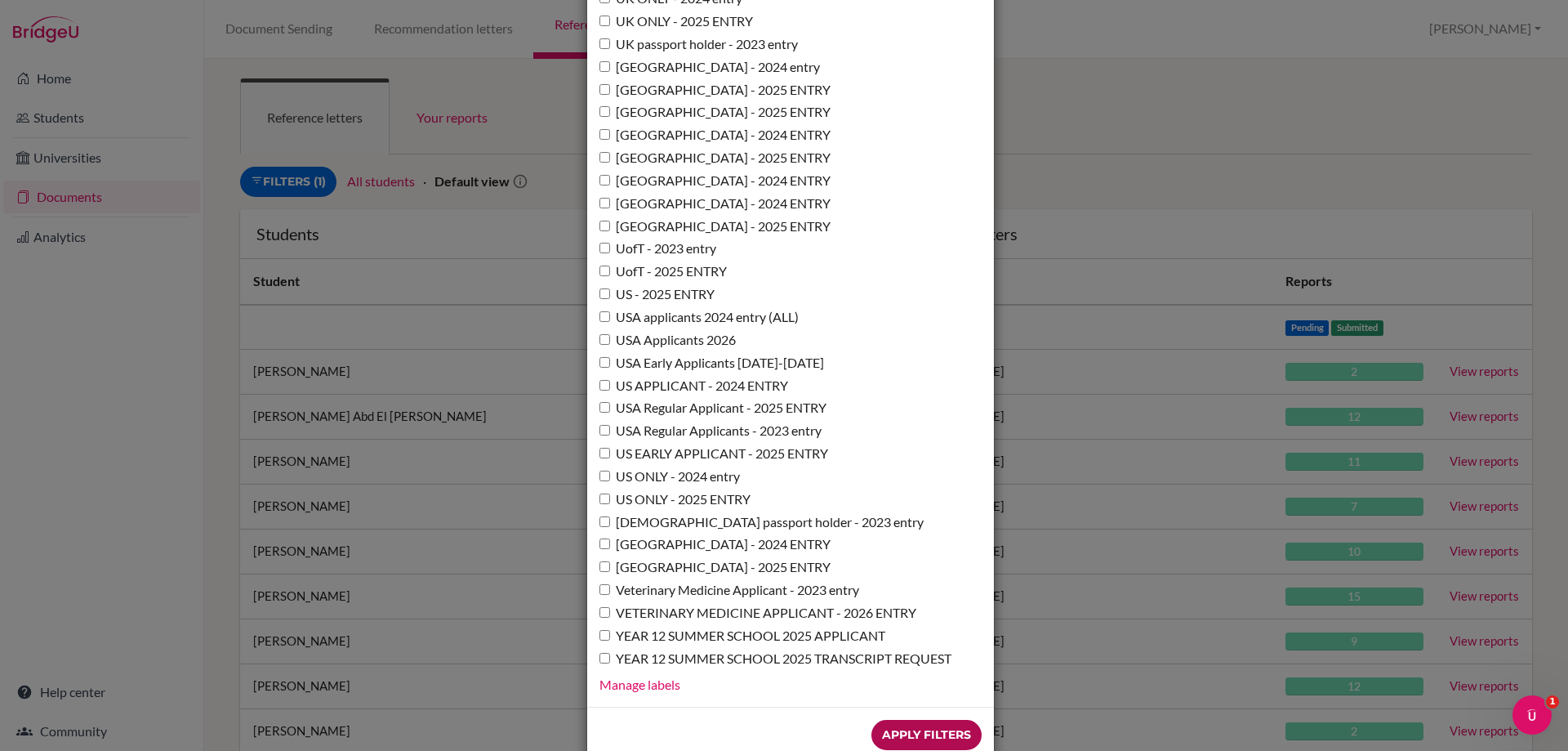
click at [931, 719] on input "Apply Filters" at bounding box center [927, 734] width 110 height 30
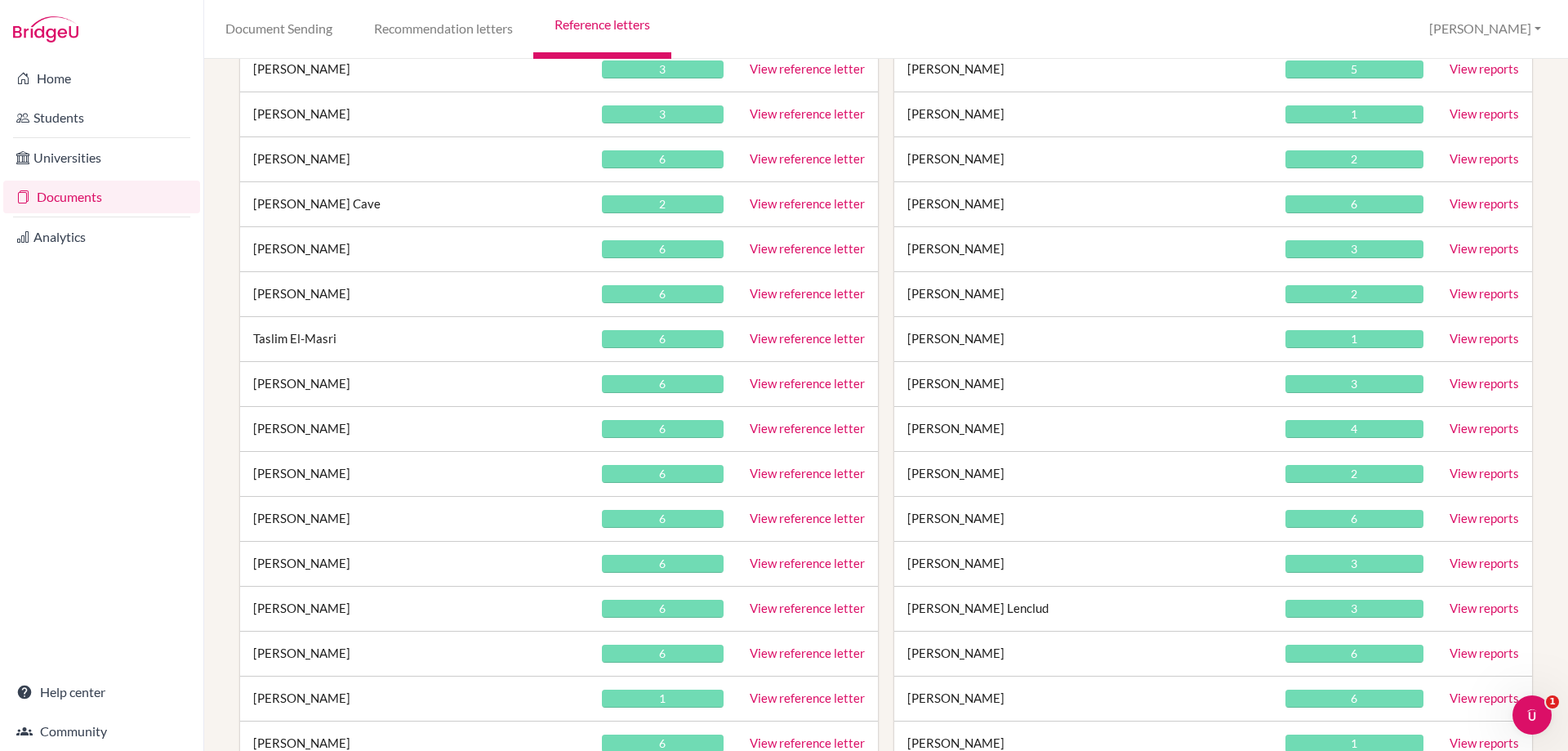
scroll to position [245, 0]
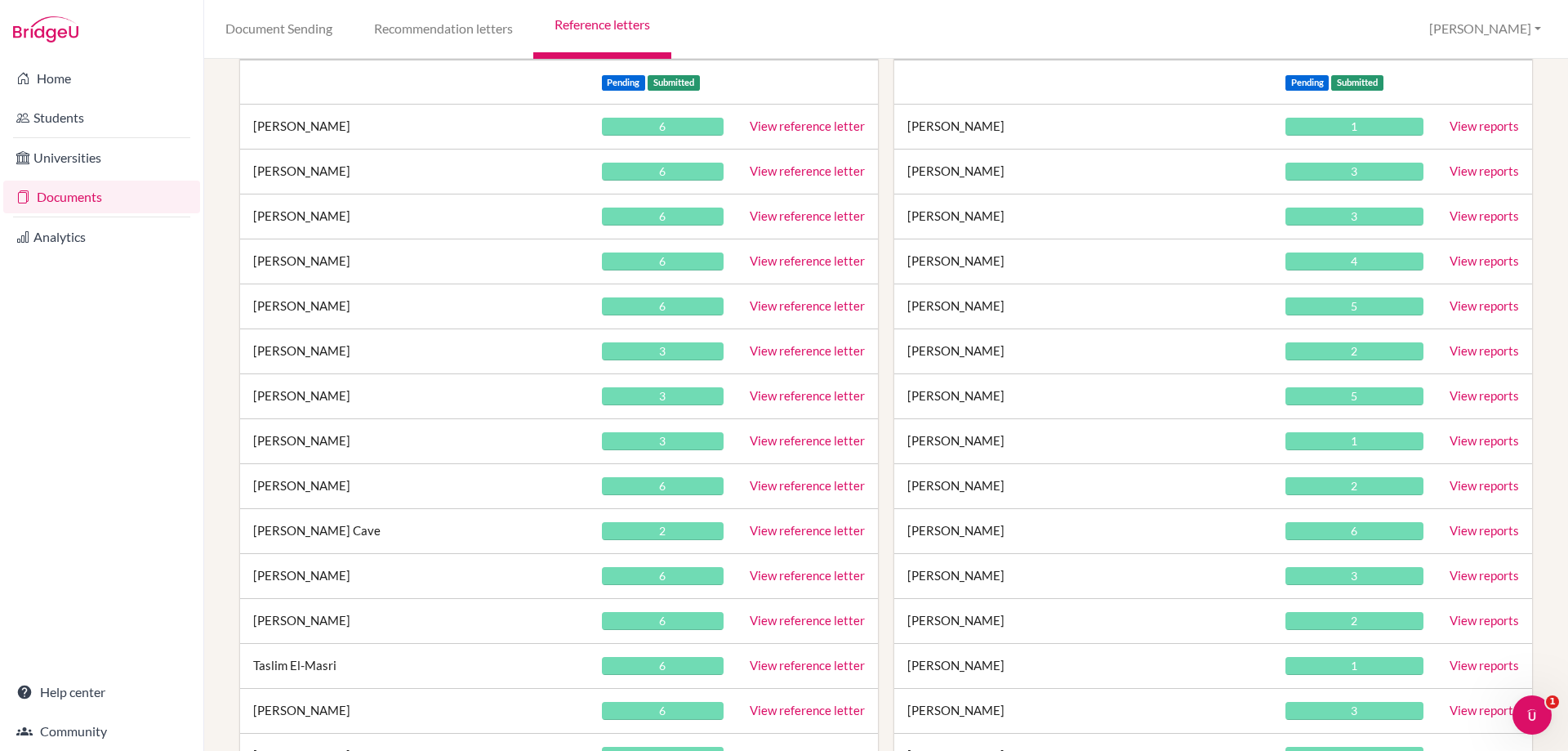
click at [311, 124] on td "[PERSON_NAME]" at bounding box center [415, 127] width 349 height 45
click at [345, 130] on td "[PERSON_NAME]" at bounding box center [415, 127] width 349 height 45
click at [312, 164] on td "[PERSON_NAME]" at bounding box center [415, 172] width 349 height 45
click at [286, 212] on td "[PERSON_NAME]" at bounding box center [415, 217] width 349 height 45
click at [281, 258] on td "Filipp Artemenko" at bounding box center [415, 262] width 349 height 45
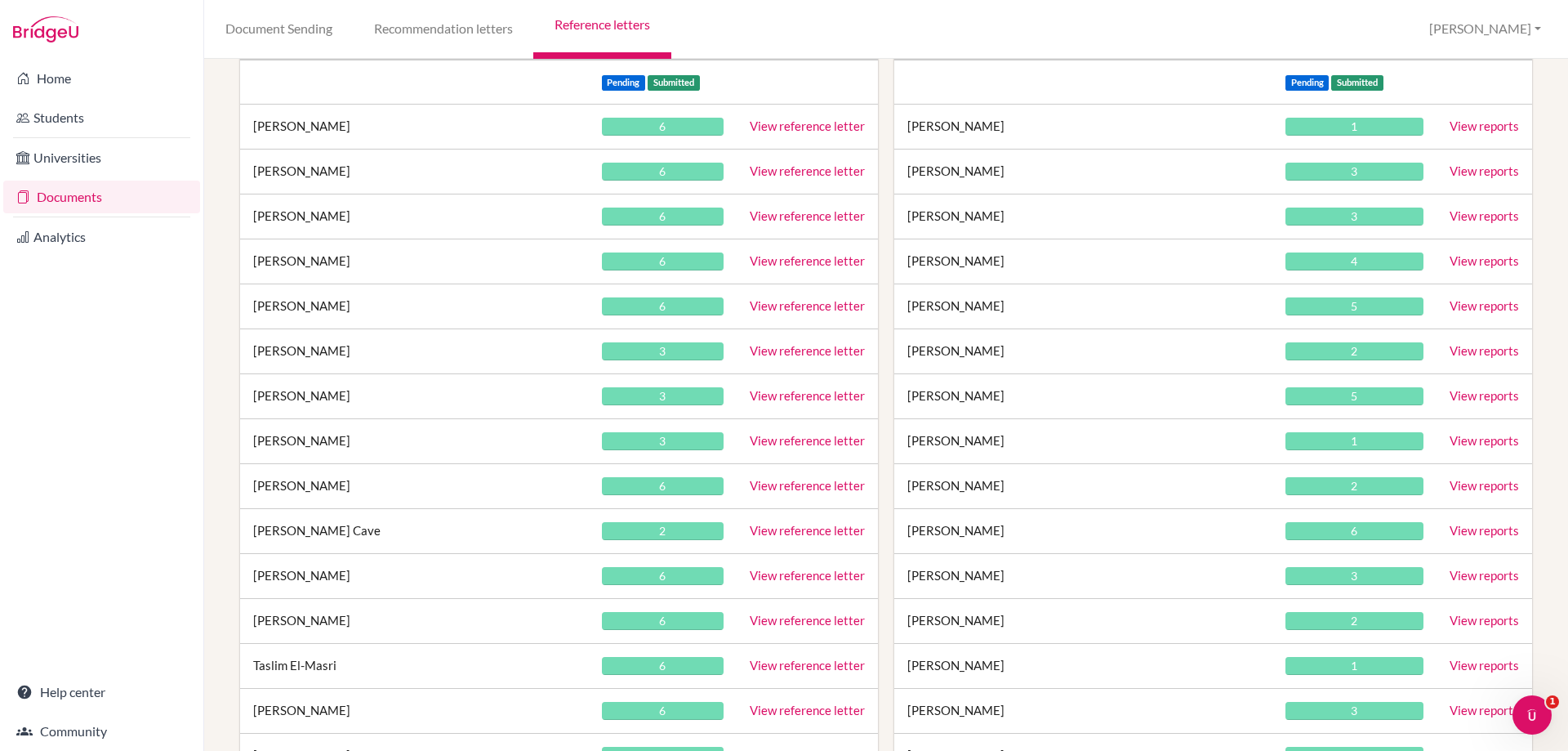
click at [268, 311] on td "[PERSON_NAME]" at bounding box center [415, 307] width 349 height 45
click at [277, 348] on td "[PERSON_NAME]" at bounding box center [415, 352] width 349 height 45
click at [289, 394] on td "Kelsey Byrne" at bounding box center [415, 397] width 349 height 45
click at [294, 442] on td "Alaia Cassim" at bounding box center [415, 442] width 349 height 45
click at [275, 483] on td "Gabriel Cavalcanti" at bounding box center [415, 486] width 349 height 45
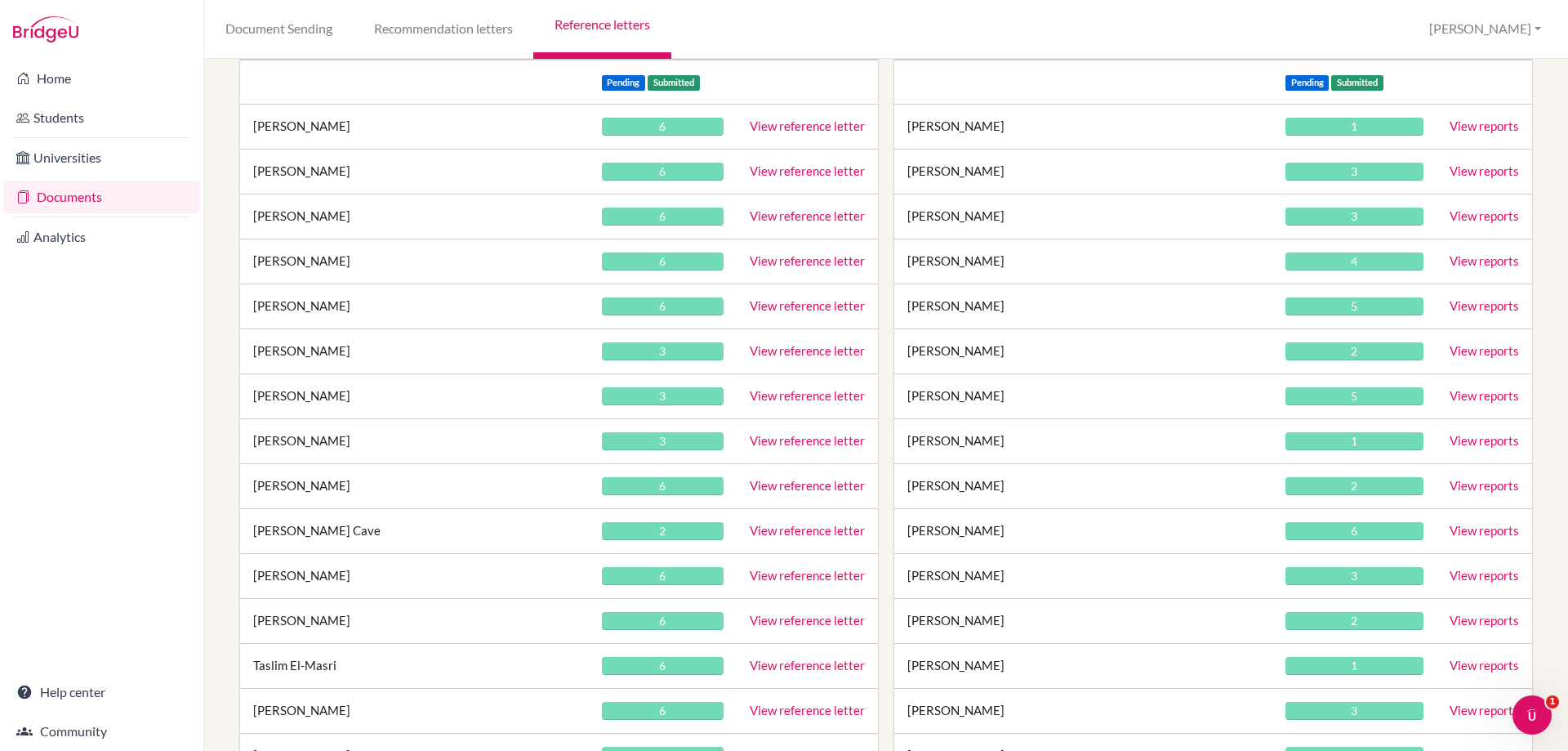
click at [275, 532] on td "Sofia Diez Cave" at bounding box center [415, 531] width 349 height 45
click at [275, 580] on td "Luca Di Gregorio" at bounding box center [415, 577] width 349 height 45
click at [281, 625] on td "Youssef Ebeid" at bounding box center [415, 622] width 349 height 45
click at [288, 660] on td "Taslim El-Masri" at bounding box center [415, 666] width 349 height 45
click at [294, 702] on td "Luca Fotuhi" at bounding box center [415, 711] width 349 height 45
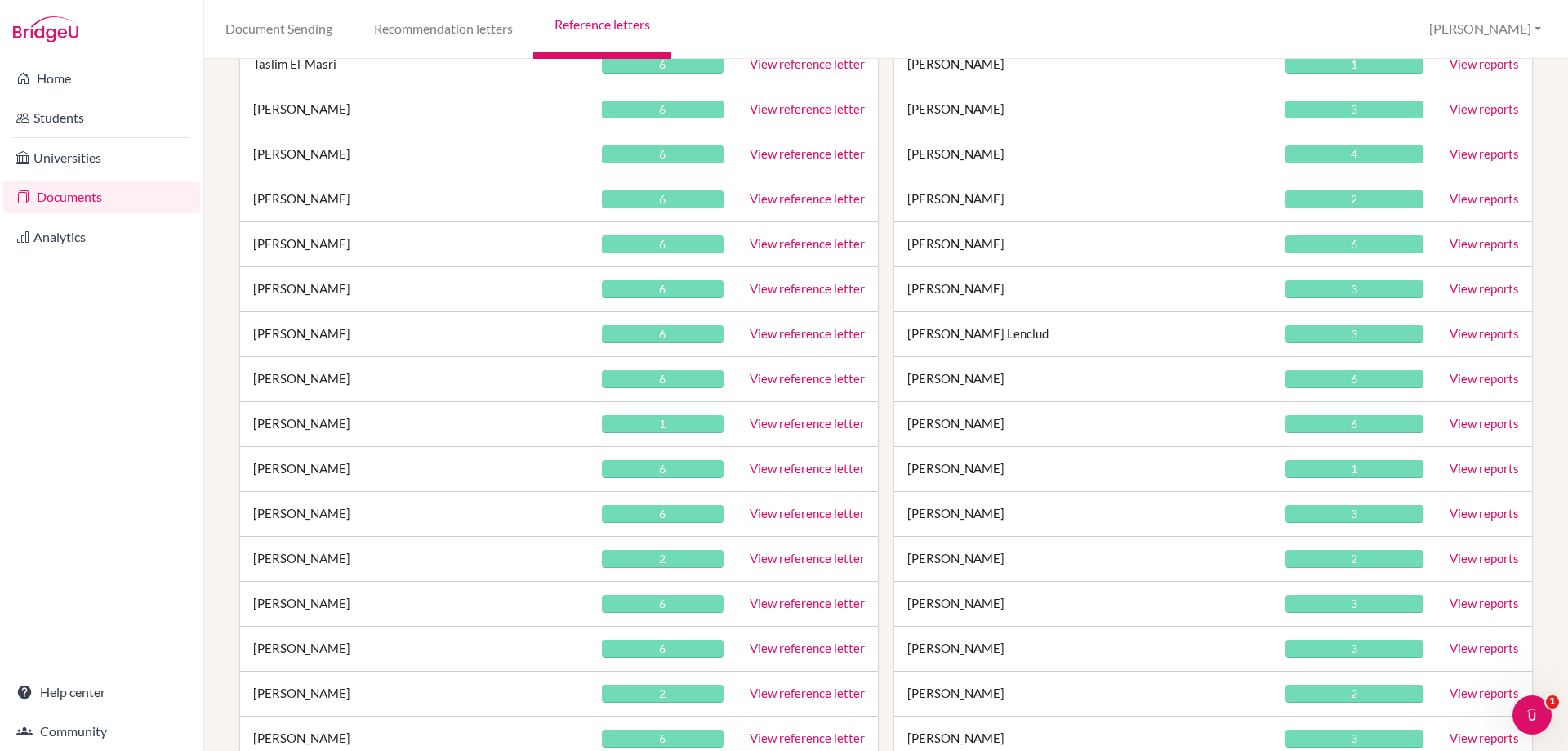
scroll to position [898, 0]
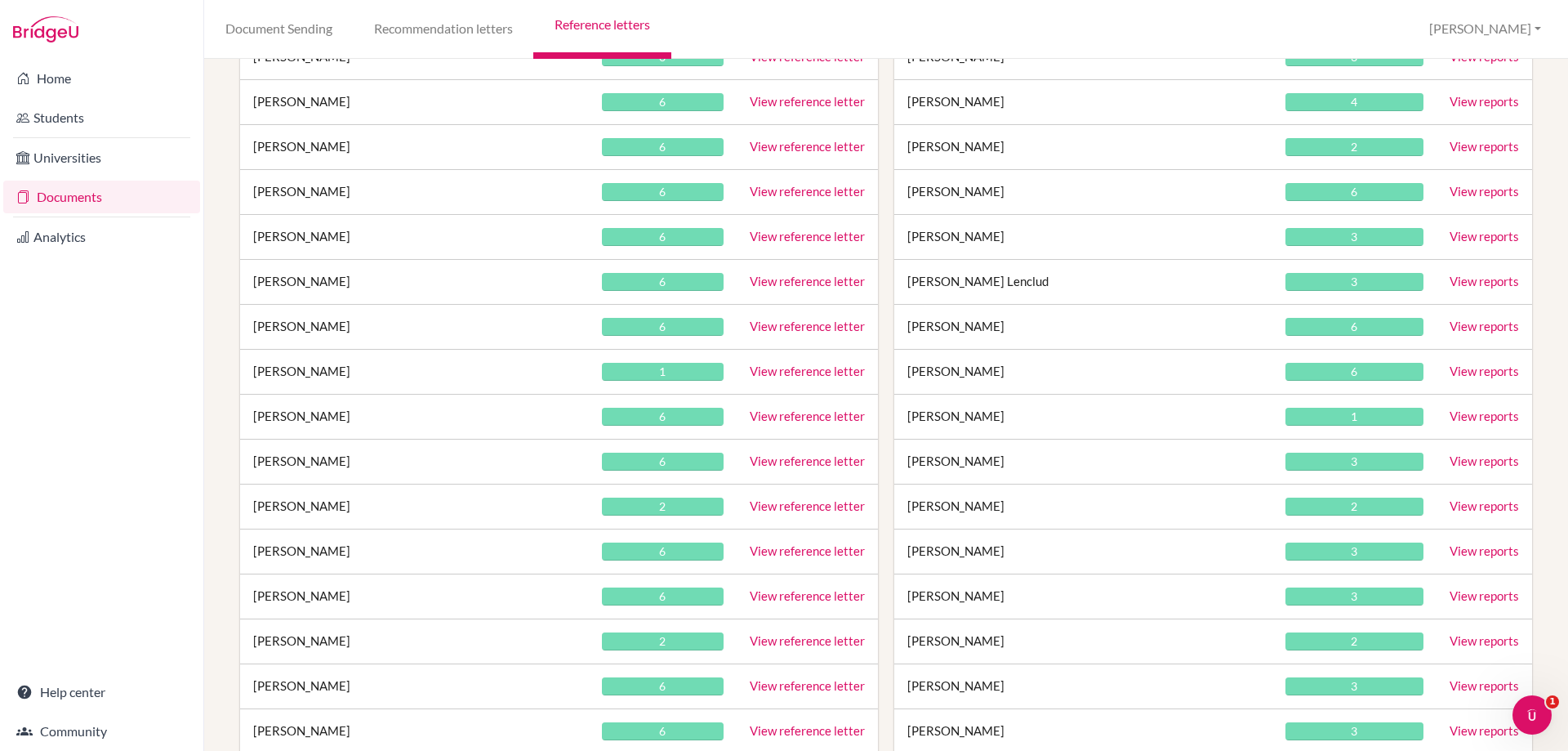
click at [275, 103] on td "Leonardo Gambini" at bounding box center [415, 103] width 349 height 45
click at [281, 149] on td "Mia Gramigni" at bounding box center [415, 147] width 349 height 45
click at [280, 182] on td "Eva Gregori" at bounding box center [415, 192] width 349 height 45
click at [280, 235] on td "Aarav Jalan" at bounding box center [415, 238] width 349 height 45
click at [285, 286] on td "Michelle Jeypaul" at bounding box center [415, 282] width 349 height 45
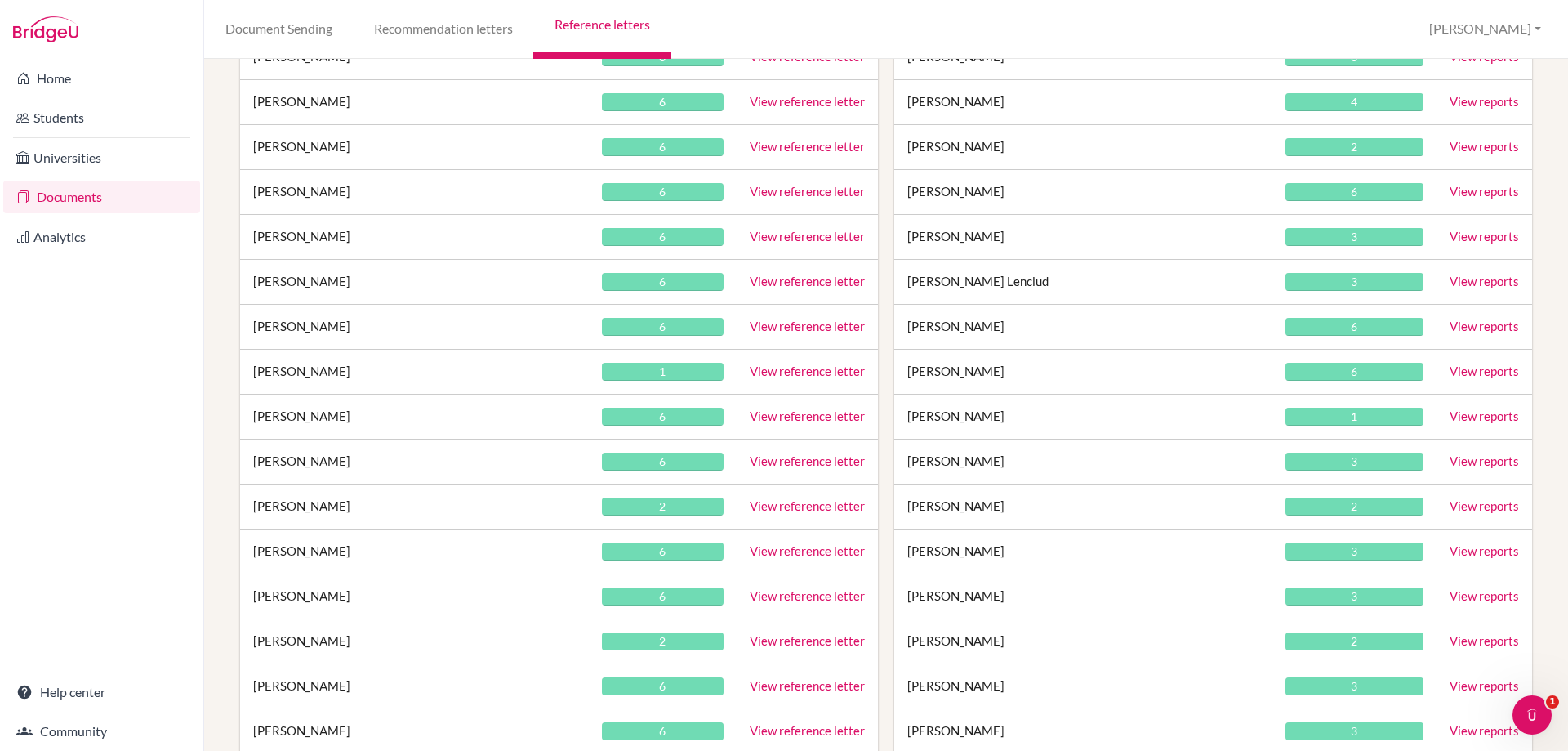
click at [288, 337] on td "Nikolas Locke" at bounding box center [415, 327] width 349 height 45
click at [293, 371] on td "Edward Lynch" at bounding box center [415, 372] width 349 height 45
click at [293, 403] on td "Mika Nahhas" at bounding box center [415, 418] width 349 height 45
click at [292, 458] on td "Shrey Nautiyal" at bounding box center [415, 462] width 349 height 45
click at [287, 506] on td "Patrick Neves Loos" at bounding box center [415, 507] width 349 height 45
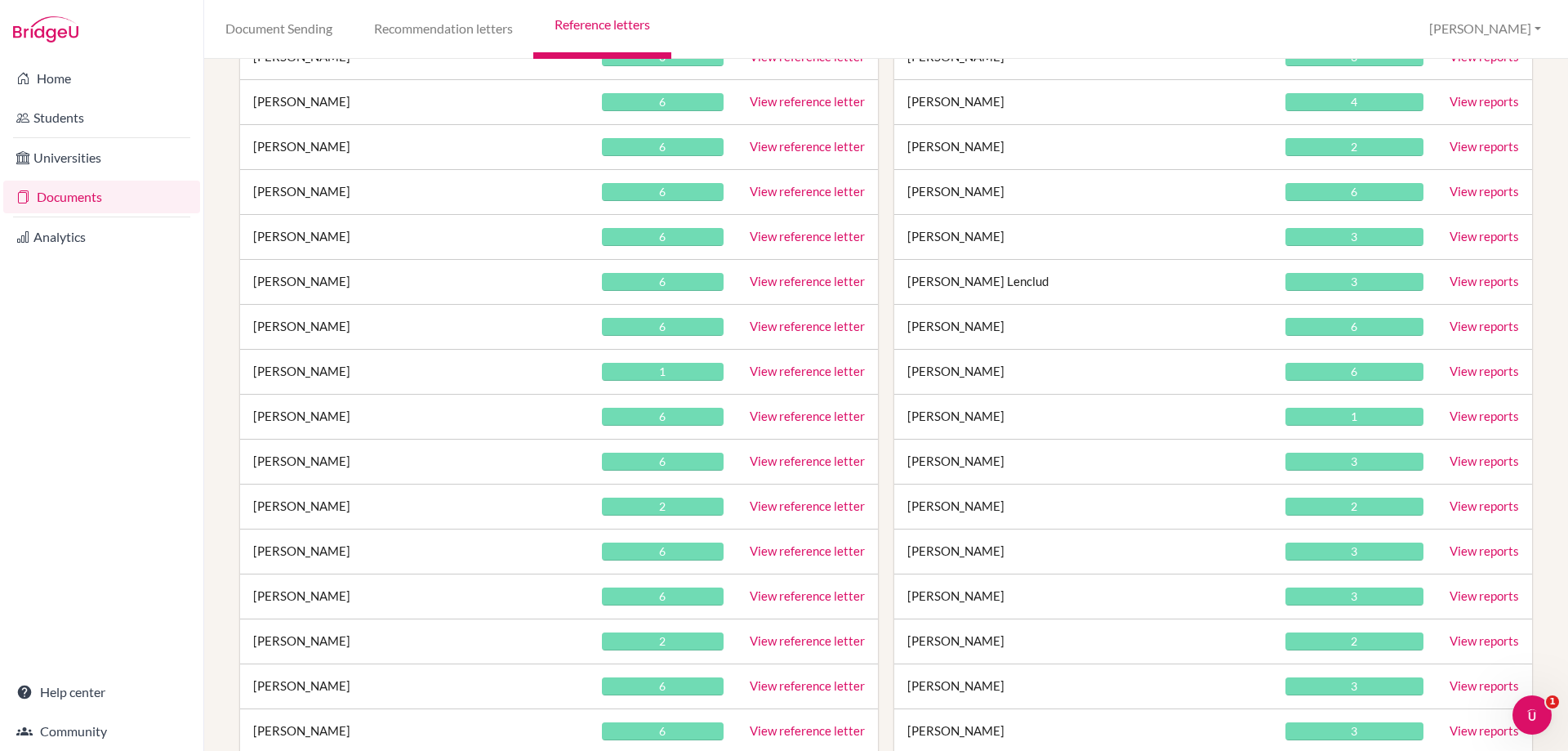
click at [283, 546] on td "Lorenzo Olini" at bounding box center [415, 552] width 349 height 45
click at [285, 585] on td "Tait Pietersz" at bounding box center [415, 597] width 349 height 45
click at [286, 624] on td "Ethan Prosser" at bounding box center [415, 642] width 349 height 45
click at [283, 688] on td "Maya Rea" at bounding box center [415, 687] width 349 height 45
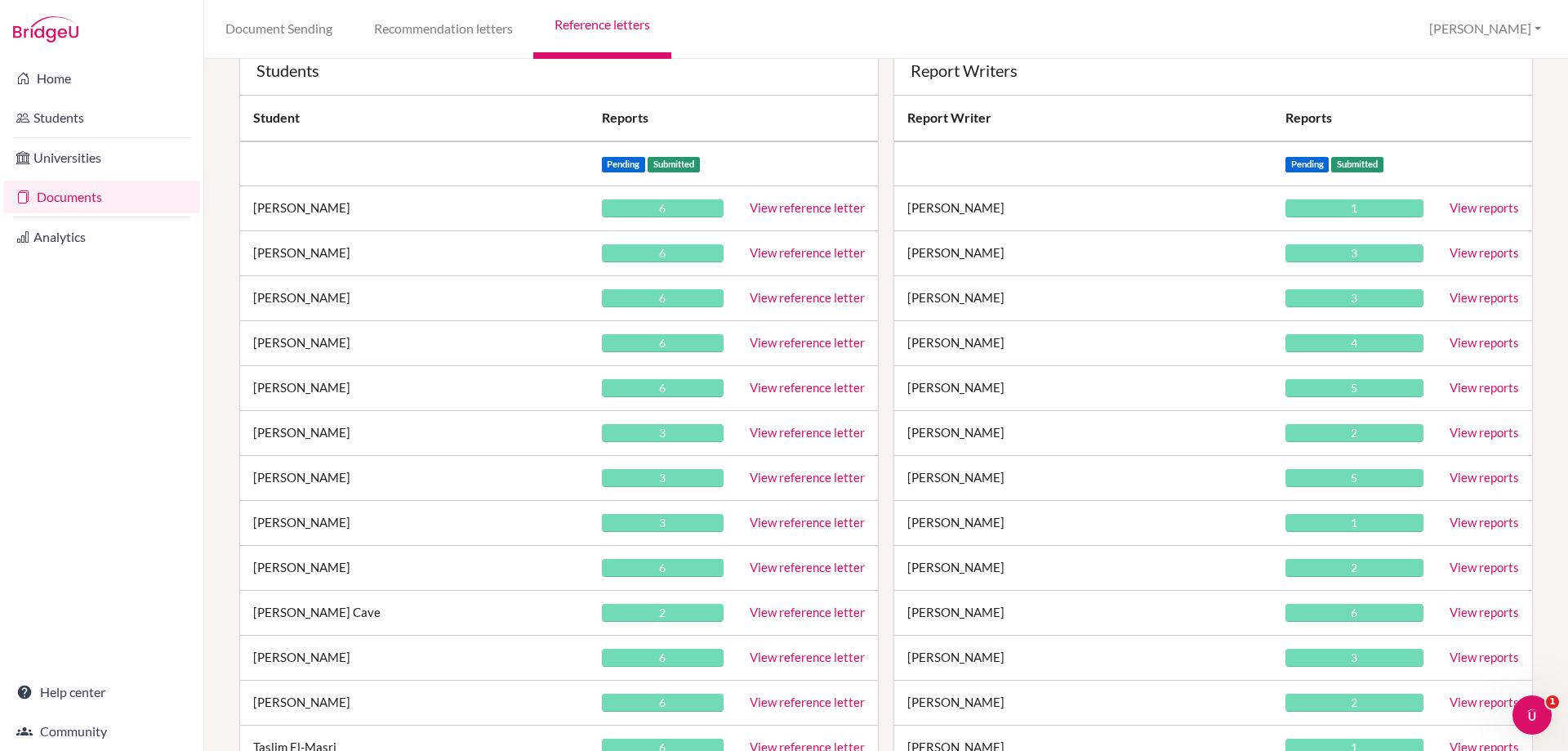
scroll to position [0, 0]
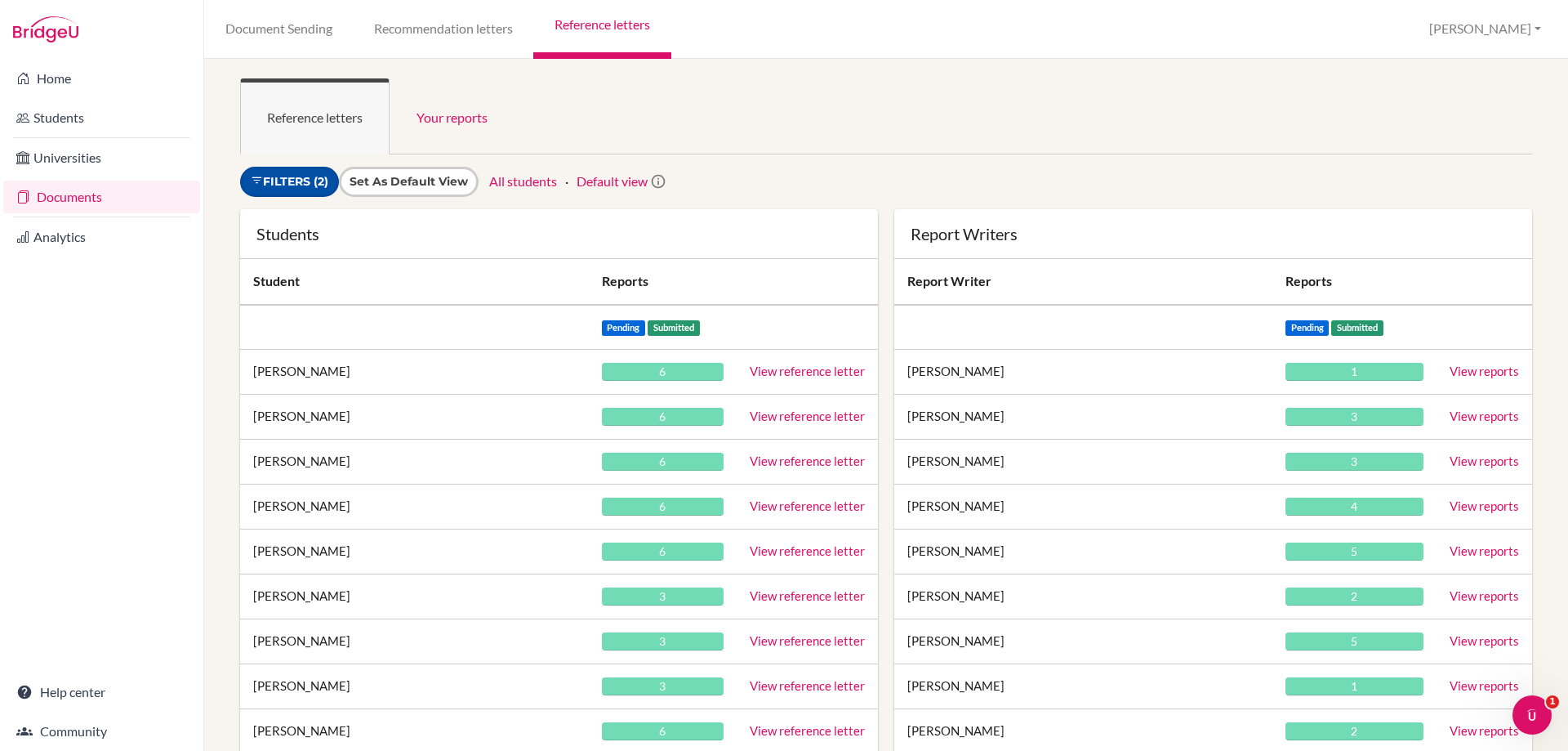
click at [268, 176] on link "Filters (2)" at bounding box center [289, 181] width 98 height 30
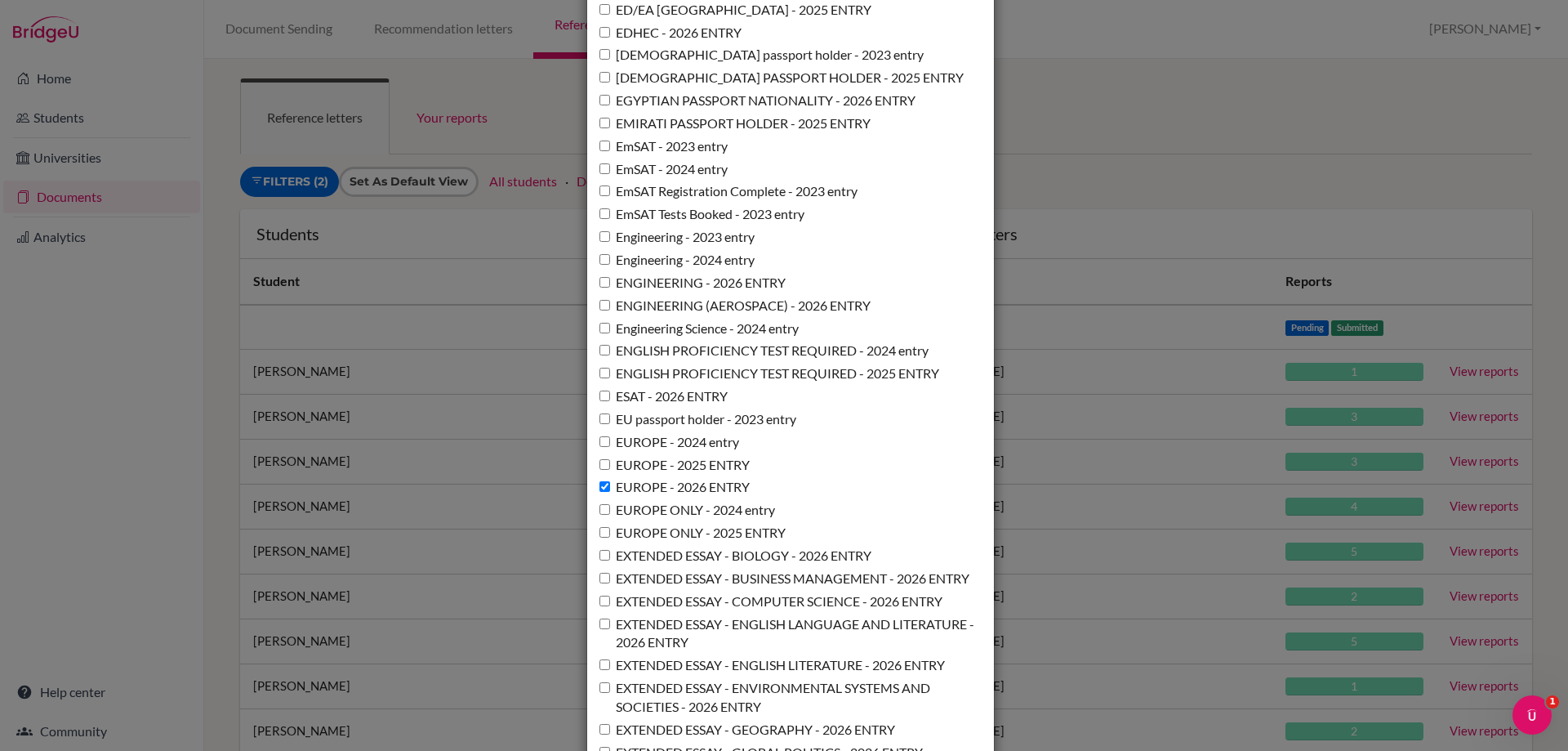
scroll to position [5072, 0]
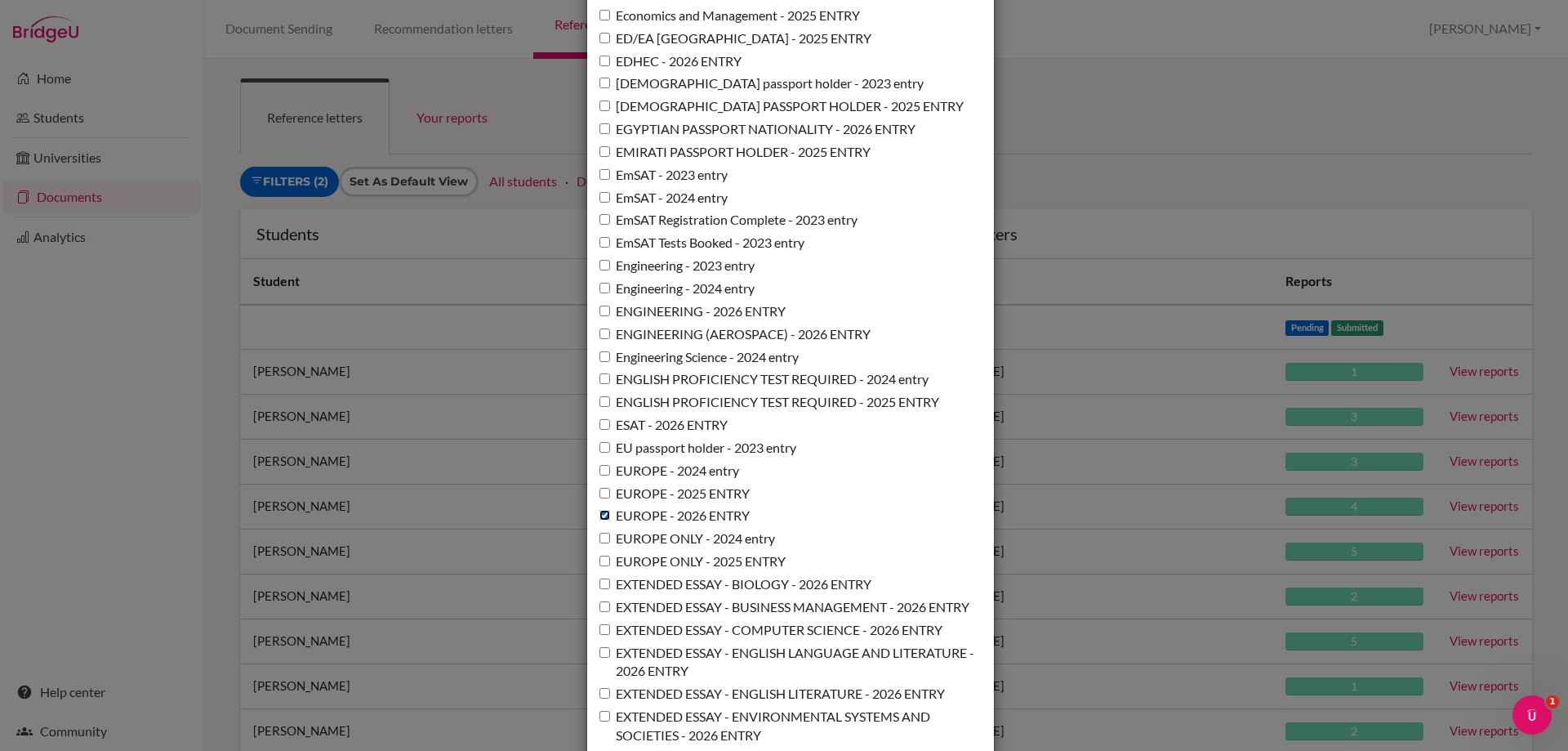
click at [601, 521] on input "EUROPE - 2026 ENTRY" at bounding box center [605, 515] width 11 height 11
checkbox input "false"
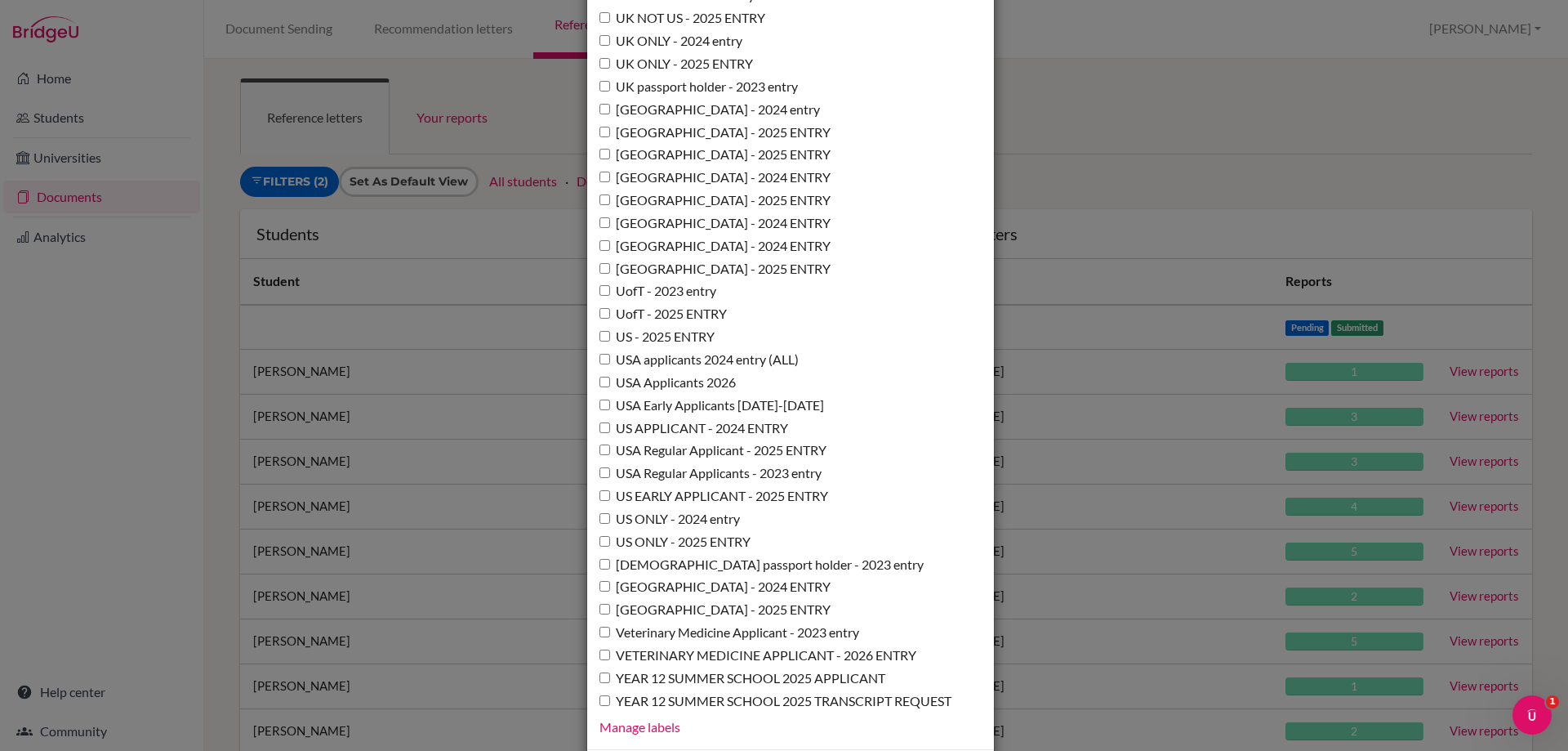
scroll to position [11858, 0]
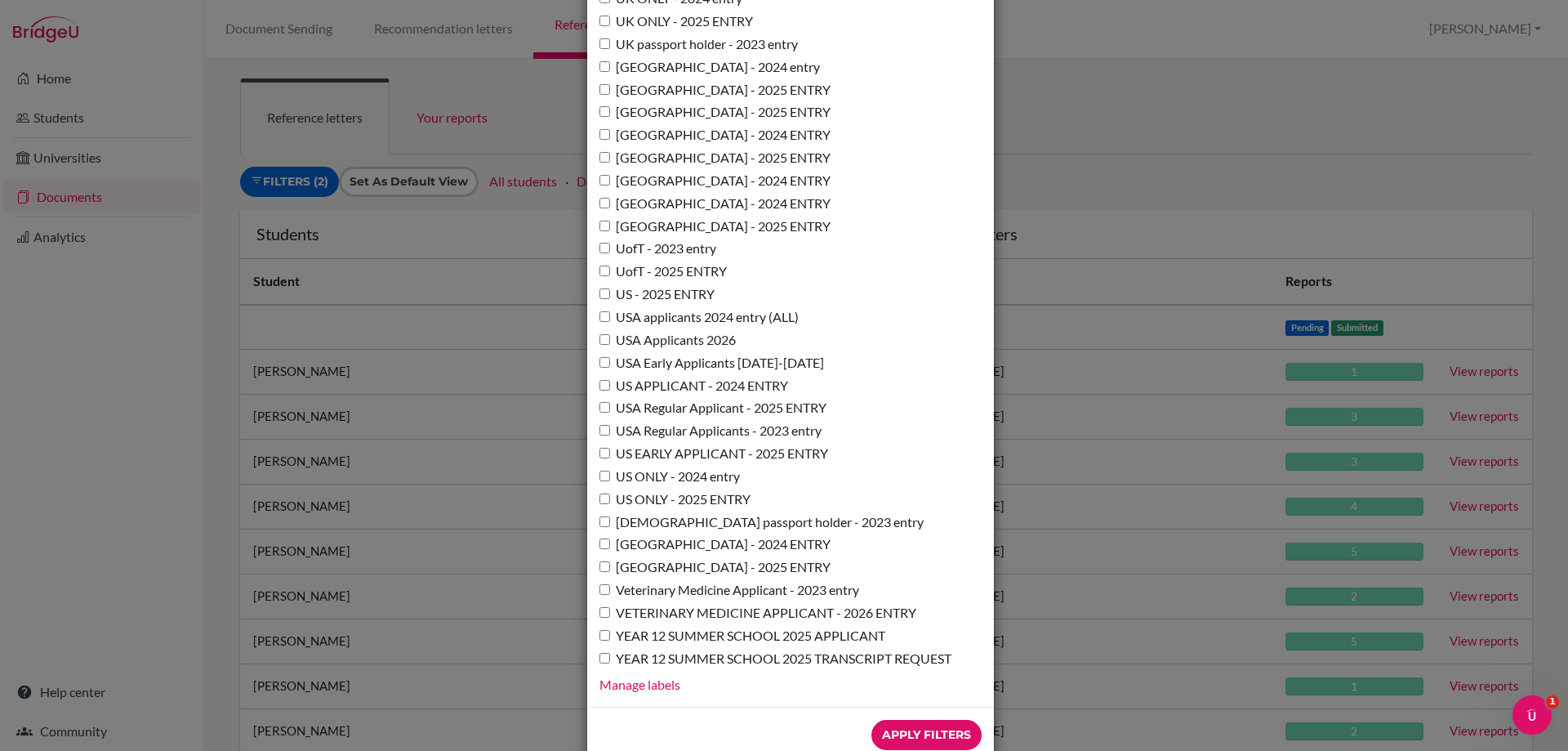
drag, startPoint x: 1560, startPoint y: 319, endPoint x: 12, endPoint y: 8, distance: 1578.9
click at [900, 719] on input "Apply Filters" at bounding box center [927, 734] width 110 height 30
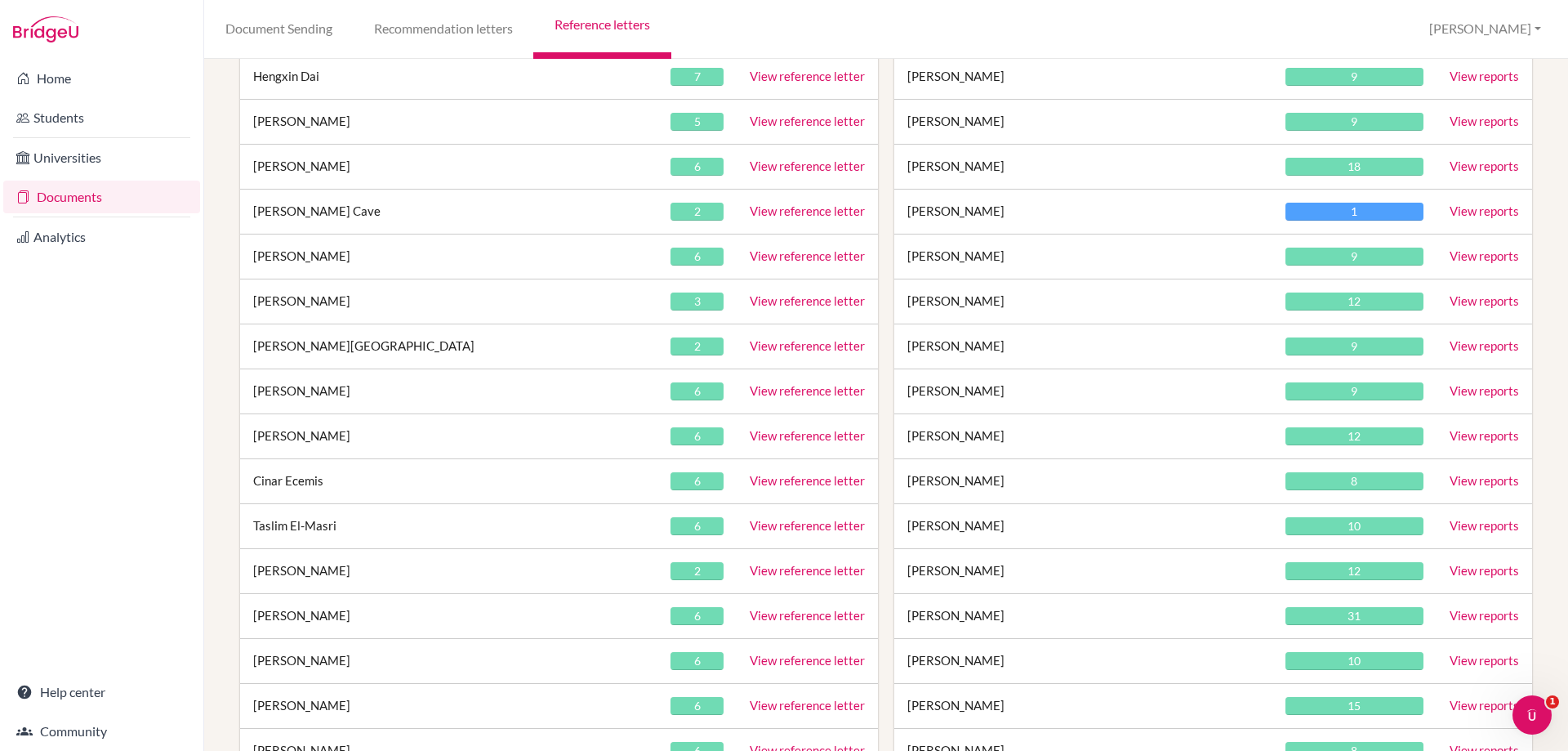
scroll to position [1798, 0]
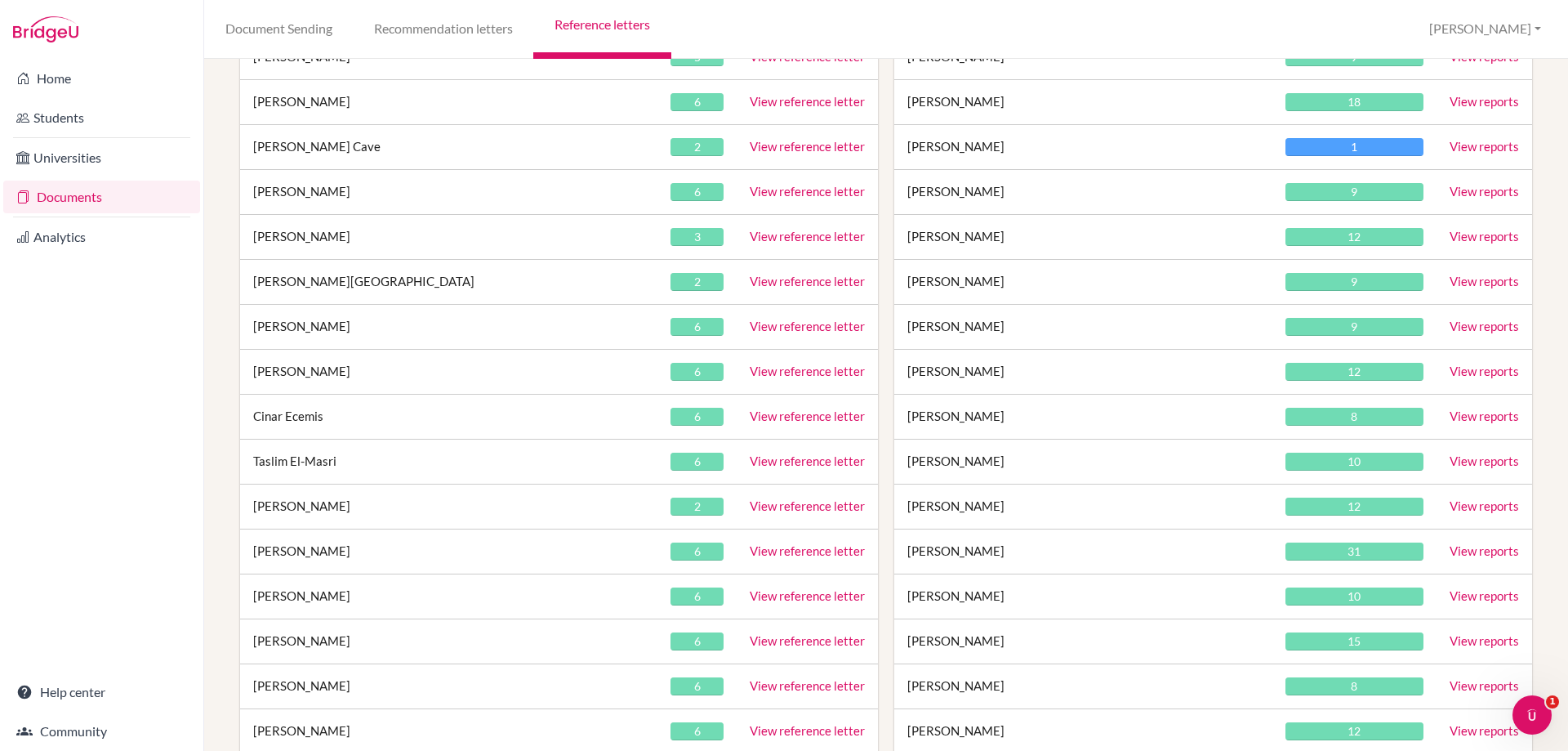
click at [786, 420] on link "View reference letter" at bounding box center [807, 416] width 115 height 14
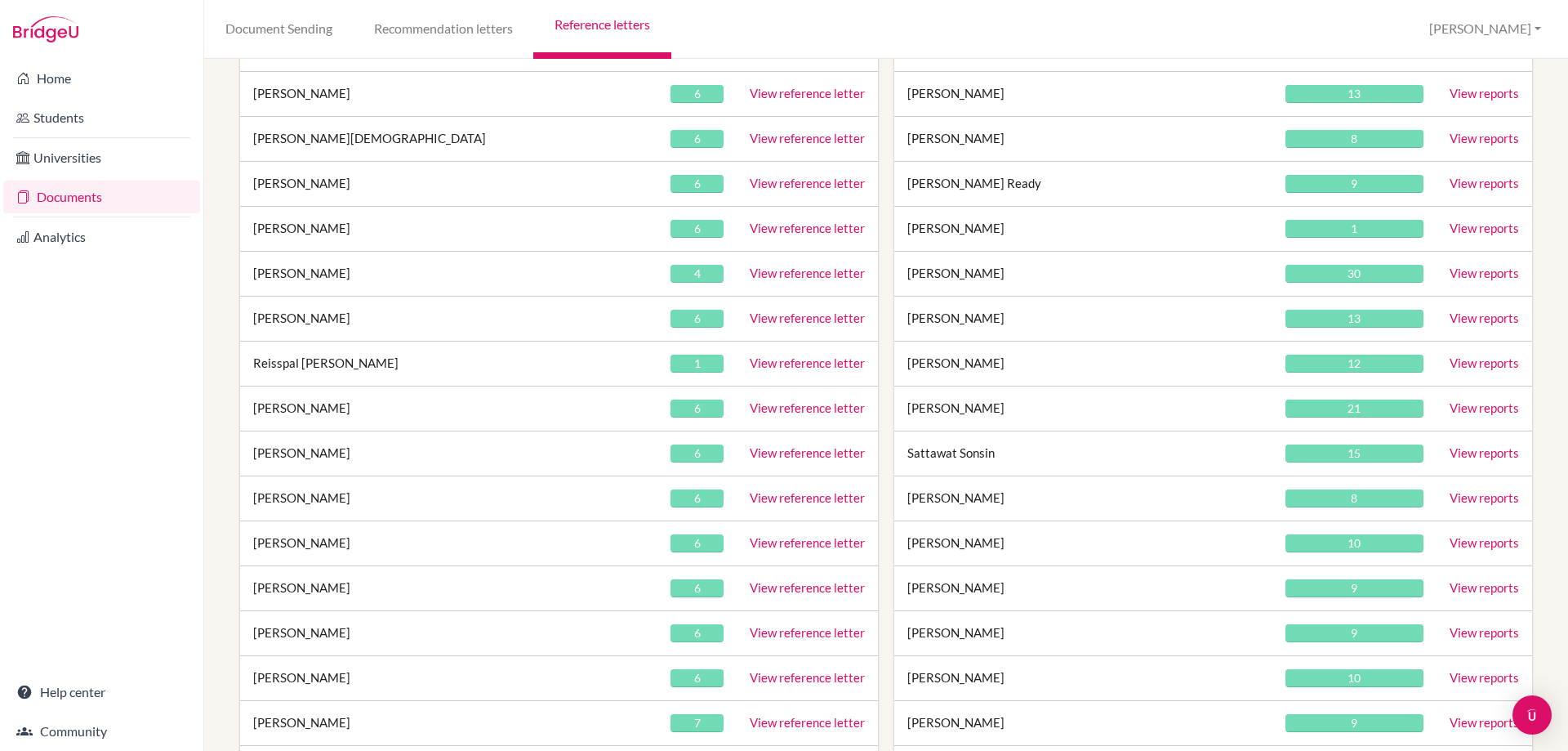
scroll to position [2696, 0]
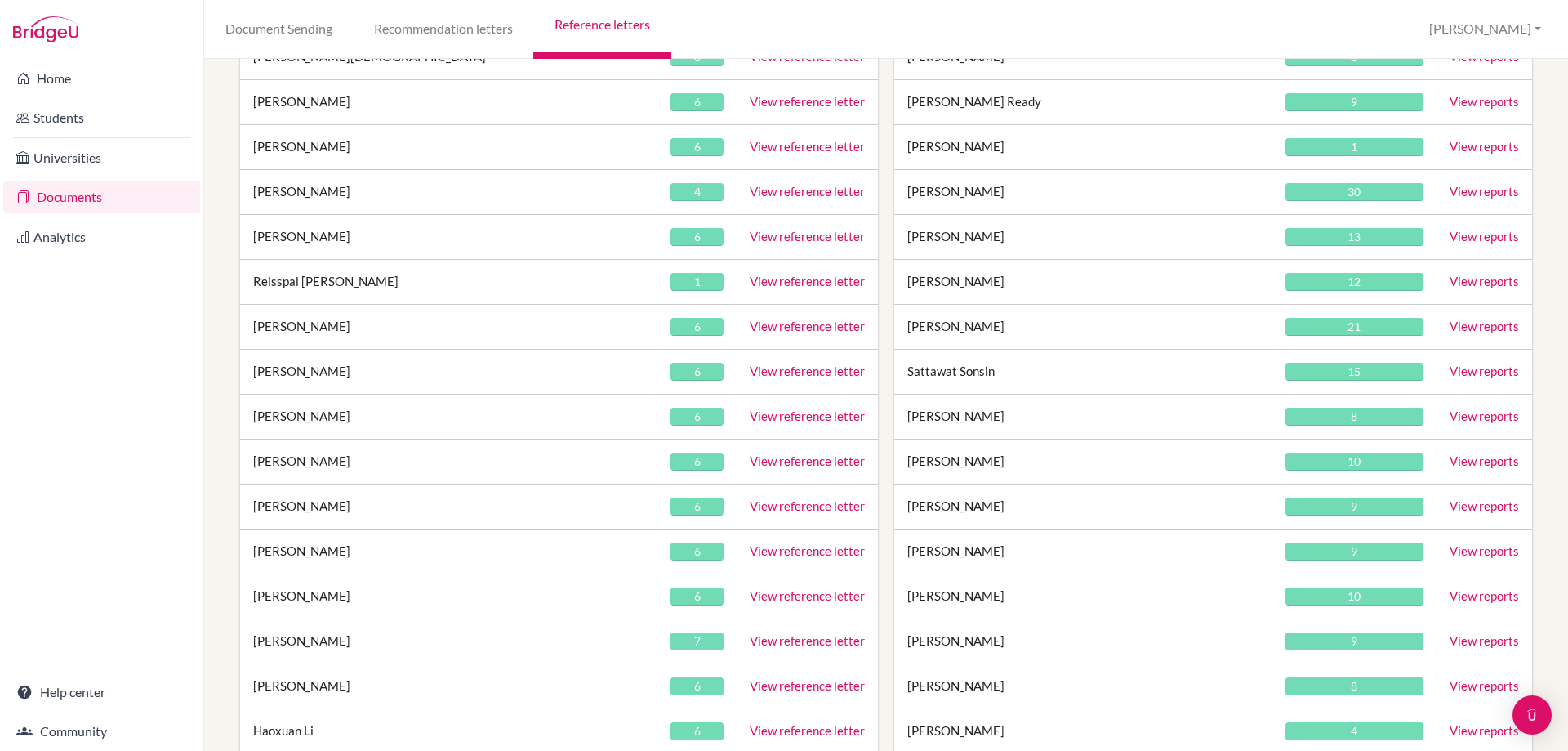
click at [769, 637] on link "View reference letter" at bounding box center [807, 641] width 115 height 14
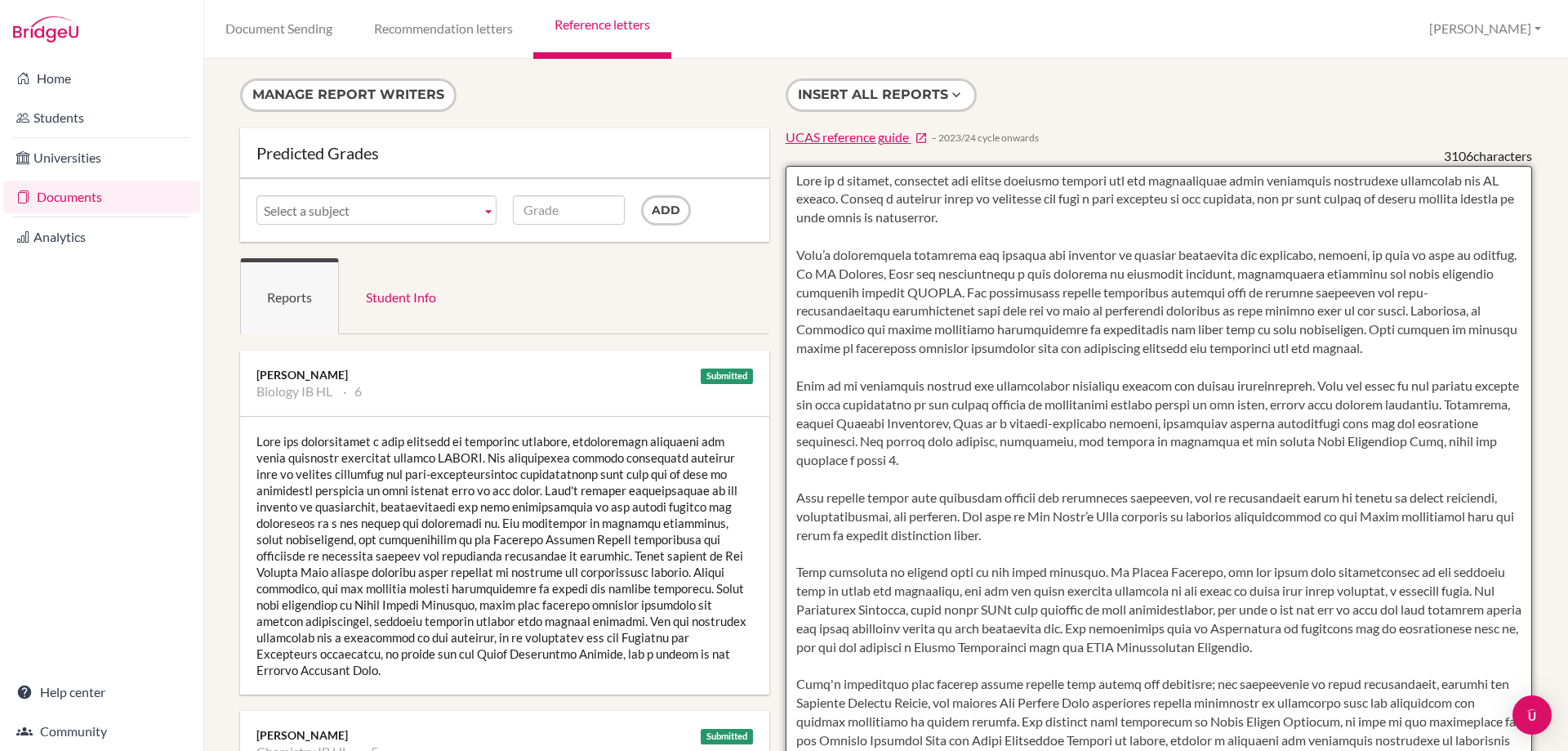
click at [926, 216] on textarea at bounding box center [1159, 638] width 747 height 944
click at [873, 208] on textarea "To enrich screen reader interactions, please activate Accessibility in Grammarl…" at bounding box center [1159, 638] width 747 height 944
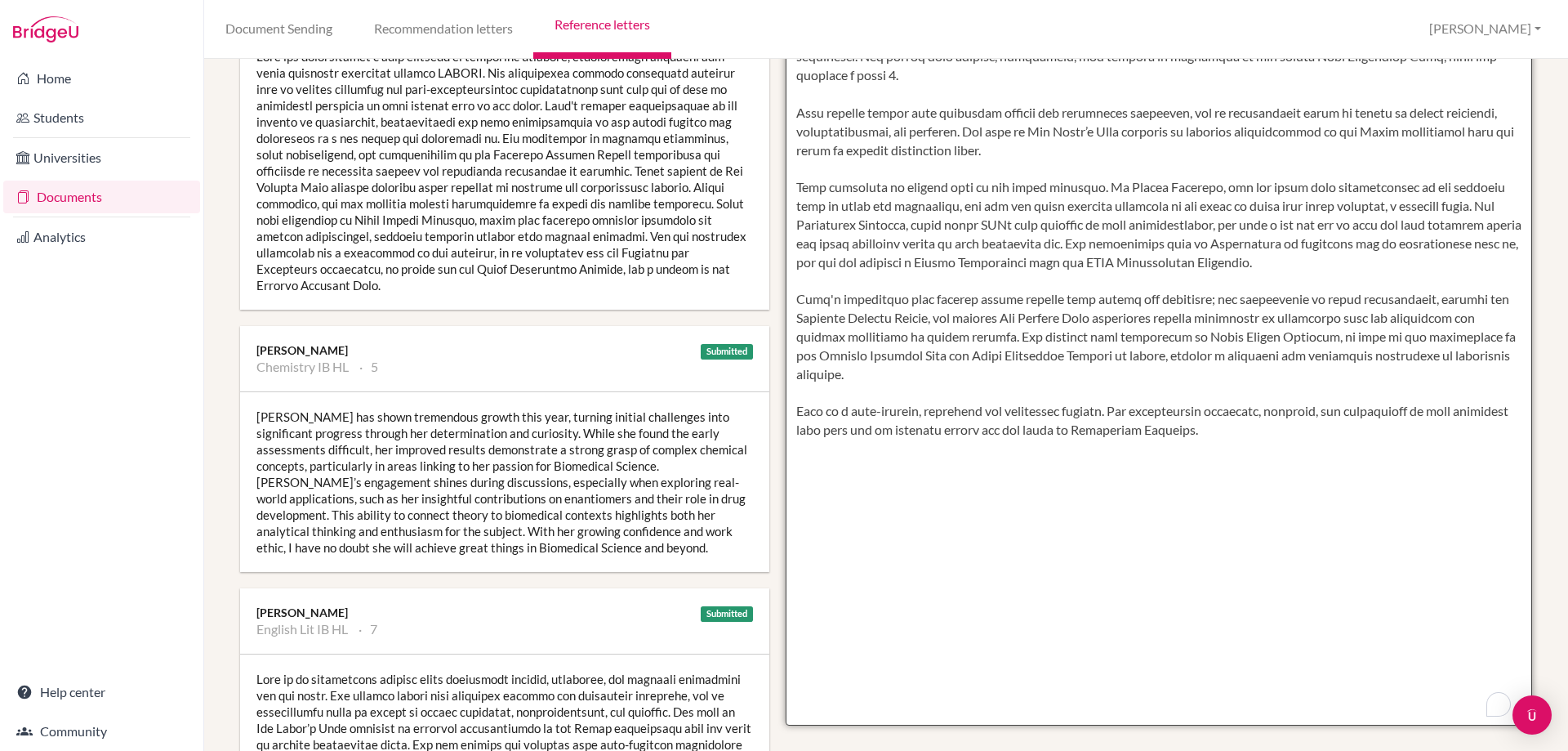
scroll to position [466, 0]
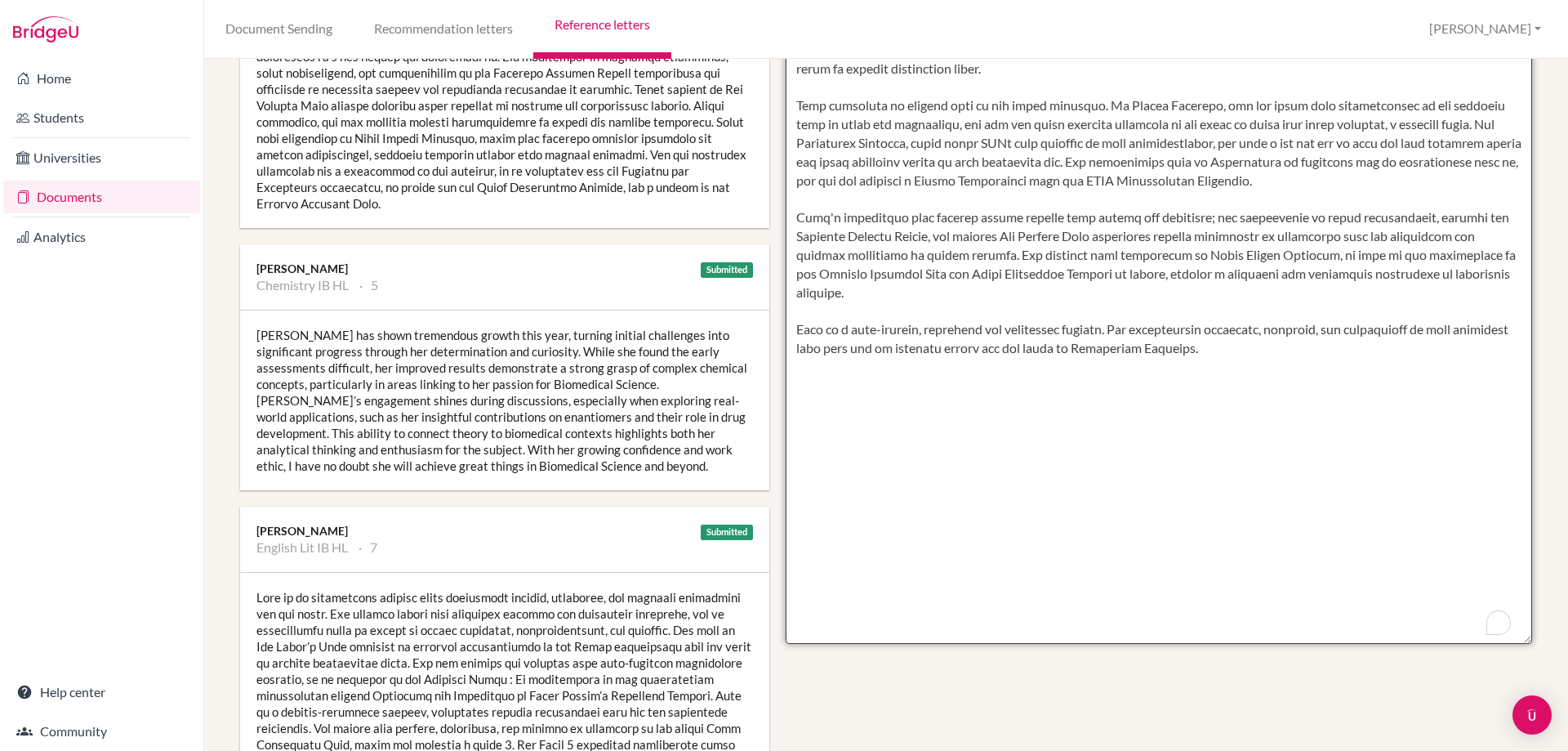
drag, startPoint x: 784, startPoint y: 175, endPoint x: 1213, endPoint y: 335, distance: 457.9
click at [1213, 335] on textarea "To enrich screen reader interactions, please activate Accessibility in Grammarl…" at bounding box center [1159, 171] width 747 height 944
click at [1200, 325] on textarea "To enrich screen reader interactions, please activate Accessibility in Grammarl…" at bounding box center [1159, 171] width 747 height 944
click at [1195, 328] on textarea "To enrich screen reader interactions, please activate Accessibility in Grammarl…" at bounding box center [1159, 171] width 747 height 944
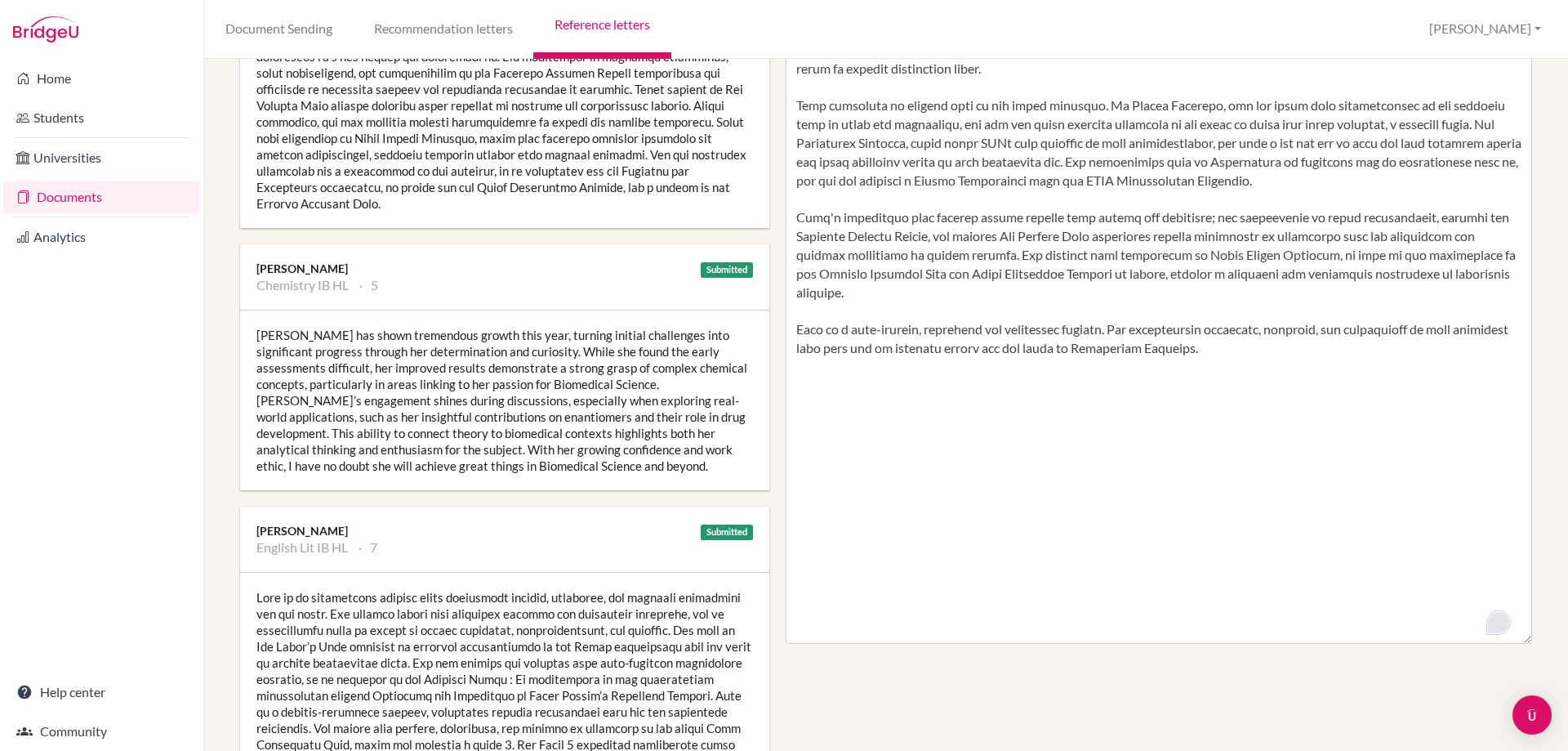
click at [1489, 616] on div "Open Grammarly." at bounding box center [1498, 623] width 18 height 18
click at [1475, 620] on icon "Turn off Grammarly on this website" at bounding box center [1473, 623] width 12 height 13
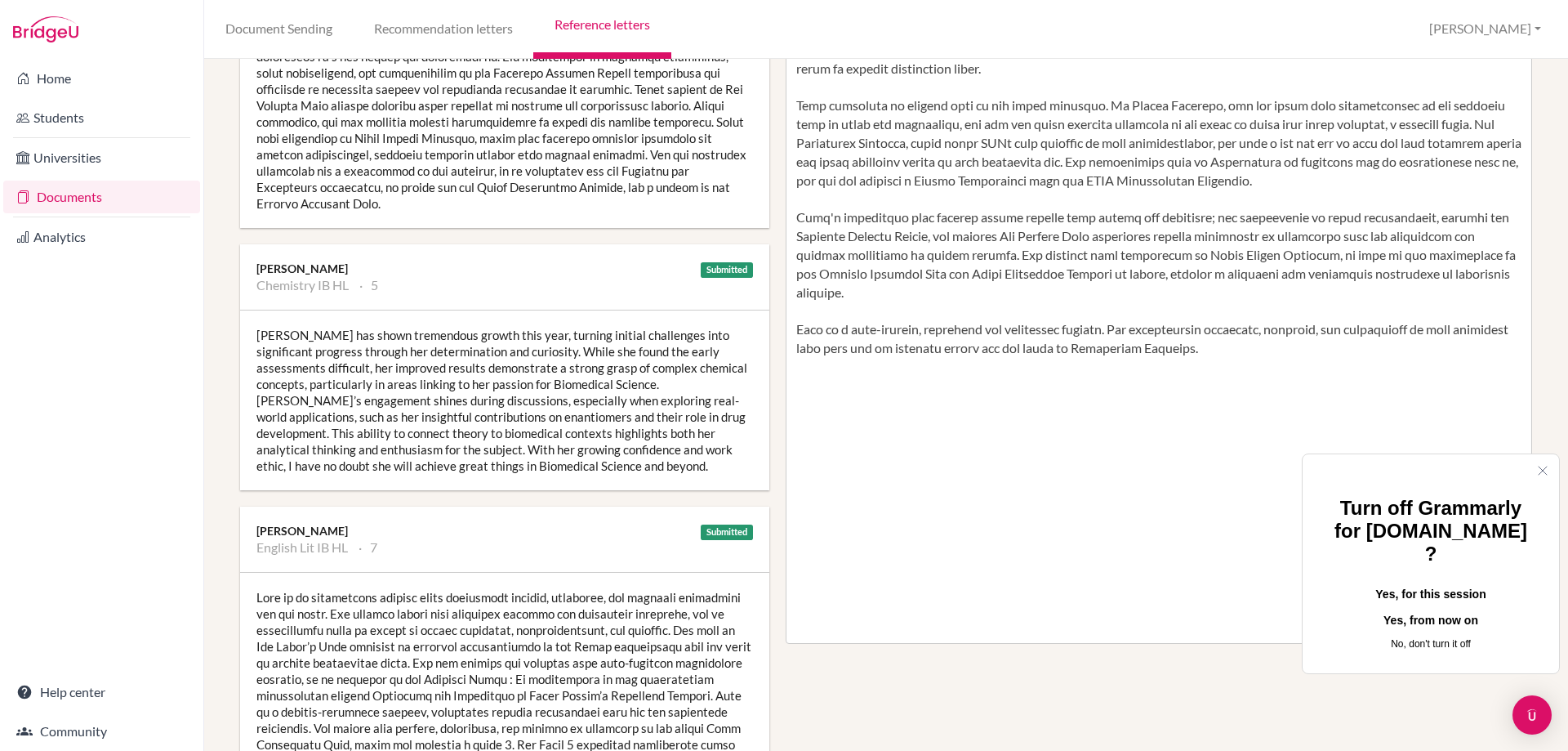
click at [1368, 634] on button "No, don't turn it off" at bounding box center [1431, 644] width 204 height 20
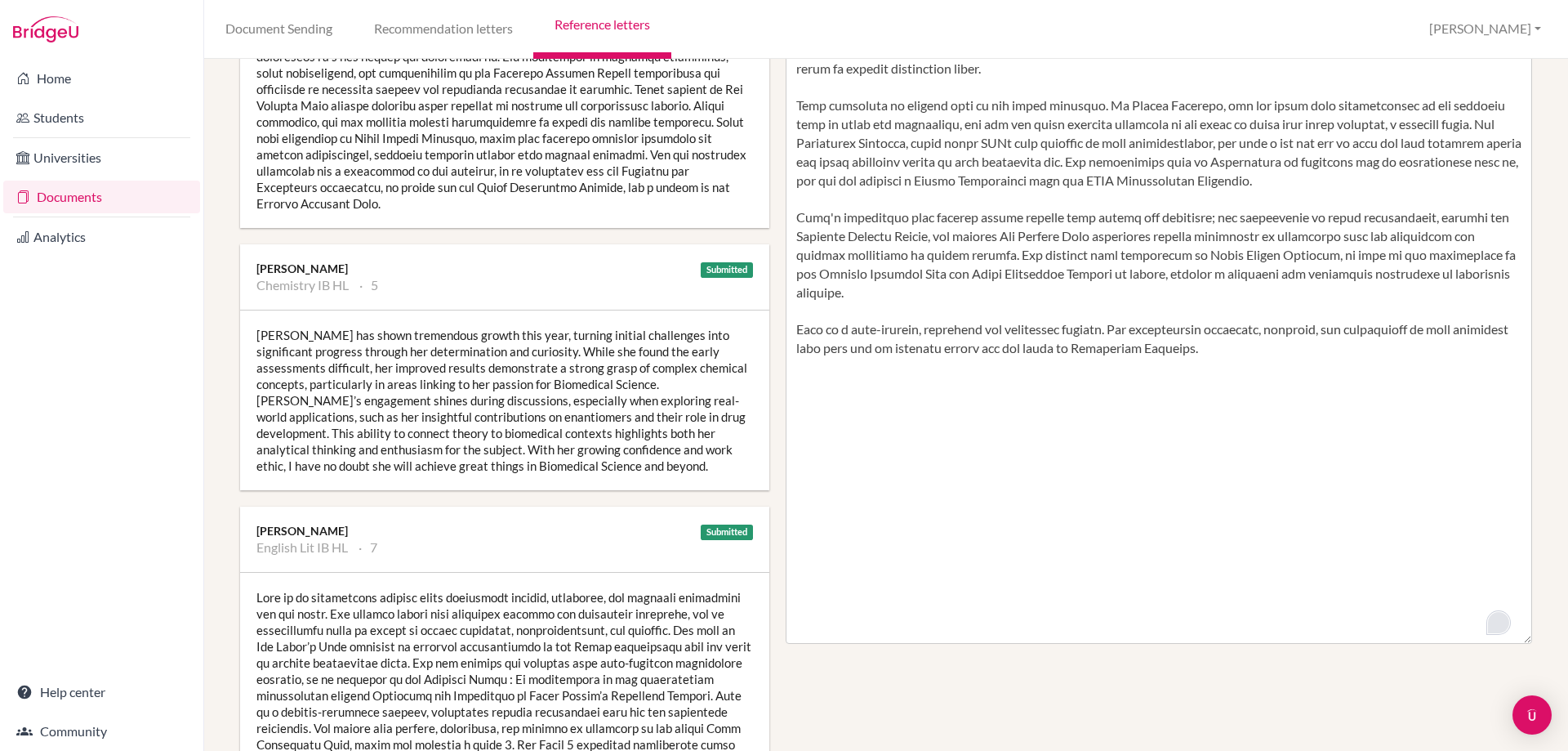
click at [1500, 617] on div "Open Grammarly." at bounding box center [1498, 623] width 18 height 18
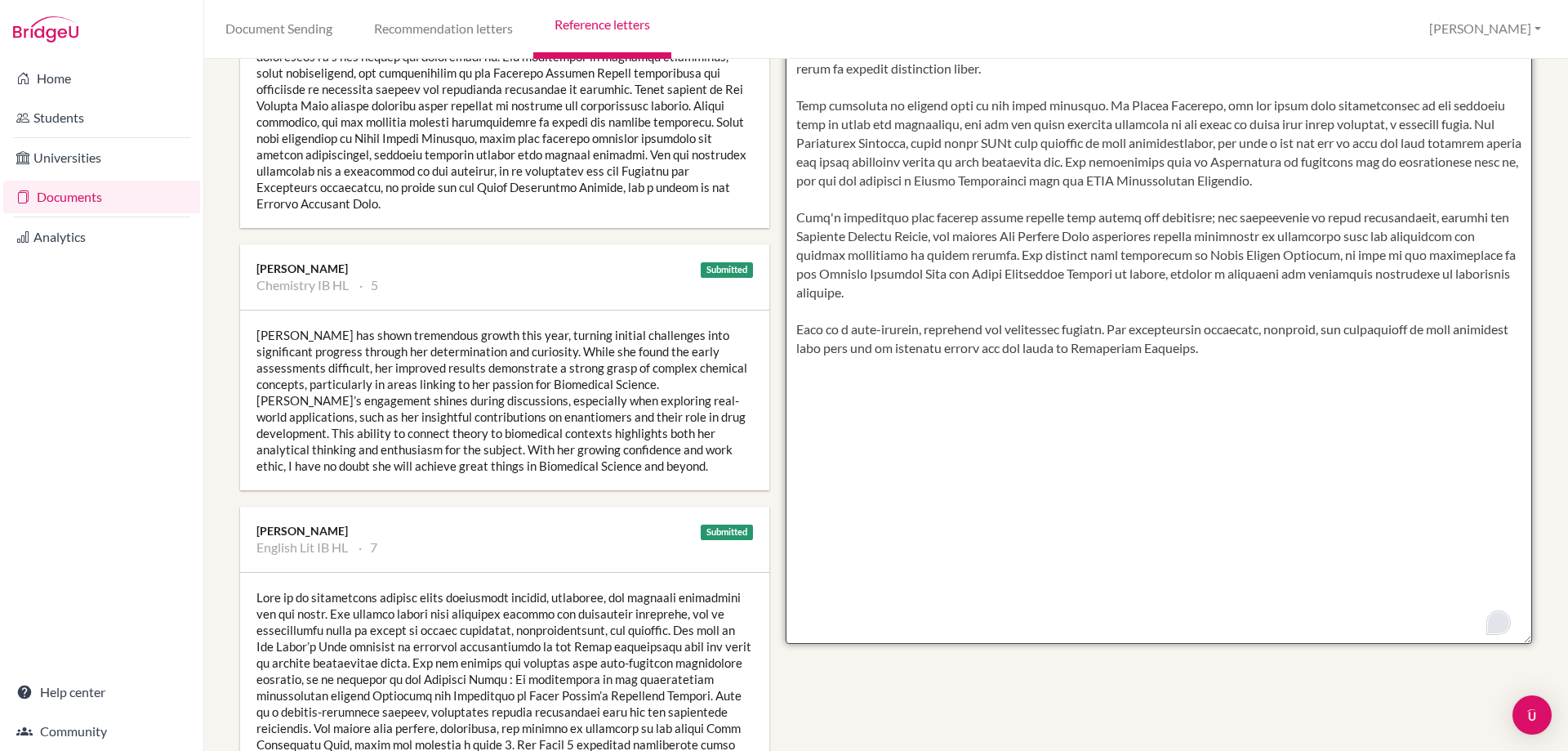
click at [1207, 464] on textarea "To enrich screen reader interactions, please activate Accessibility in Grammarl…" at bounding box center [1159, 171] width 747 height 944
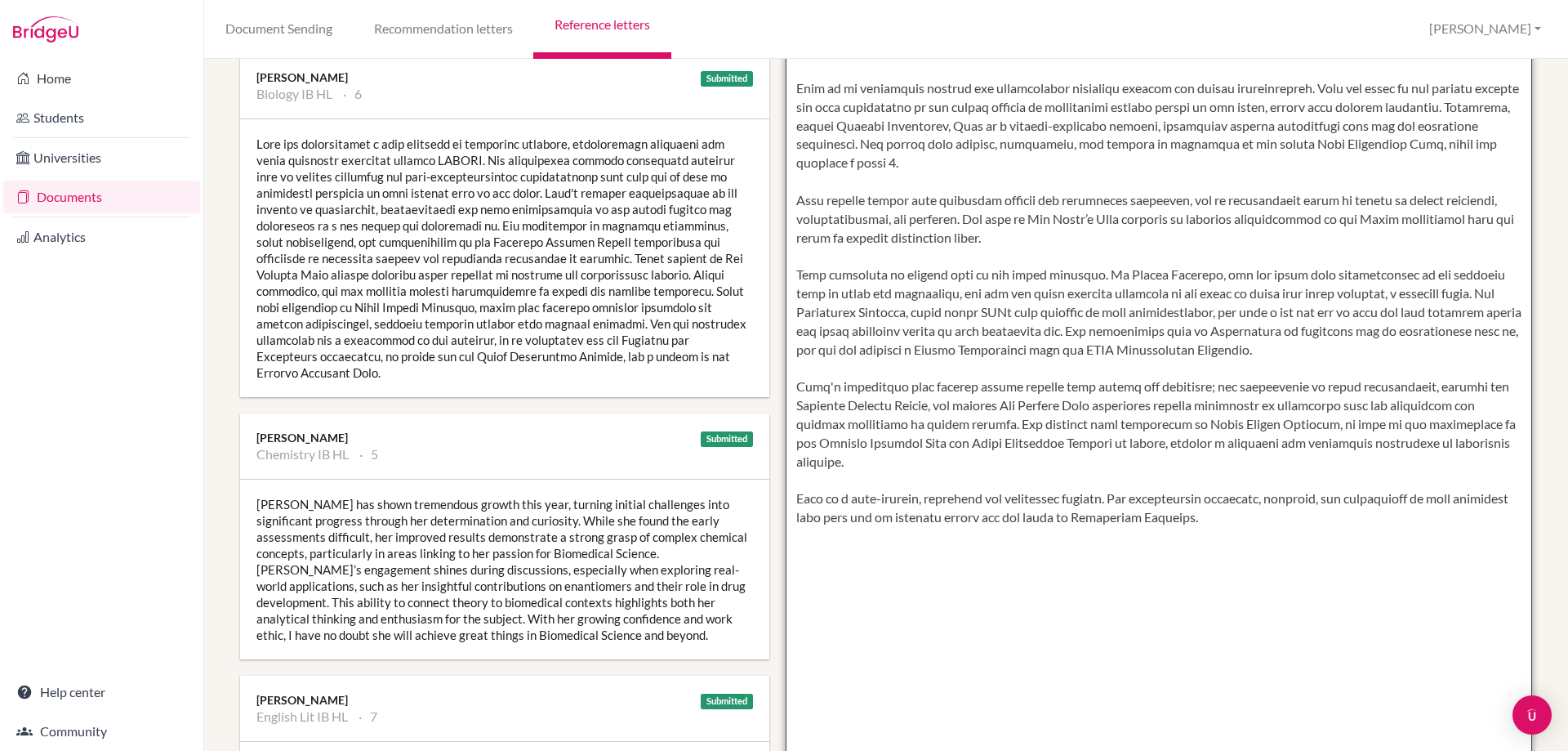
scroll to position [0, 0]
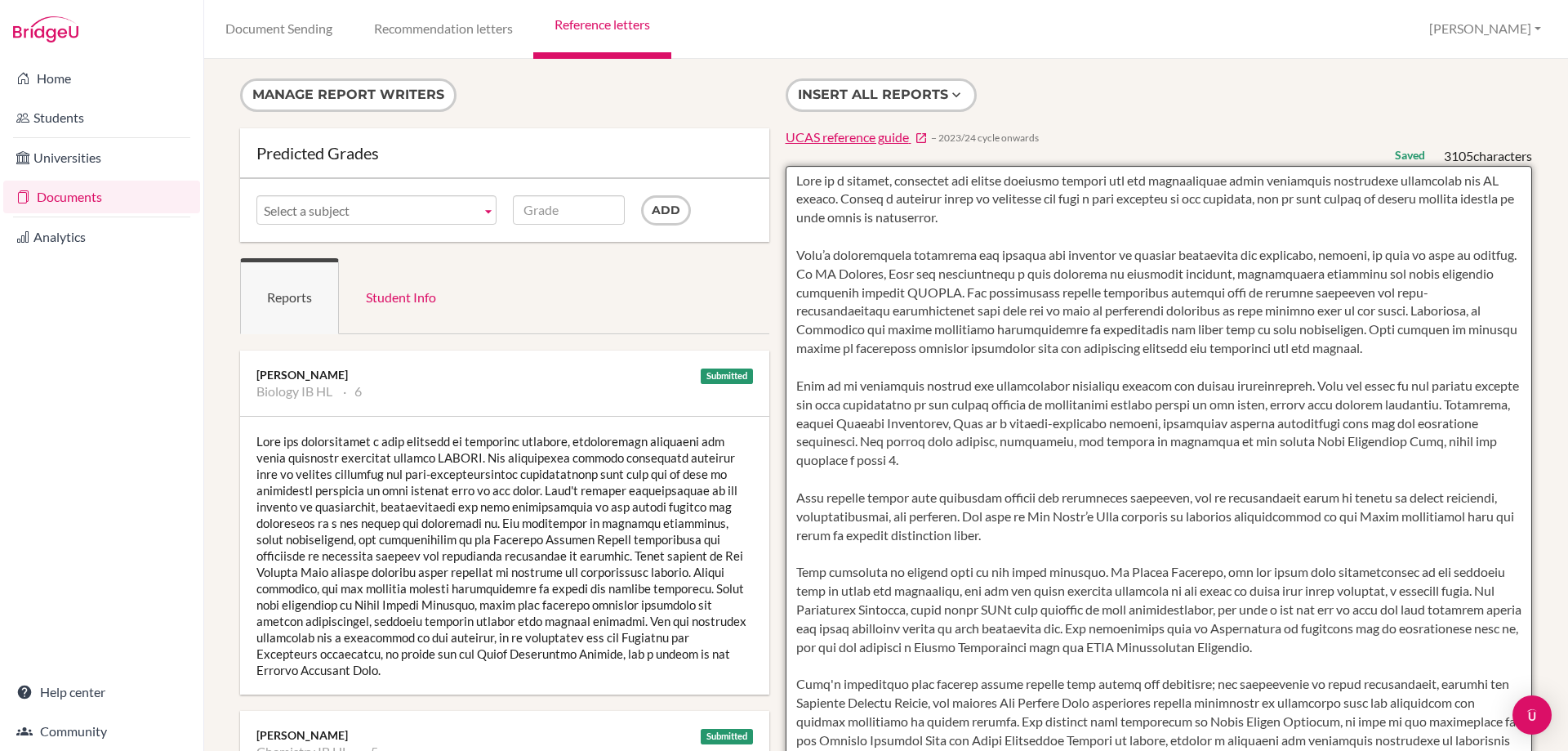
drag, startPoint x: 1214, startPoint y: 330, endPoint x: 788, endPoint y: 177, distance: 452.6
click at [788, 177] on textarea "To enrich screen reader interactions, please activate Accessibility in Grammarl…" at bounding box center [1159, 638] width 747 height 944
type textarea "Lore ip d sitamet, consectet adi elitse doeiusmo tempori utl etd magnaaliquae a…"
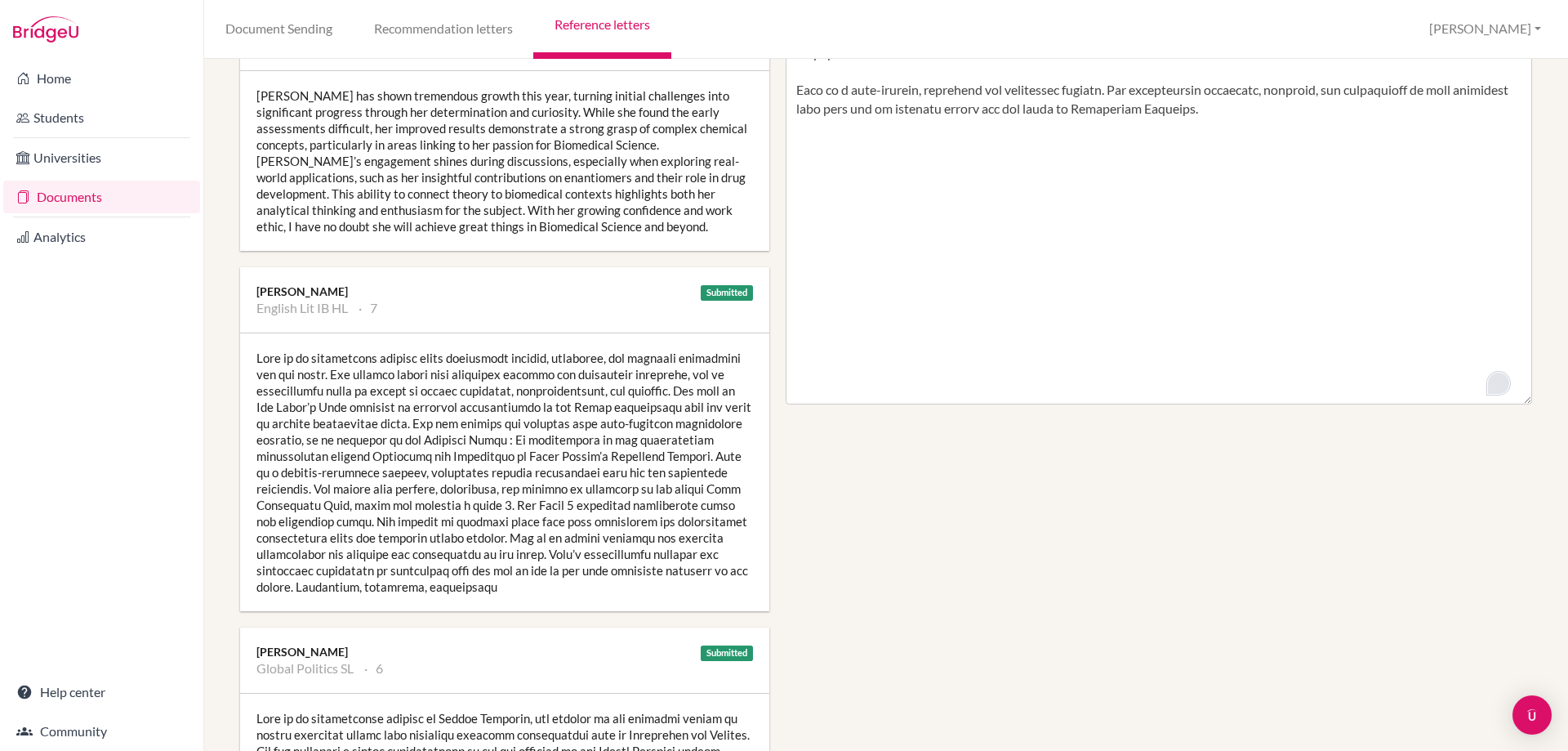
scroll to position [736, 0]
